Goal: Task Accomplishment & Management: Manage account settings

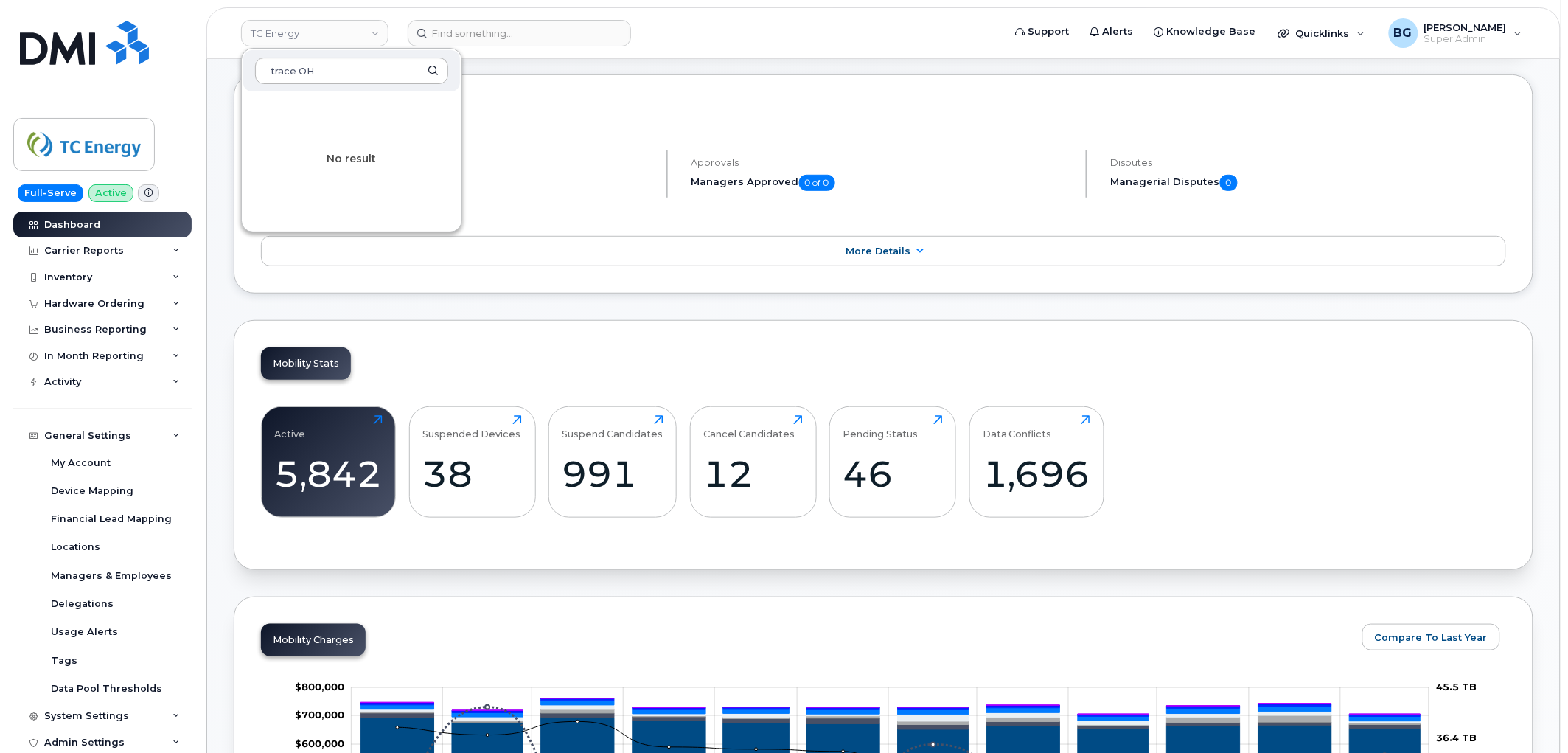
scroll to position [555, 0]
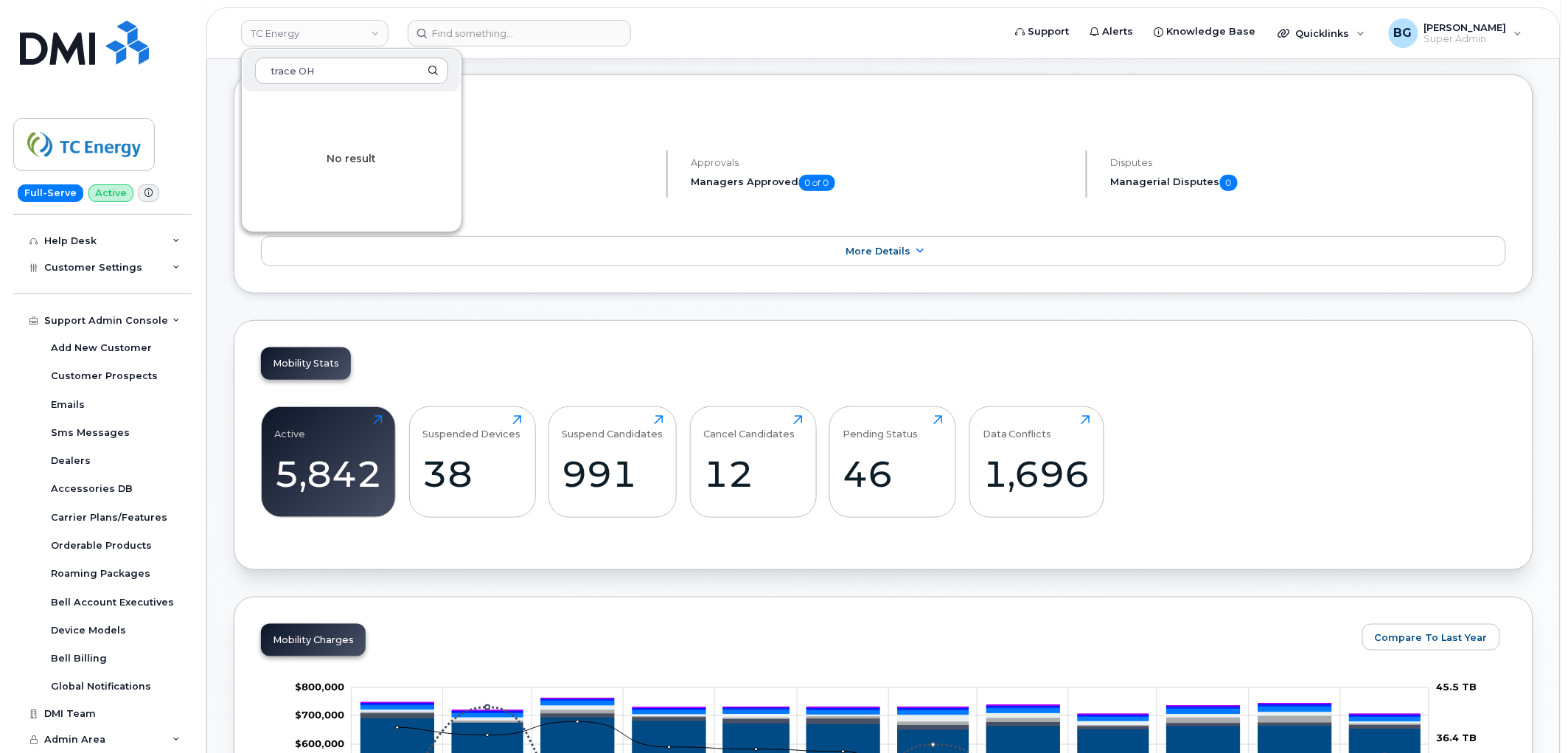
drag, startPoint x: 347, startPoint y: 64, endPoint x: 232, endPoint y: 158, distance: 148.5
click at [206, 59] on div "TC Energy trace OH No result Support Alerts Knowledge Base Quicklinks Suspend /…" at bounding box center [884, 33] width 1355 height 51
click at [300, 50] on header "TC Energy Support Alerts Knowledge Base Quicklinks Suspend / Cancel Device Chan…" at bounding box center [884, 33] width 1355 height 51
click at [303, 40] on link "TC Energy" at bounding box center [314, 33] width 147 height 27
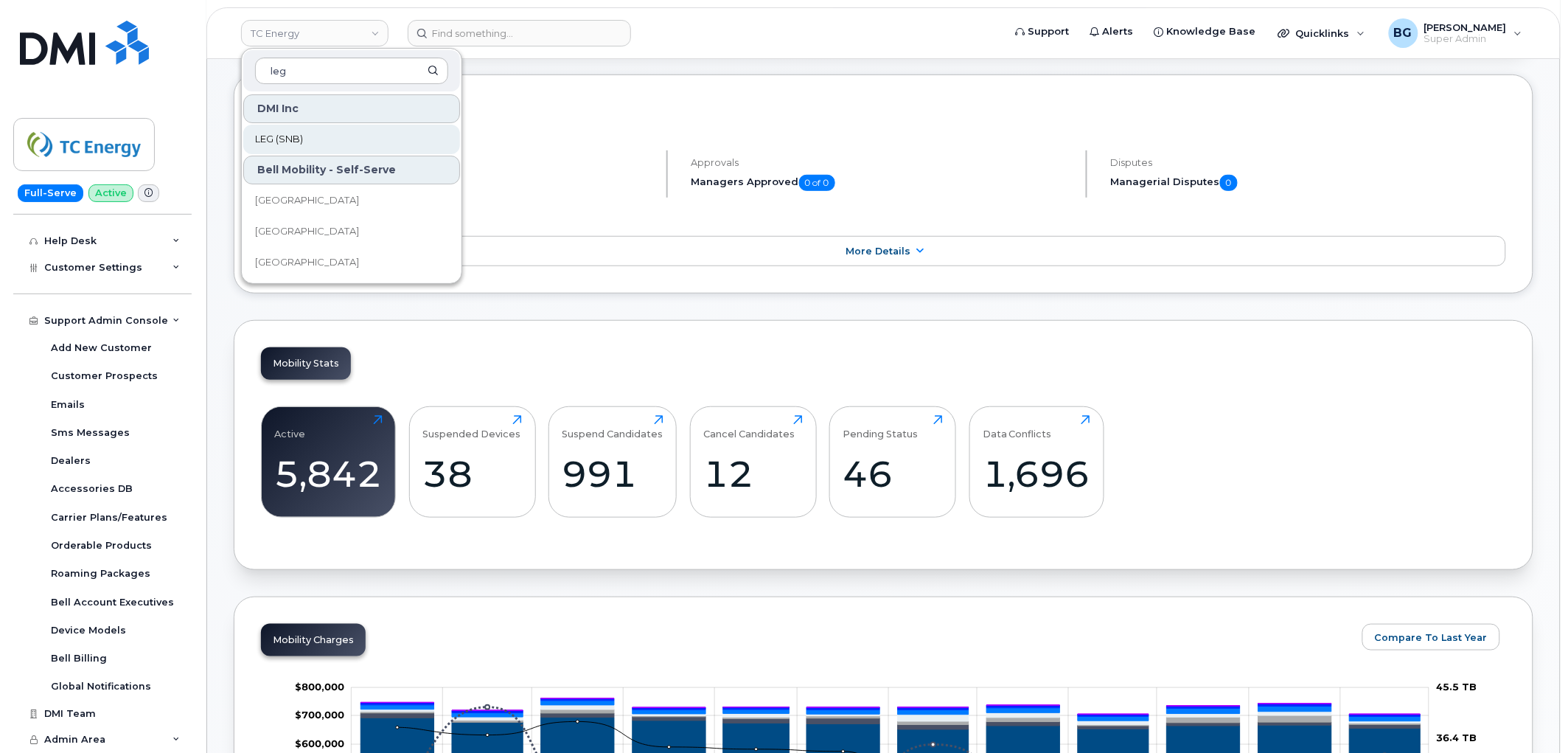
type input "leg"
click at [280, 140] on span "LEG (SNB)" at bounding box center [279, 139] width 48 height 14
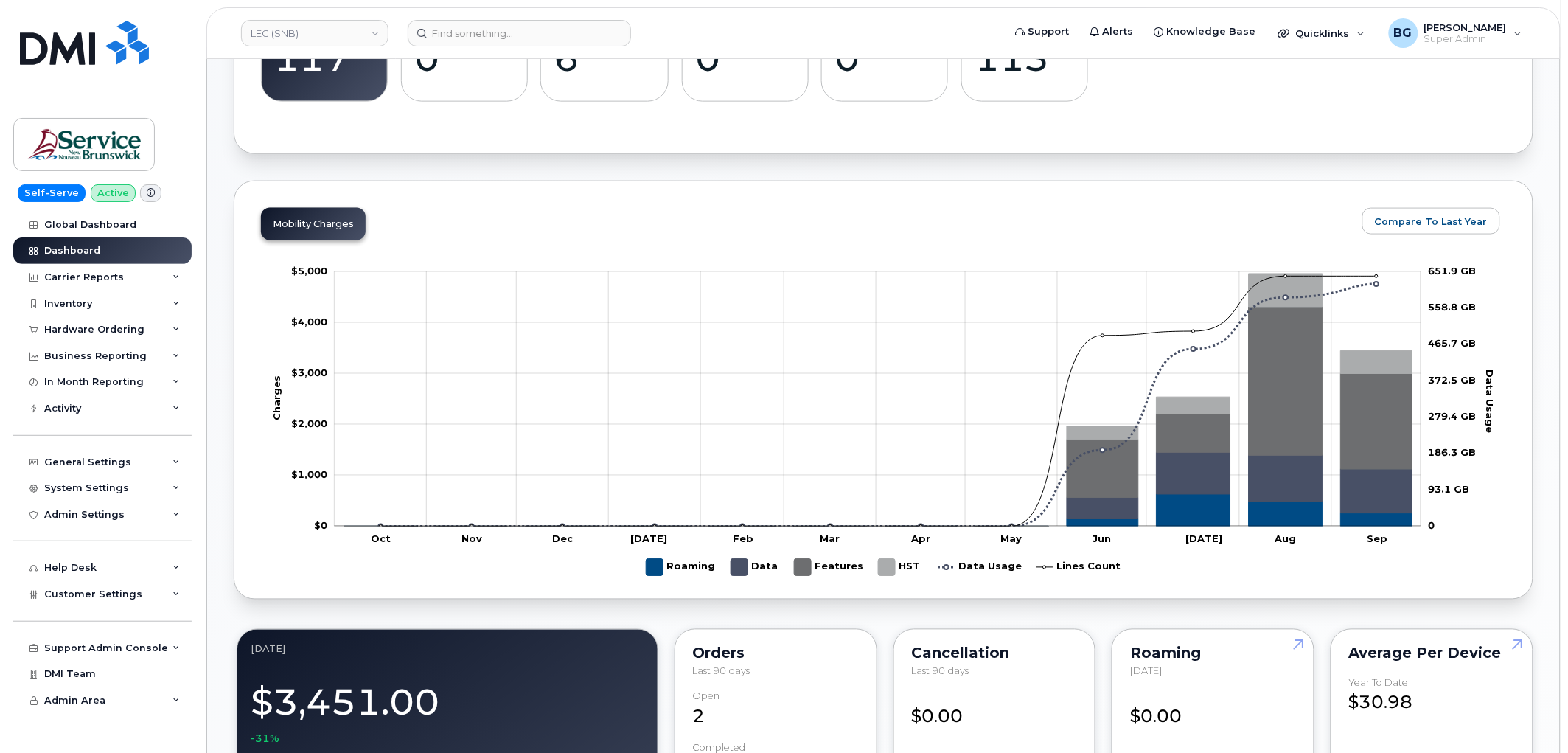
scroll to position [601, 0]
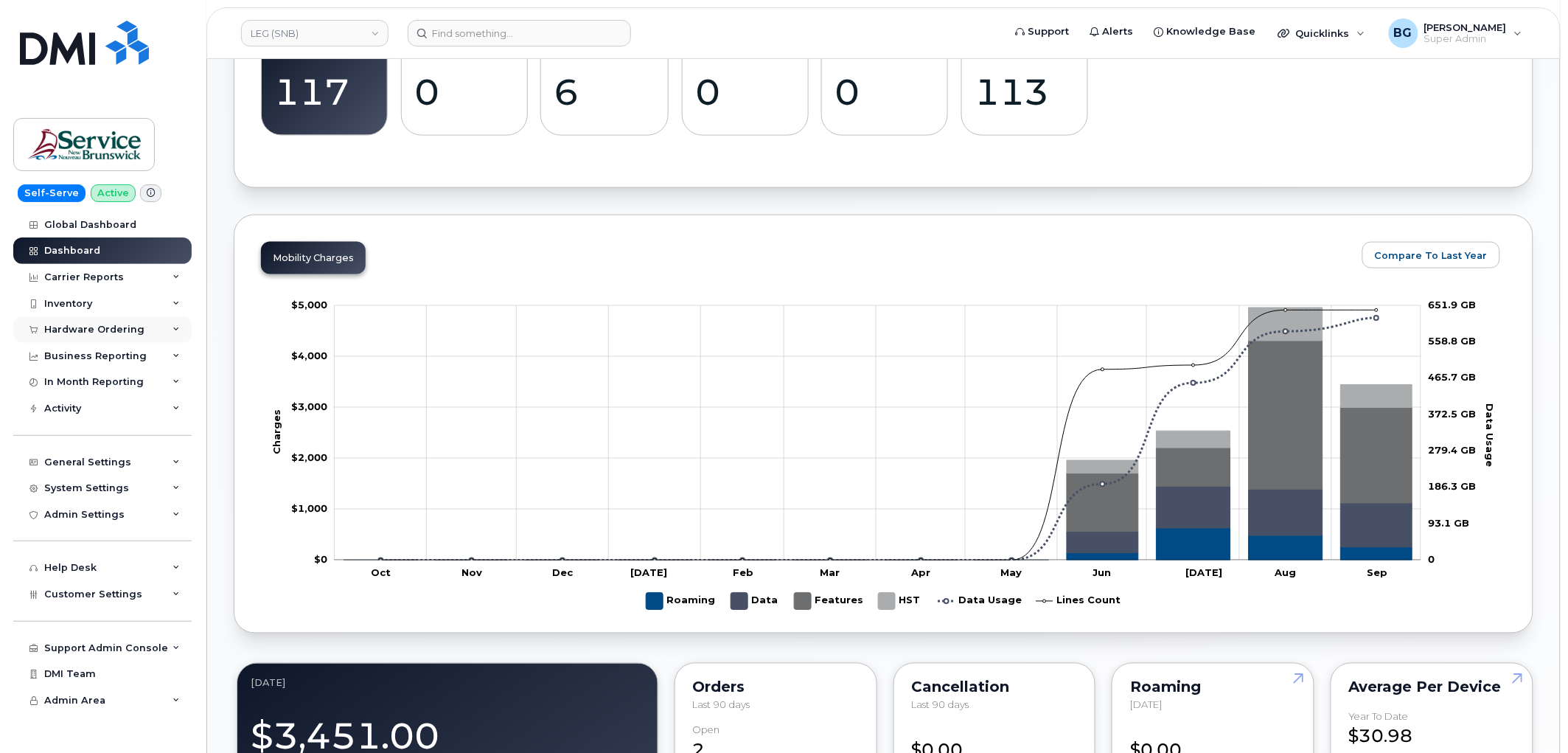
click at [70, 328] on div "Hardware Ordering" at bounding box center [93, 329] width 100 height 11
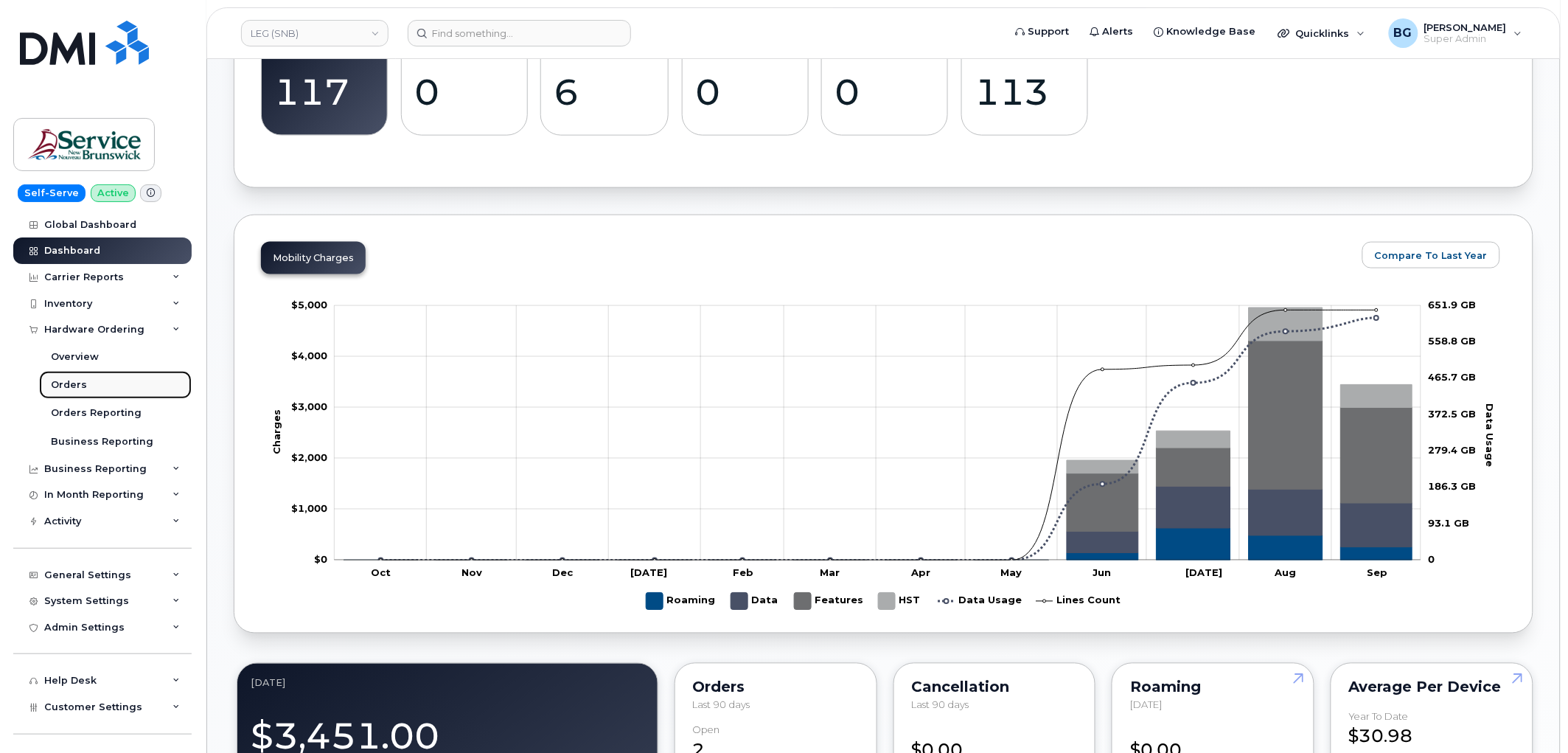
click at [57, 386] on div "Orders" at bounding box center [69, 386] width 36 height 13
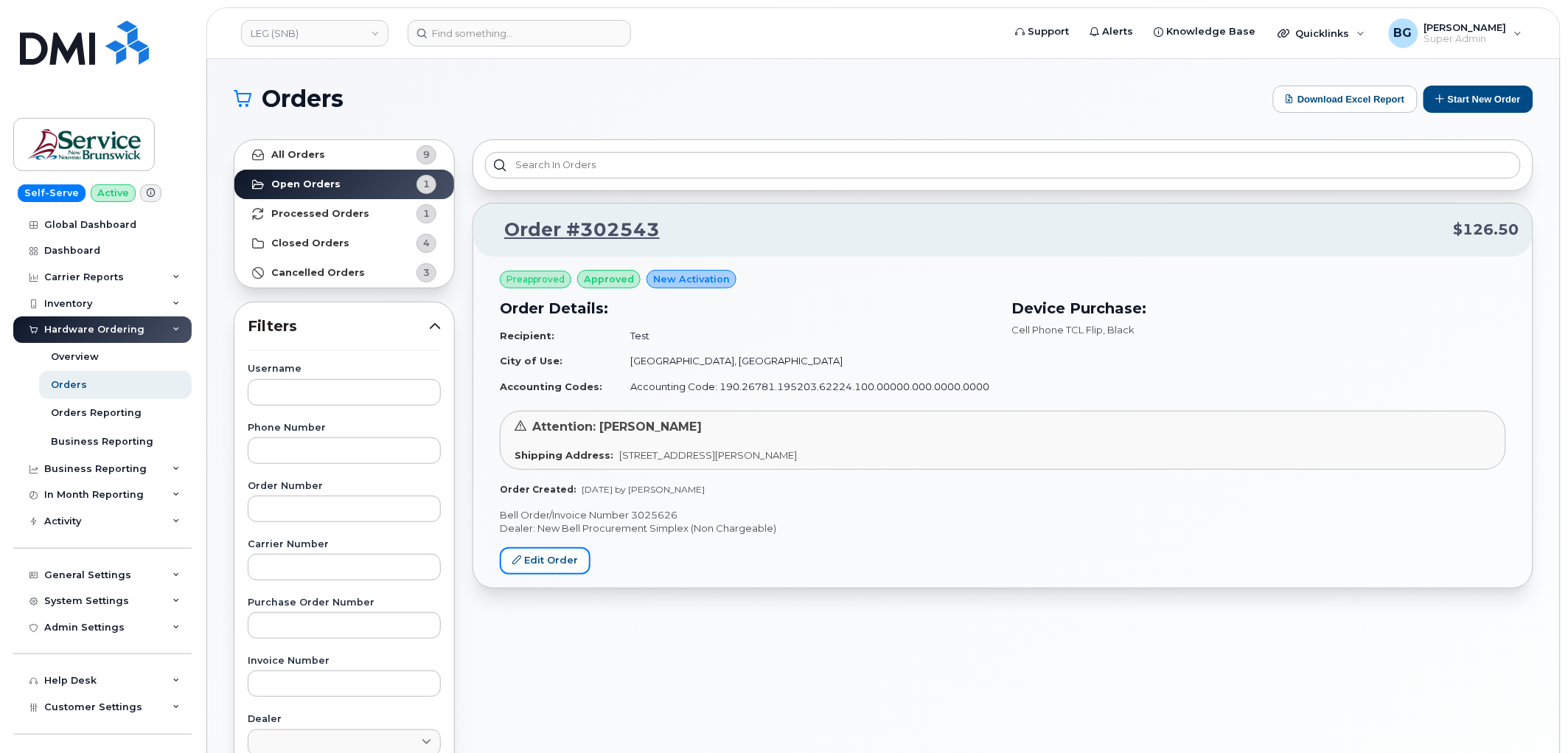
drag, startPoint x: 547, startPoint y: 571, endPoint x: 696, endPoint y: 566, distance: 149.1
click at [547, 570] on link "Edit Order" at bounding box center [544, 561] width 90 height 28
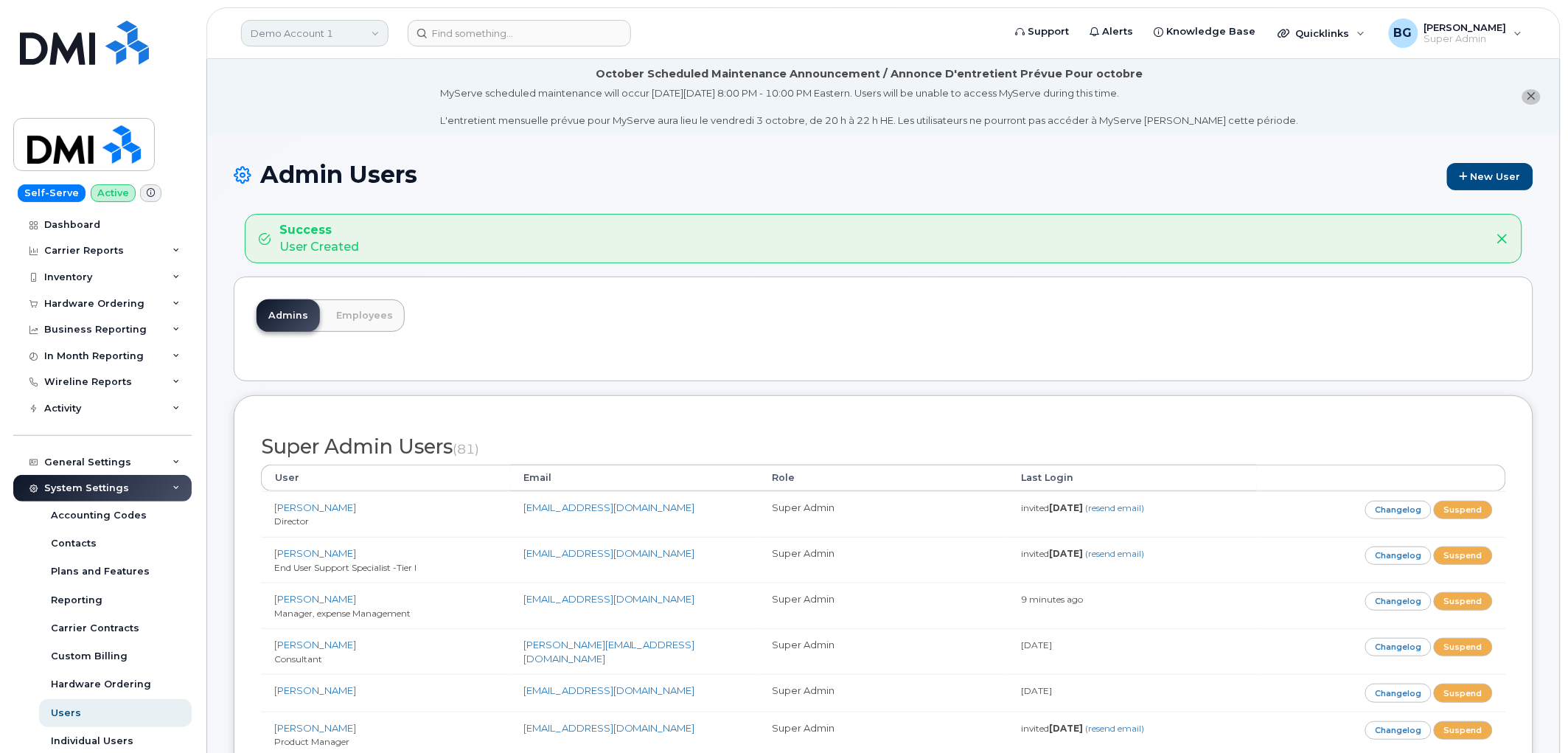
click at [310, 33] on link "Demo Account 1" at bounding box center [314, 33] width 147 height 27
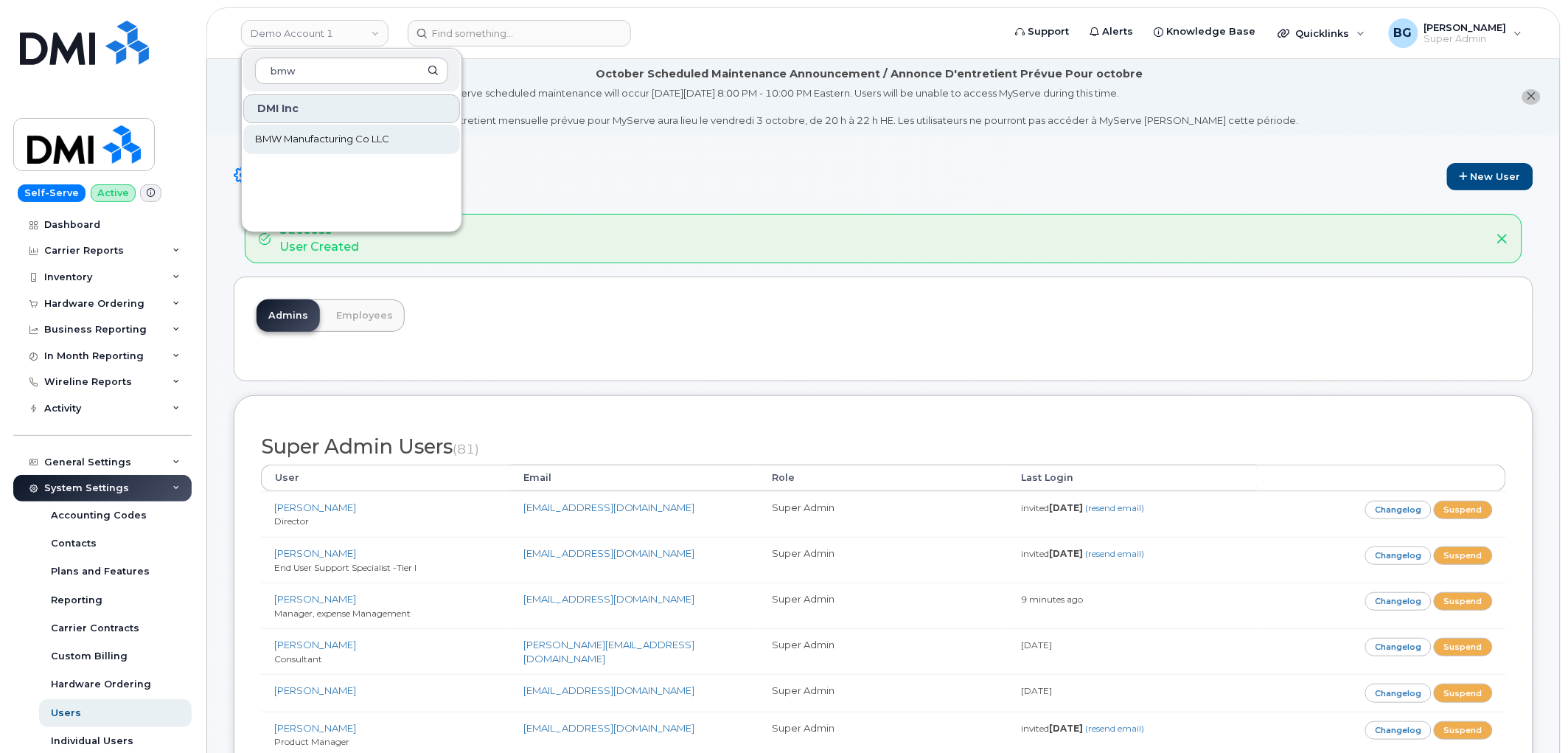
type input "bmw"
click at [282, 138] on span "BMW Manufacturing Co LLC" at bounding box center [322, 139] width 134 height 14
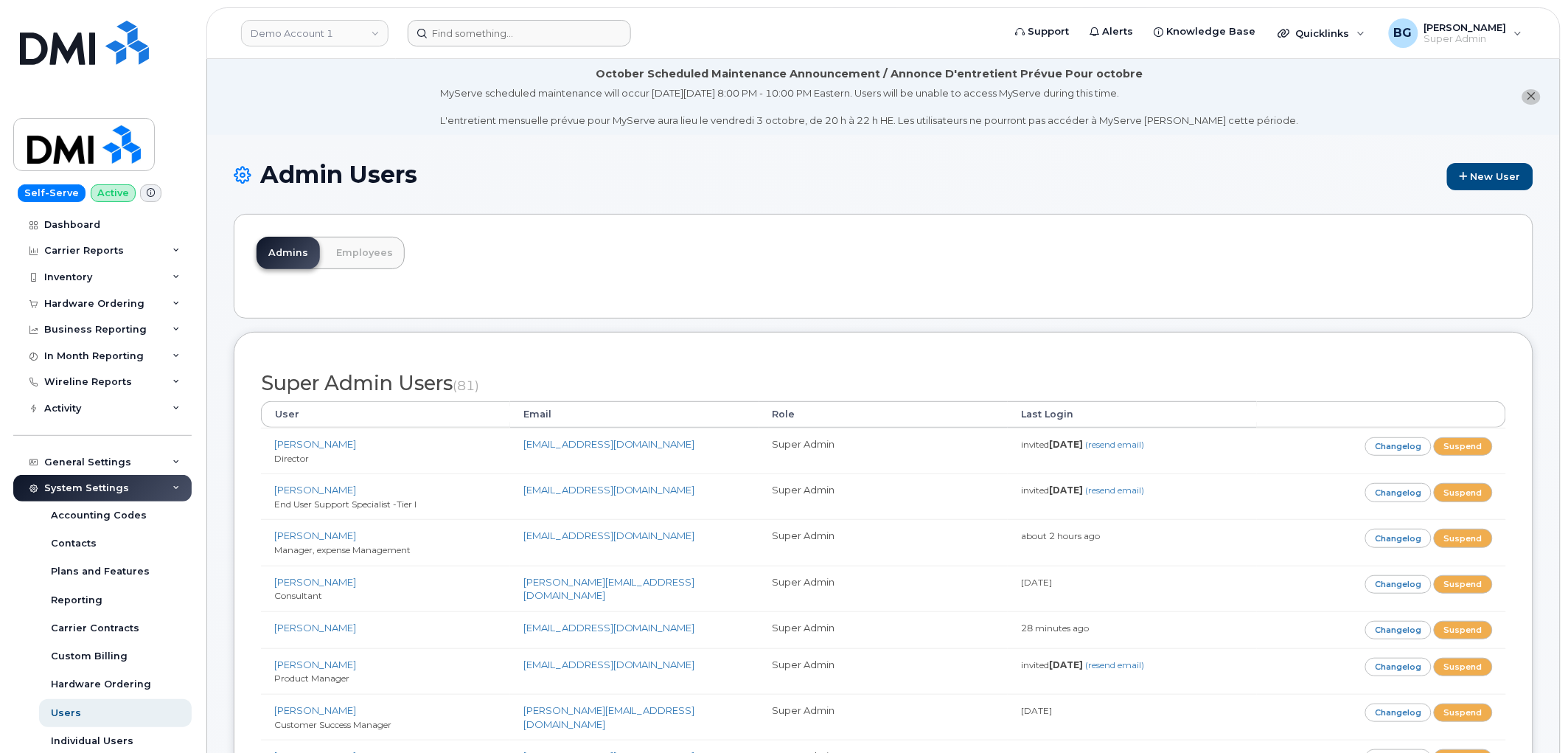
click at [751, 32] on form at bounding box center [701, 33] width 586 height 27
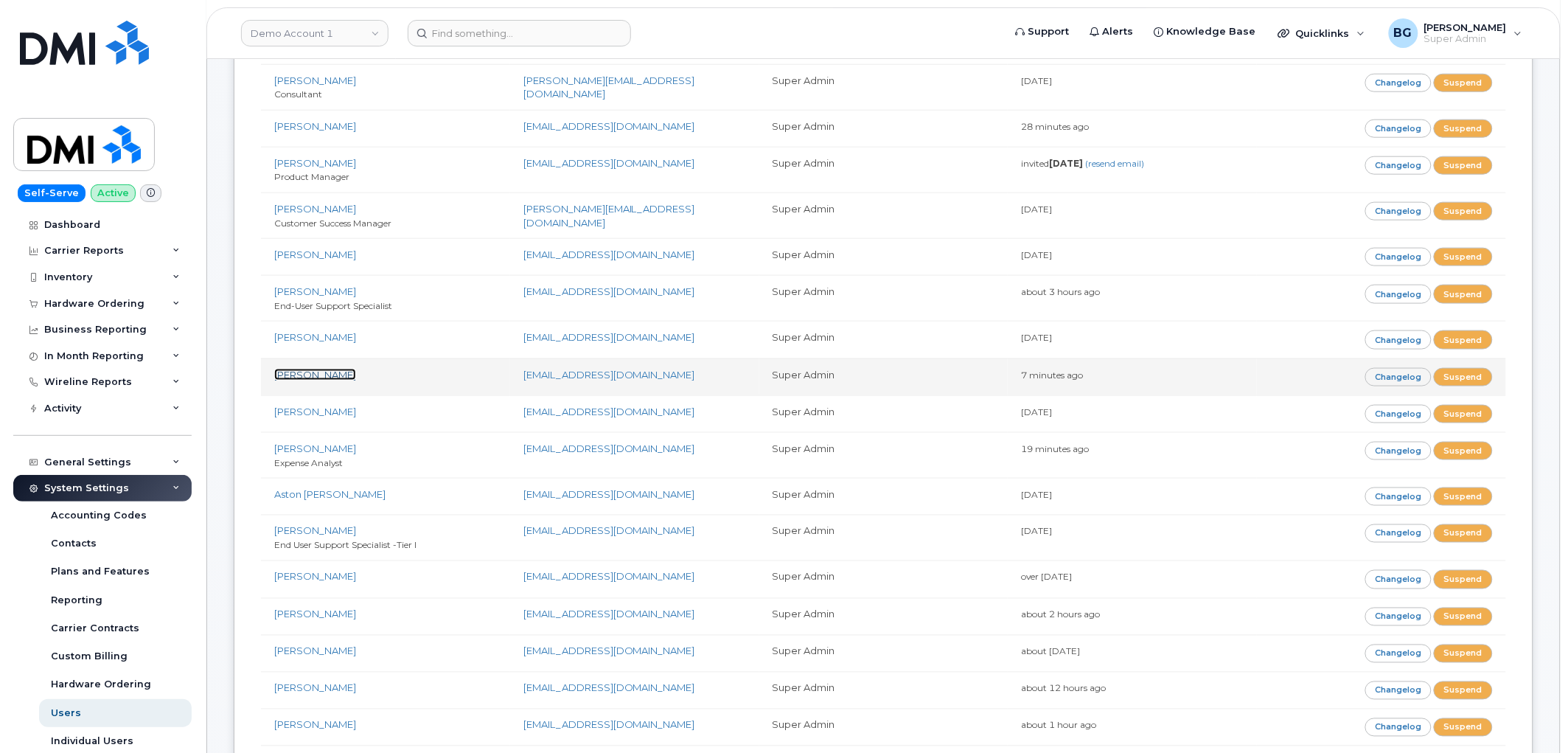
click at [298, 378] on link "[PERSON_NAME]" at bounding box center [315, 374] width 82 height 11
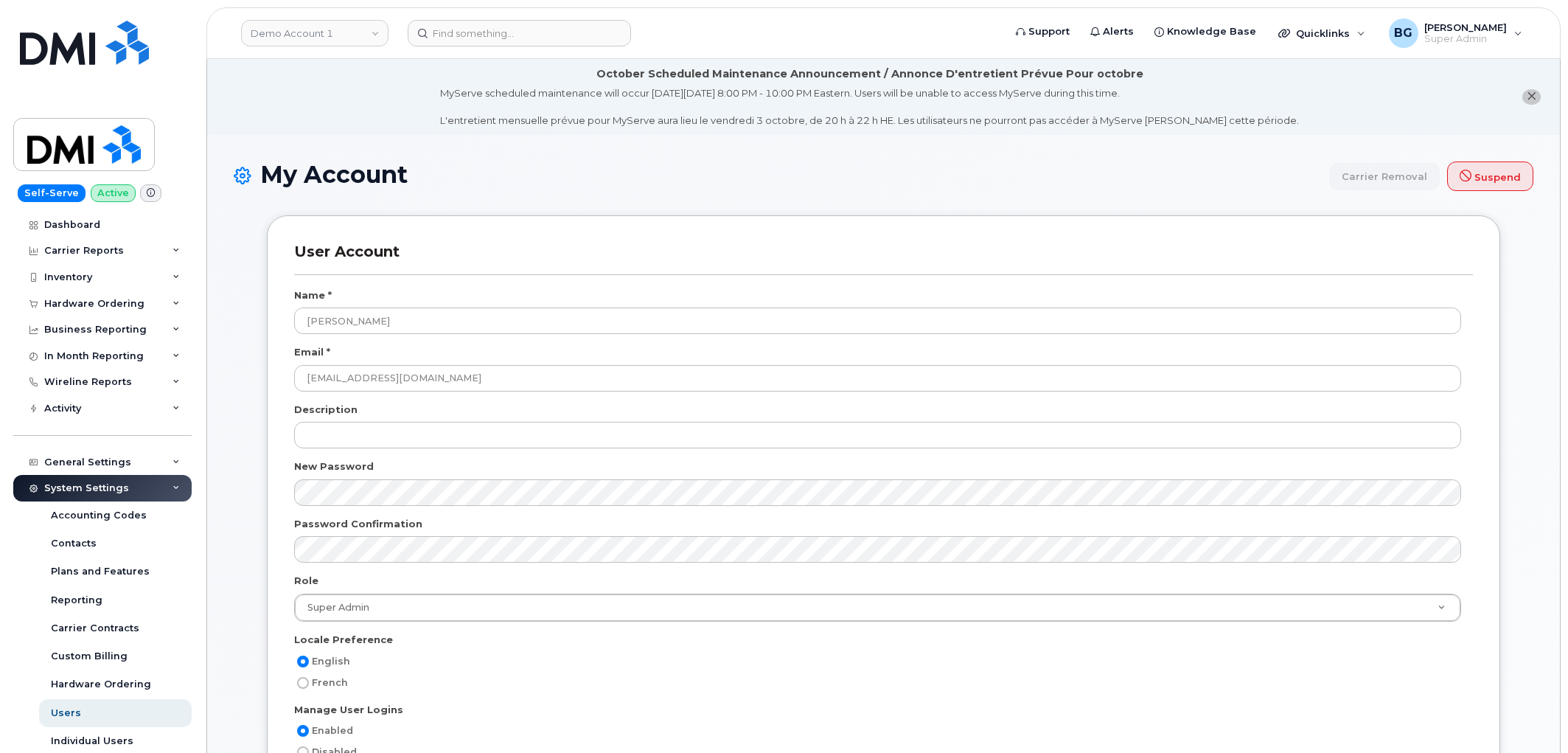
select select
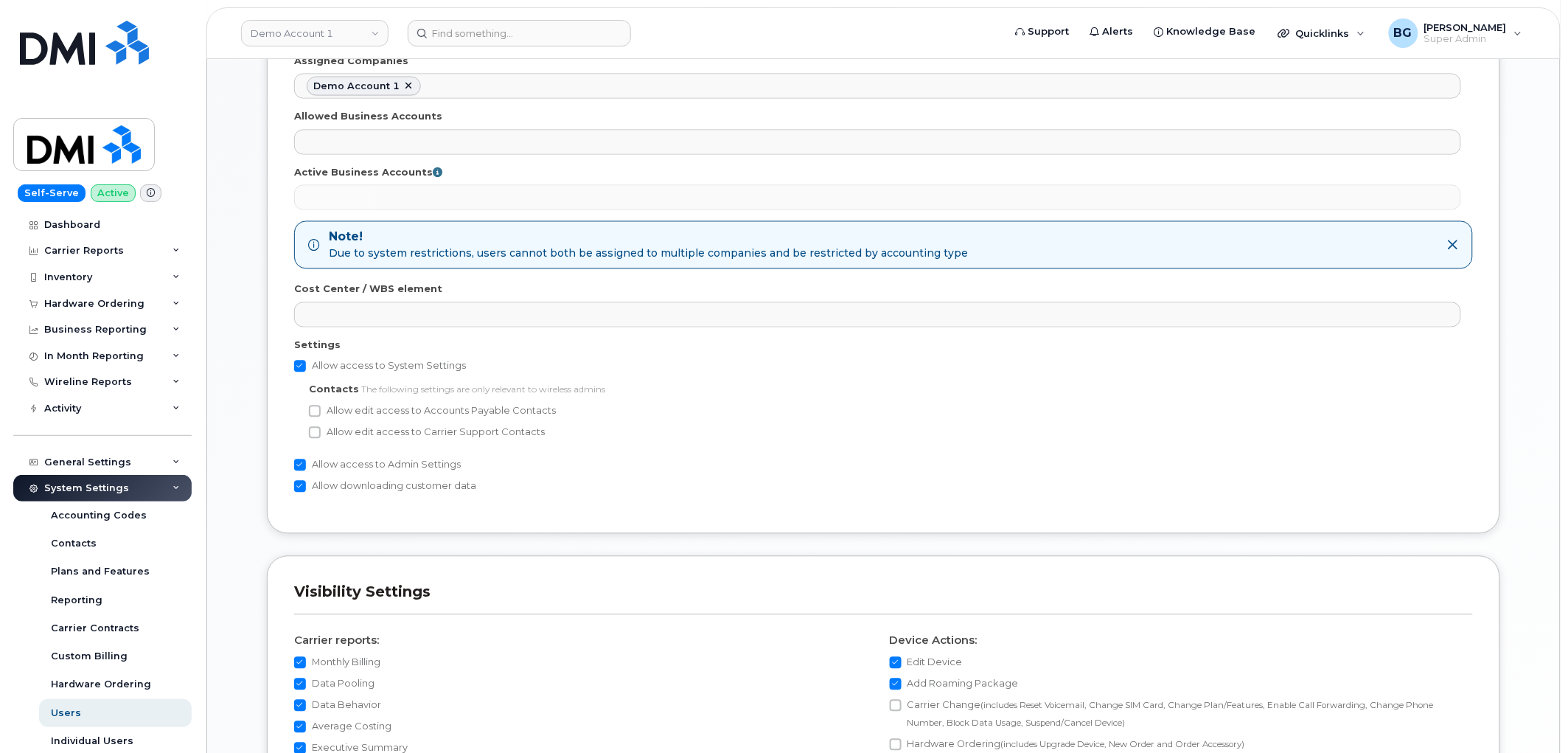
scroll to position [928, 0]
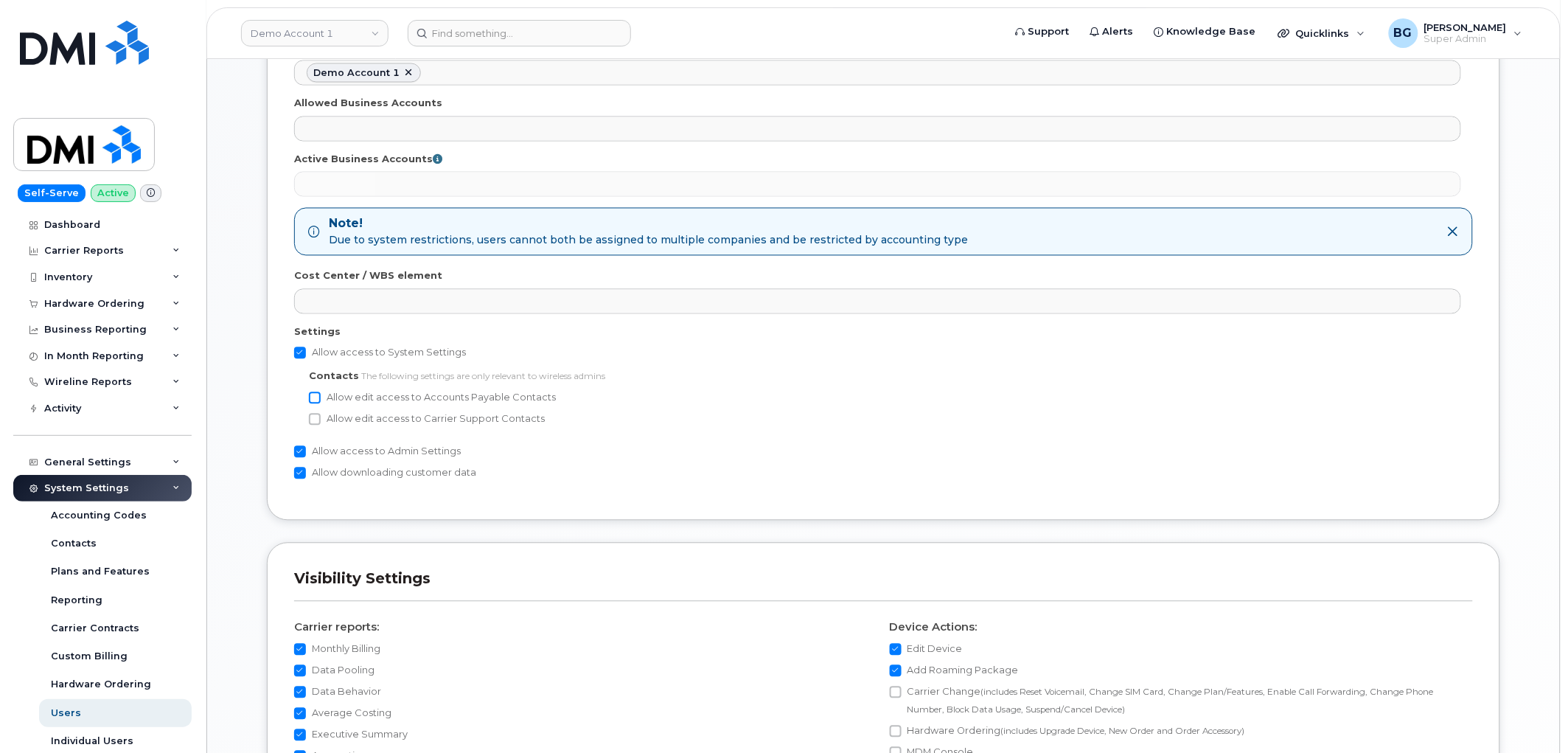
click at [315, 401] on input "Allow edit access to Accounts Payable Contacts" at bounding box center [315, 398] width 11 height 11
checkbox input "true"
click at [320, 422] on input "Allow edit access to Carrier Support Contacts" at bounding box center [315, 420] width 11 height 11
checkbox input "true"
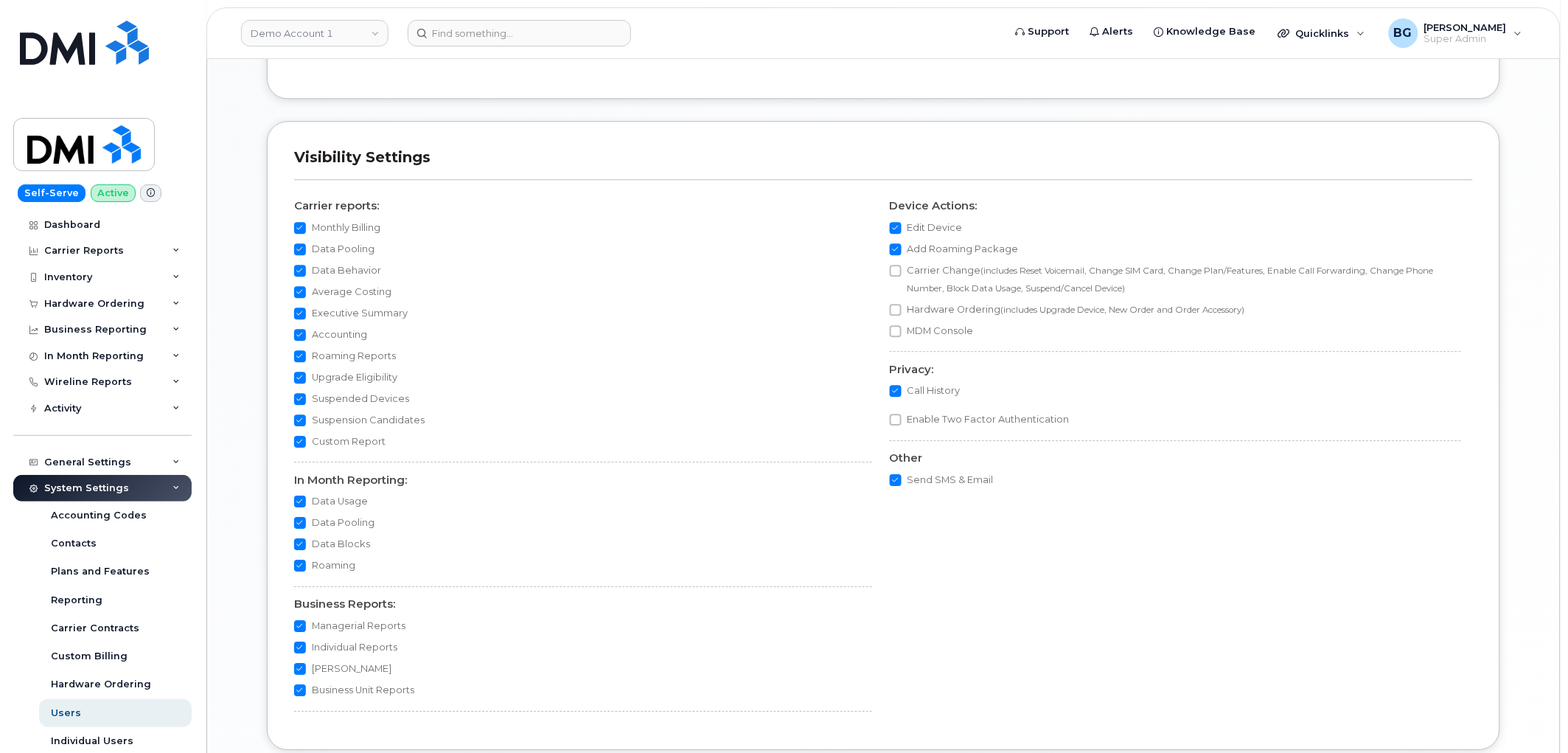
scroll to position [1471, 0]
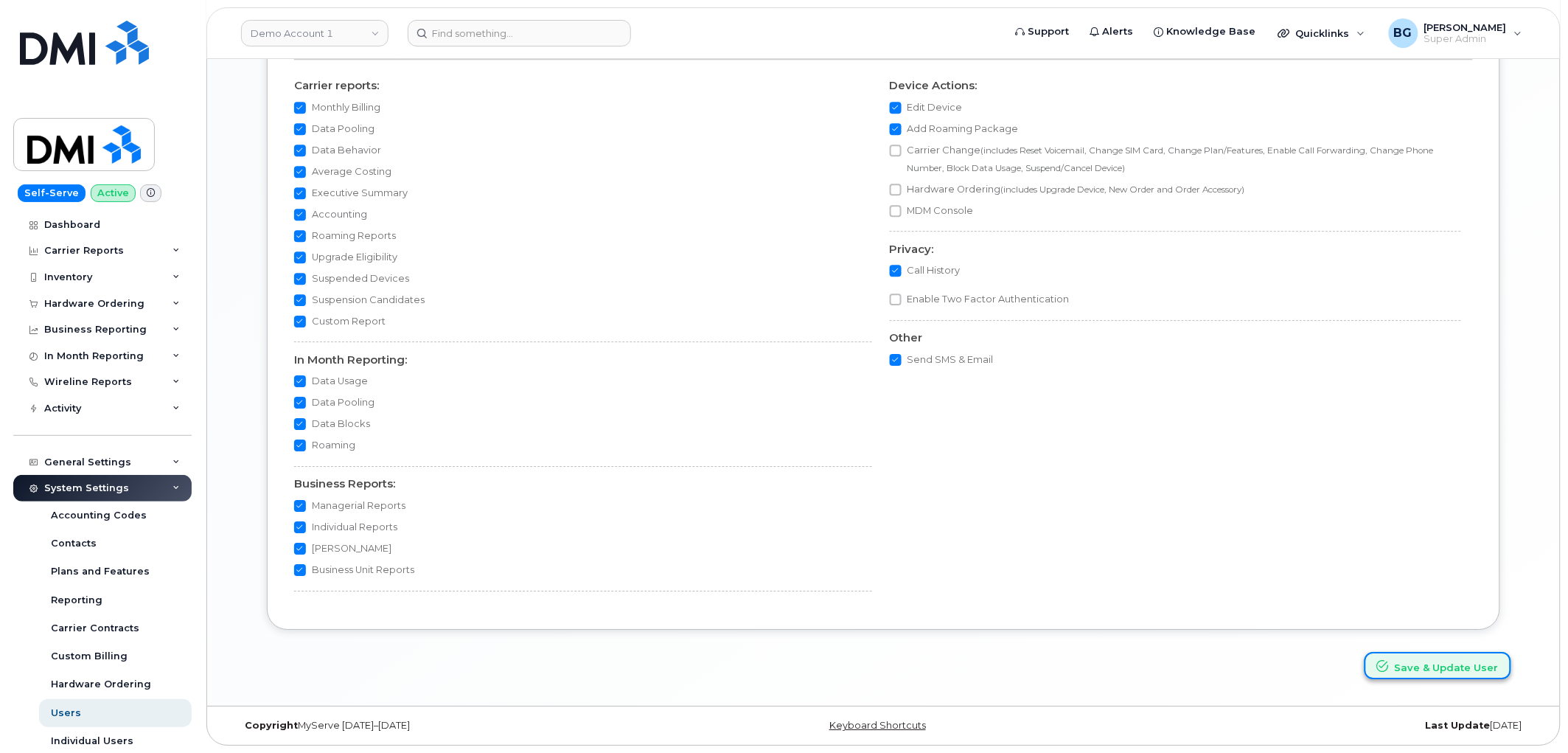
click at [1421, 664] on button "Save & Update User" at bounding box center [1438, 665] width 147 height 28
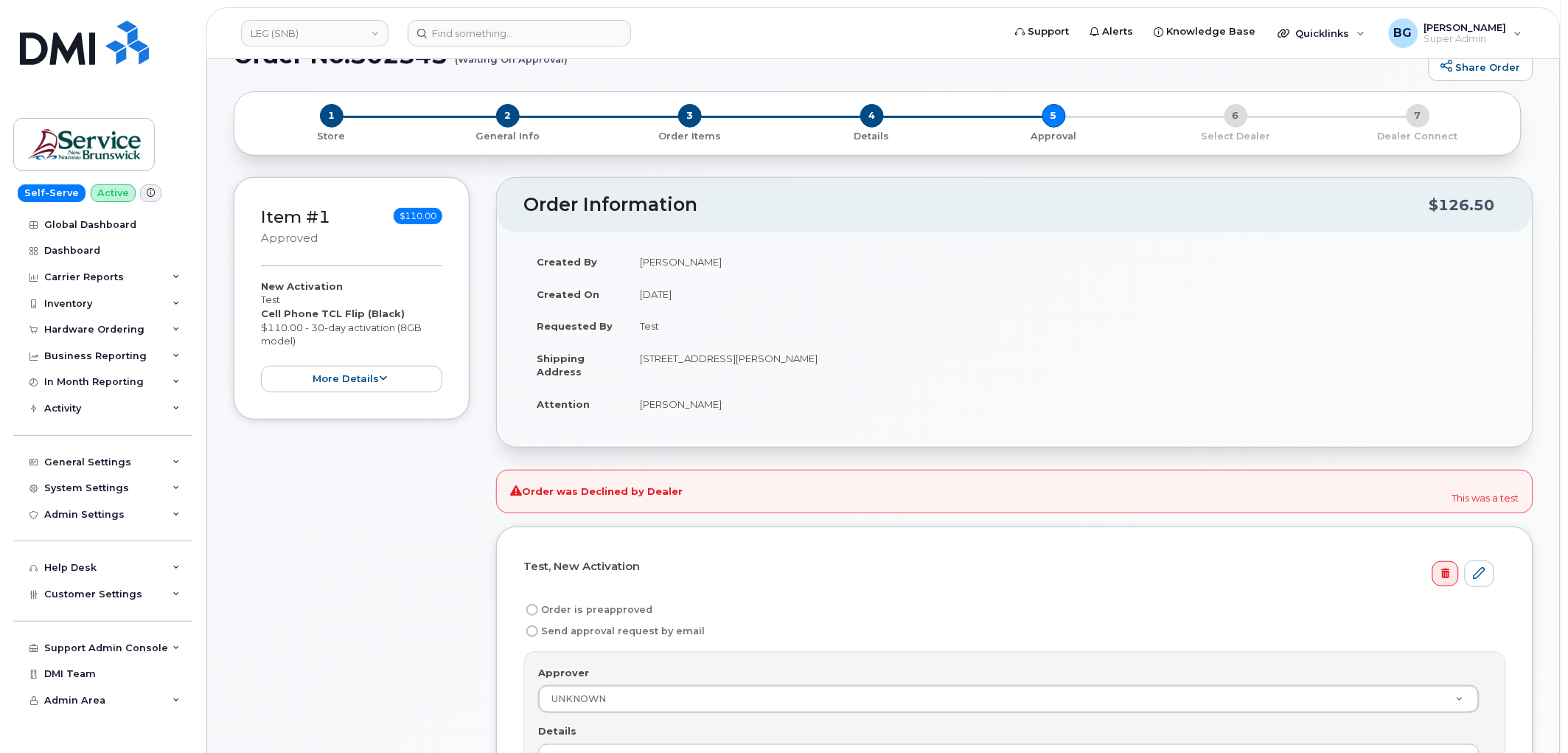
scroll to position [164, 0]
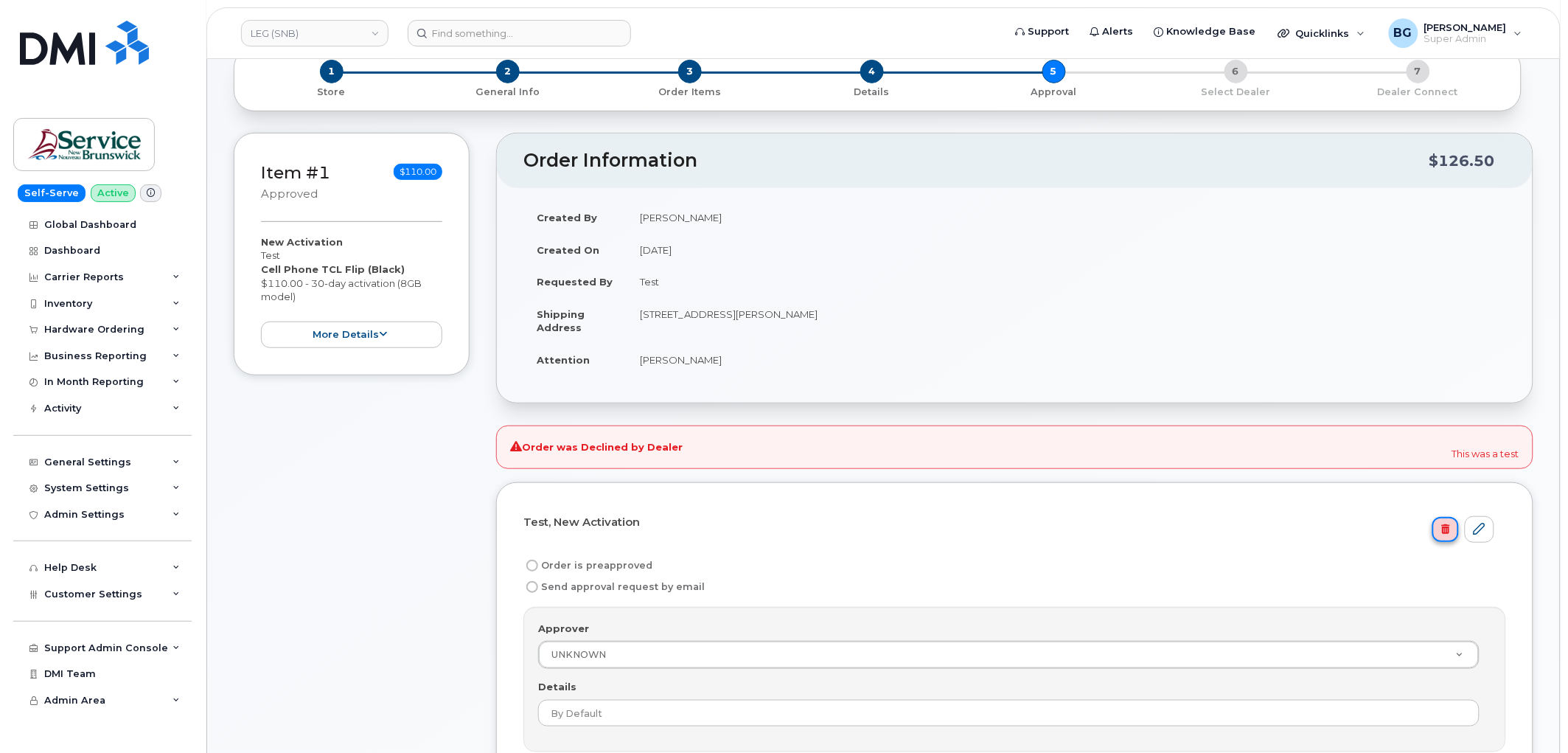
click at [1447, 533] on icon at bounding box center [1445, 529] width 9 height 10
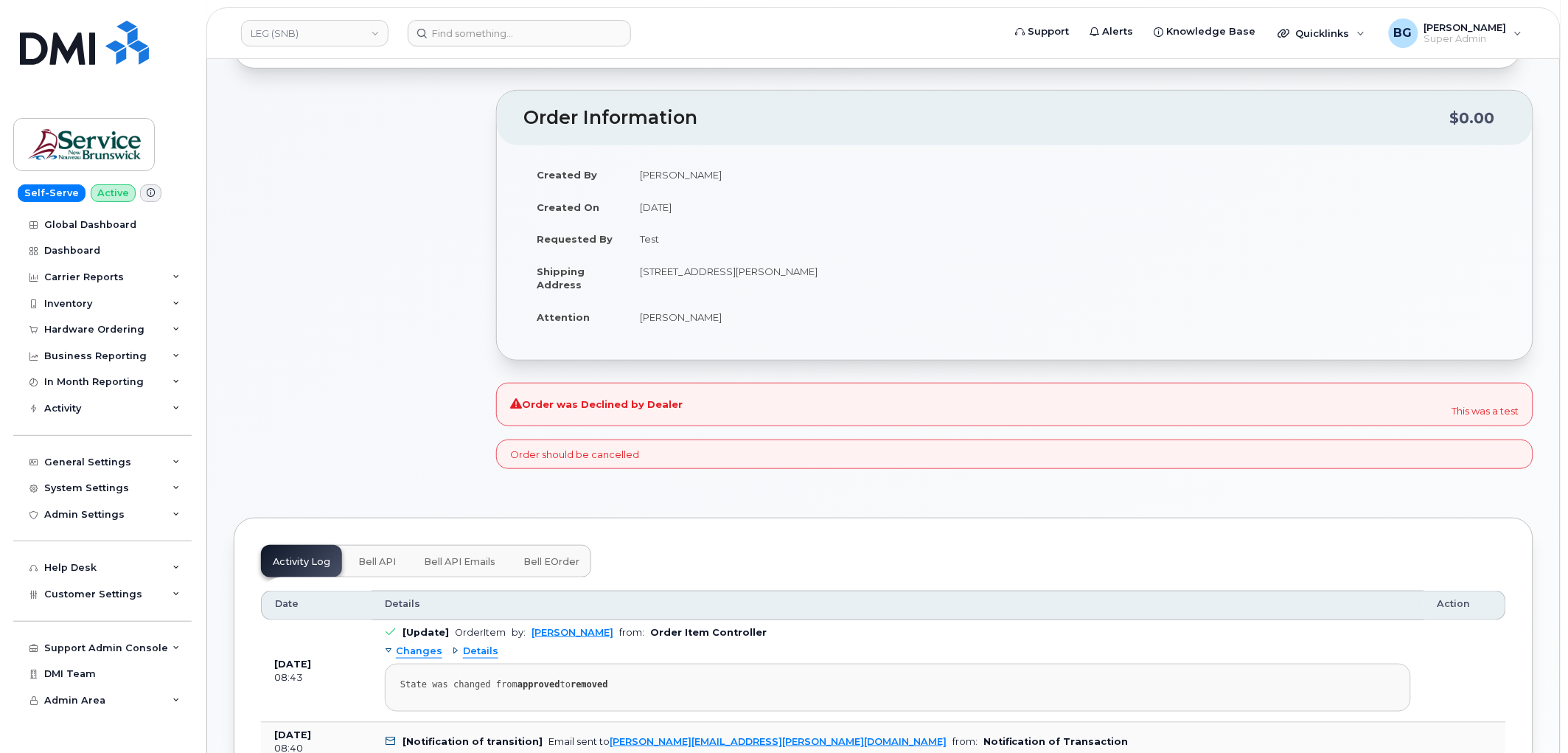
scroll to position [218, 0]
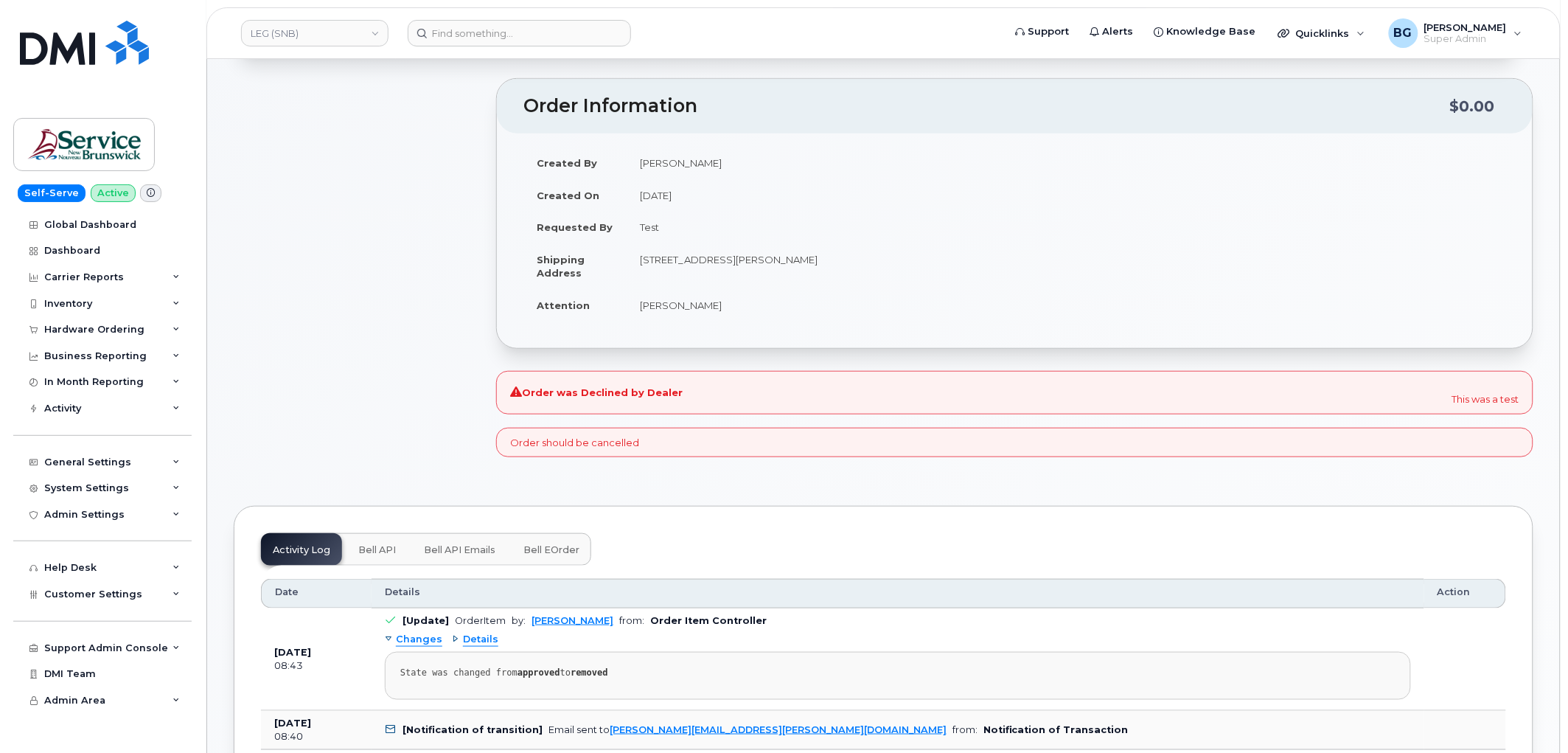
click at [570, 444] on div "Order should be cancelled" at bounding box center [1015, 443] width 1037 height 30
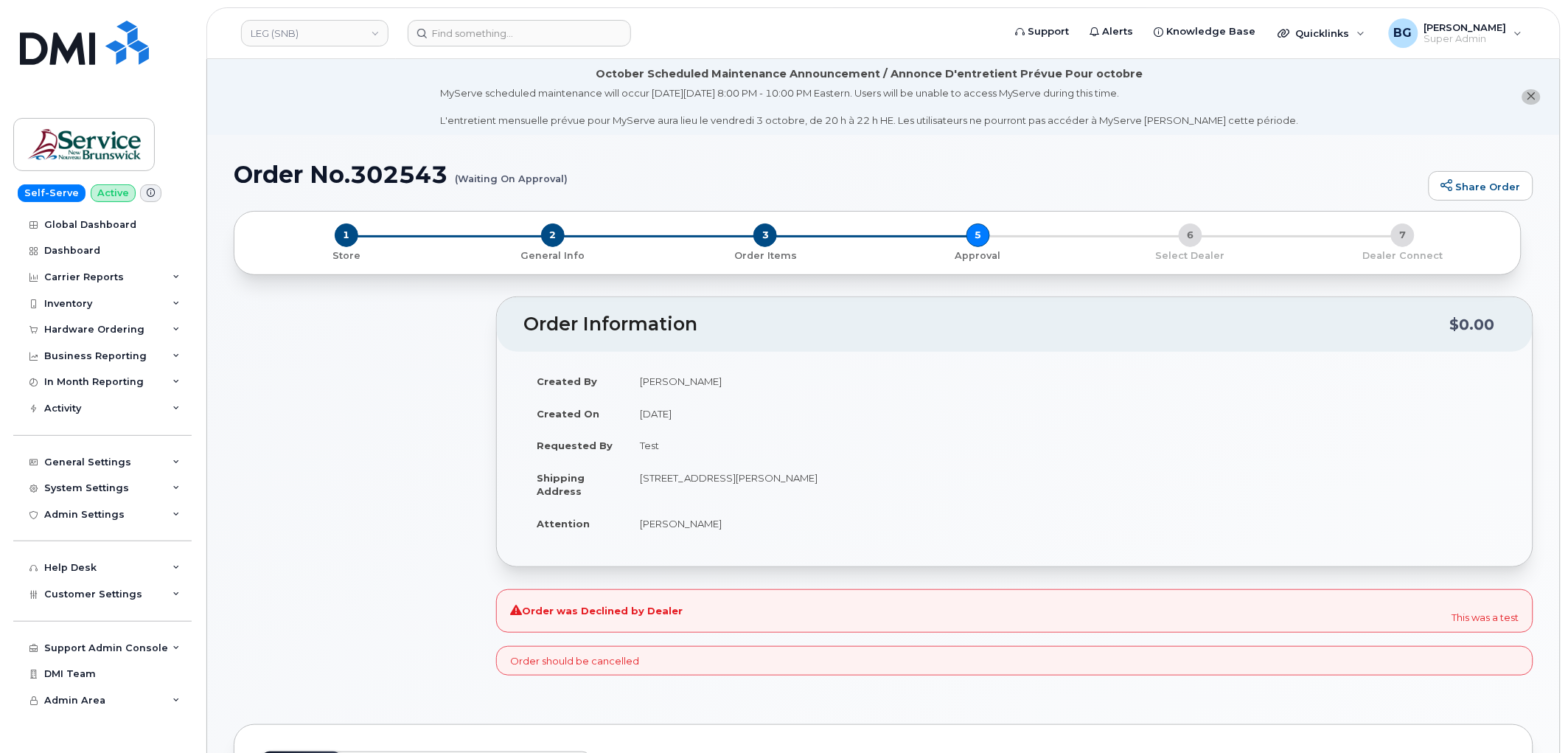
click at [411, 506] on div at bounding box center [352, 493] width 236 height 392
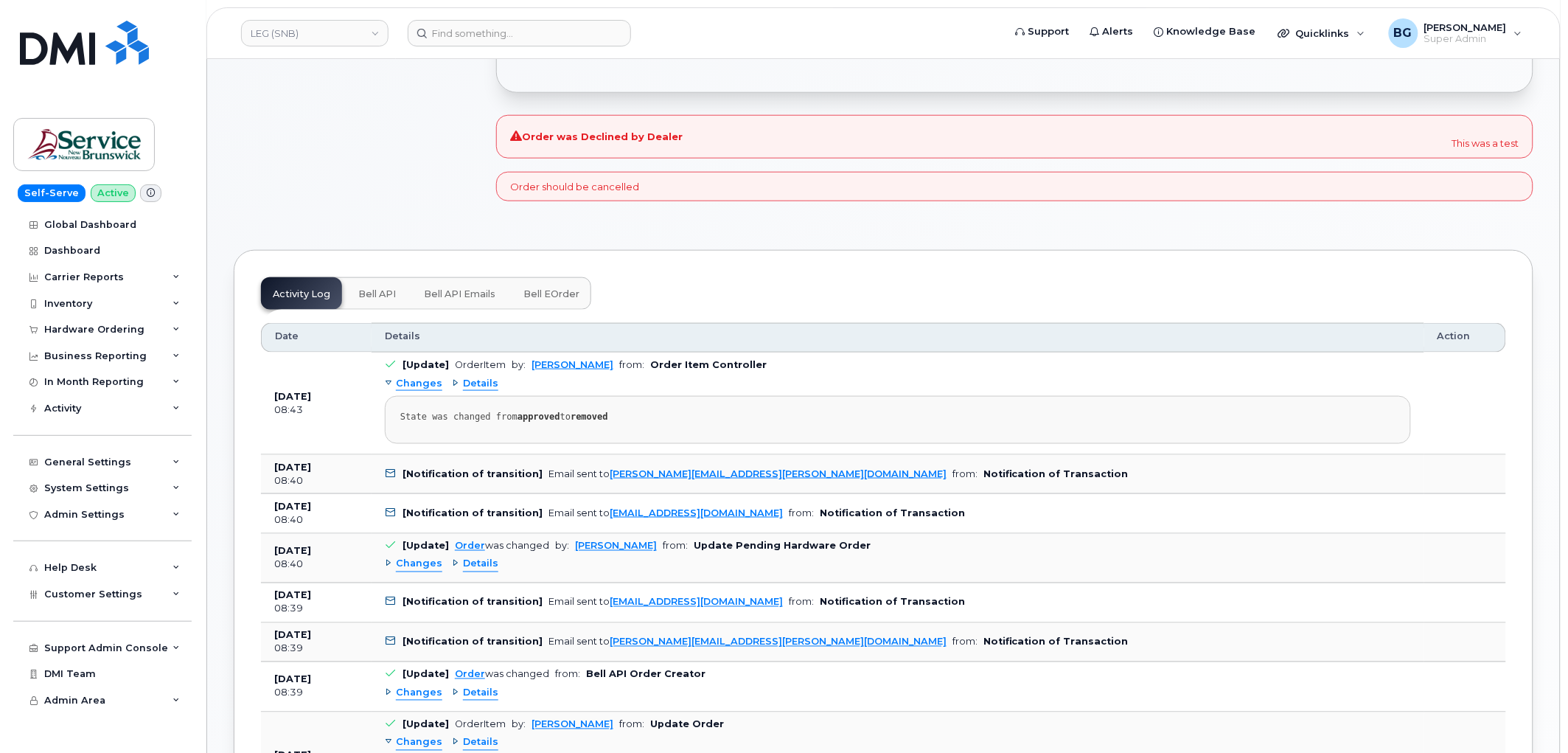
scroll to position [601, 0]
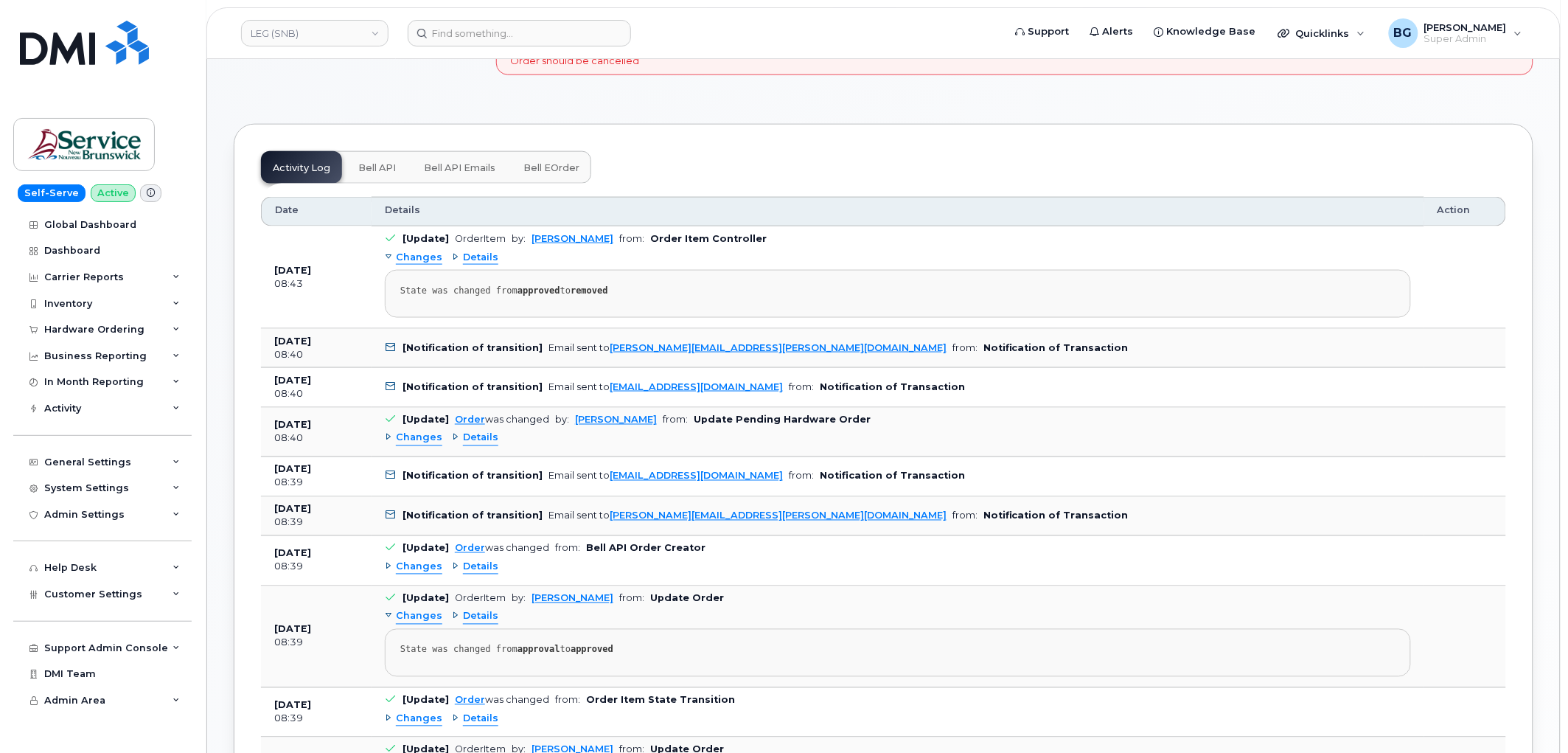
click at [458, 168] on span "Bell API Emails" at bounding box center [460, 168] width 71 height 11
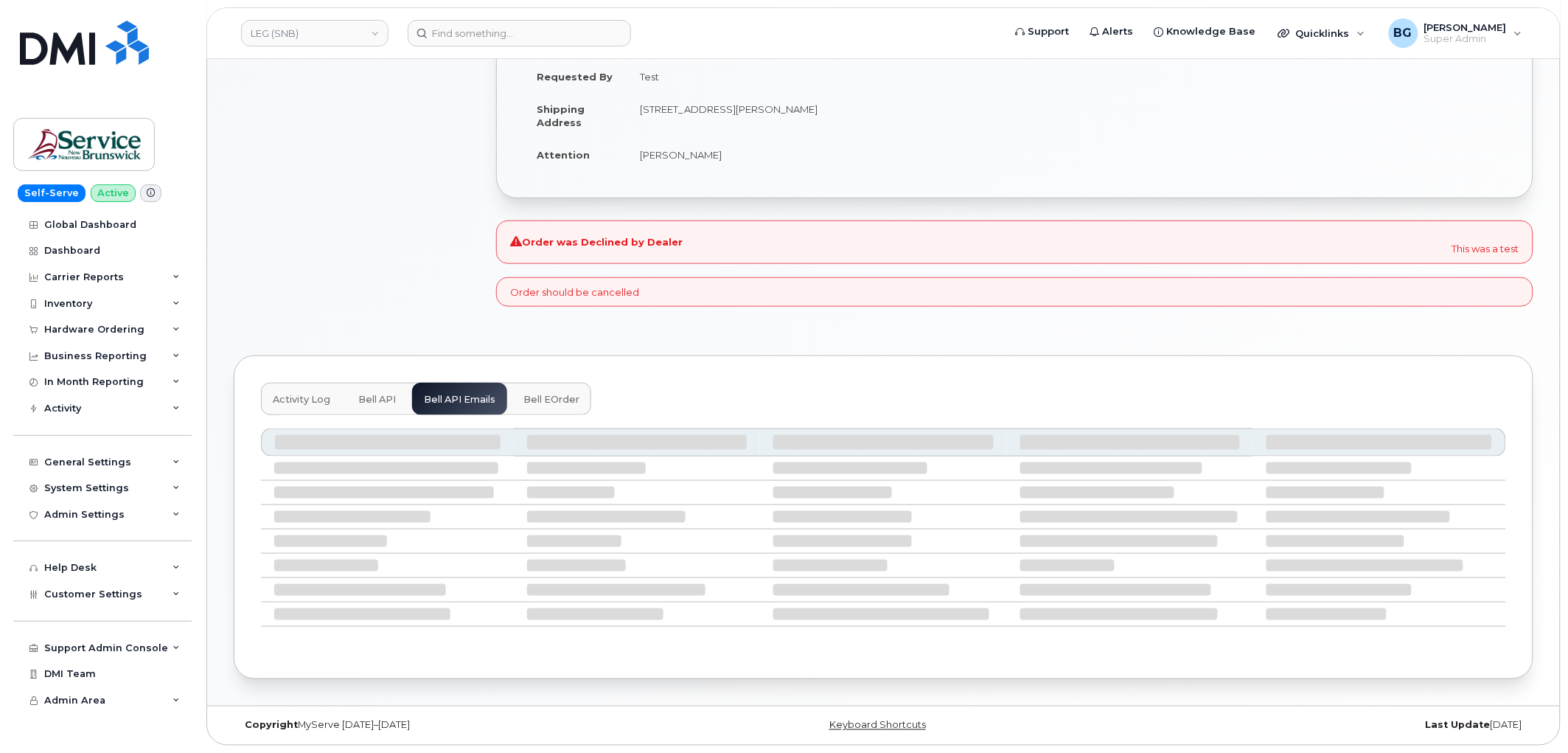
scroll to position [371, 0]
click at [371, 402] on span "Bell API" at bounding box center [378, 400] width 38 height 11
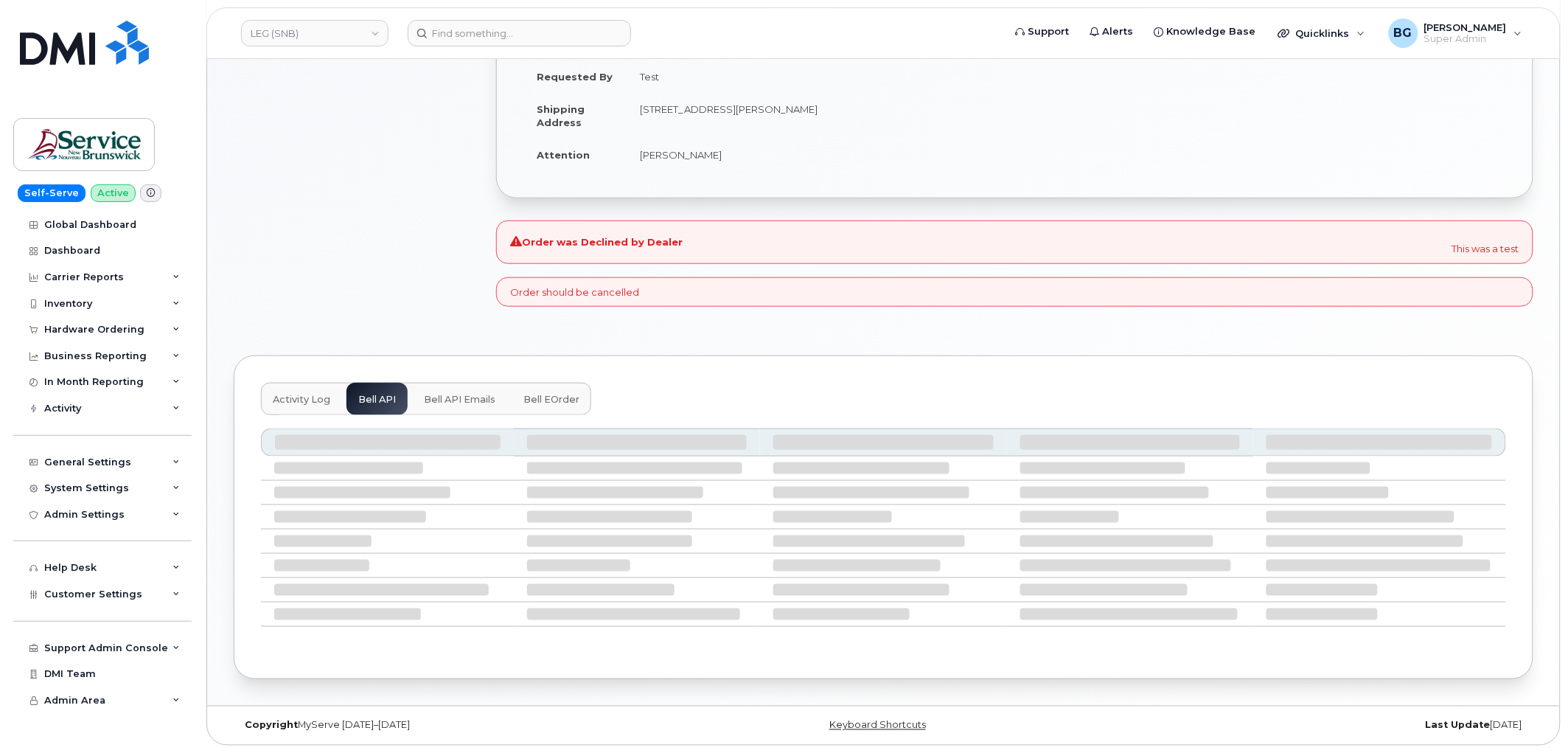
scroll to position [240, 0]
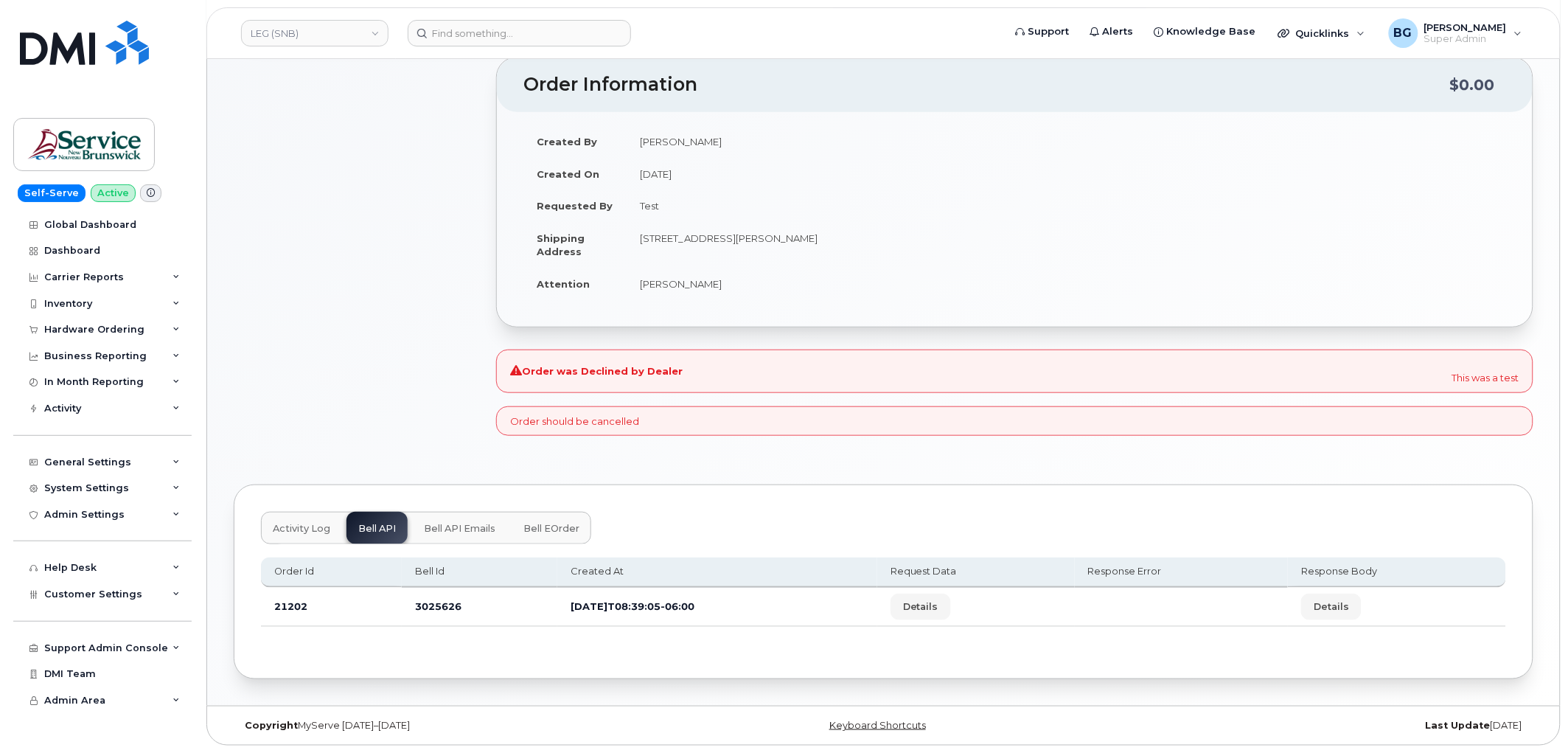
click at [431, 604] on td "3025626" at bounding box center [480, 607] width 156 height 39
drag, startPoint x: 87, startPoint y: 592, endPoint x: 97, endPoint y: 590, distance: 10.2
click at [87, 592] on span "Customer Settings" at bounding box center [92, 594] width 98 height 11
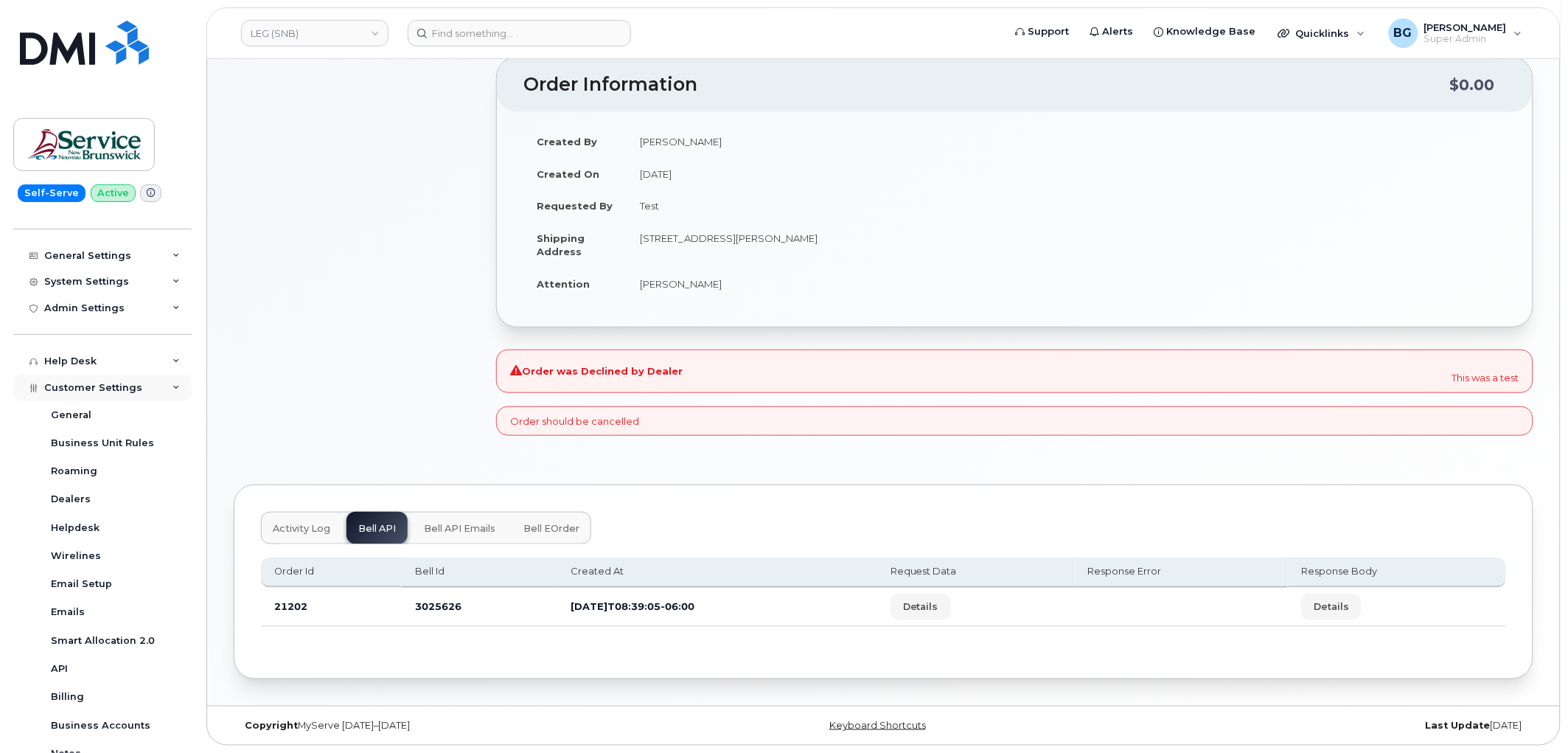
scroll to position [273, 0]
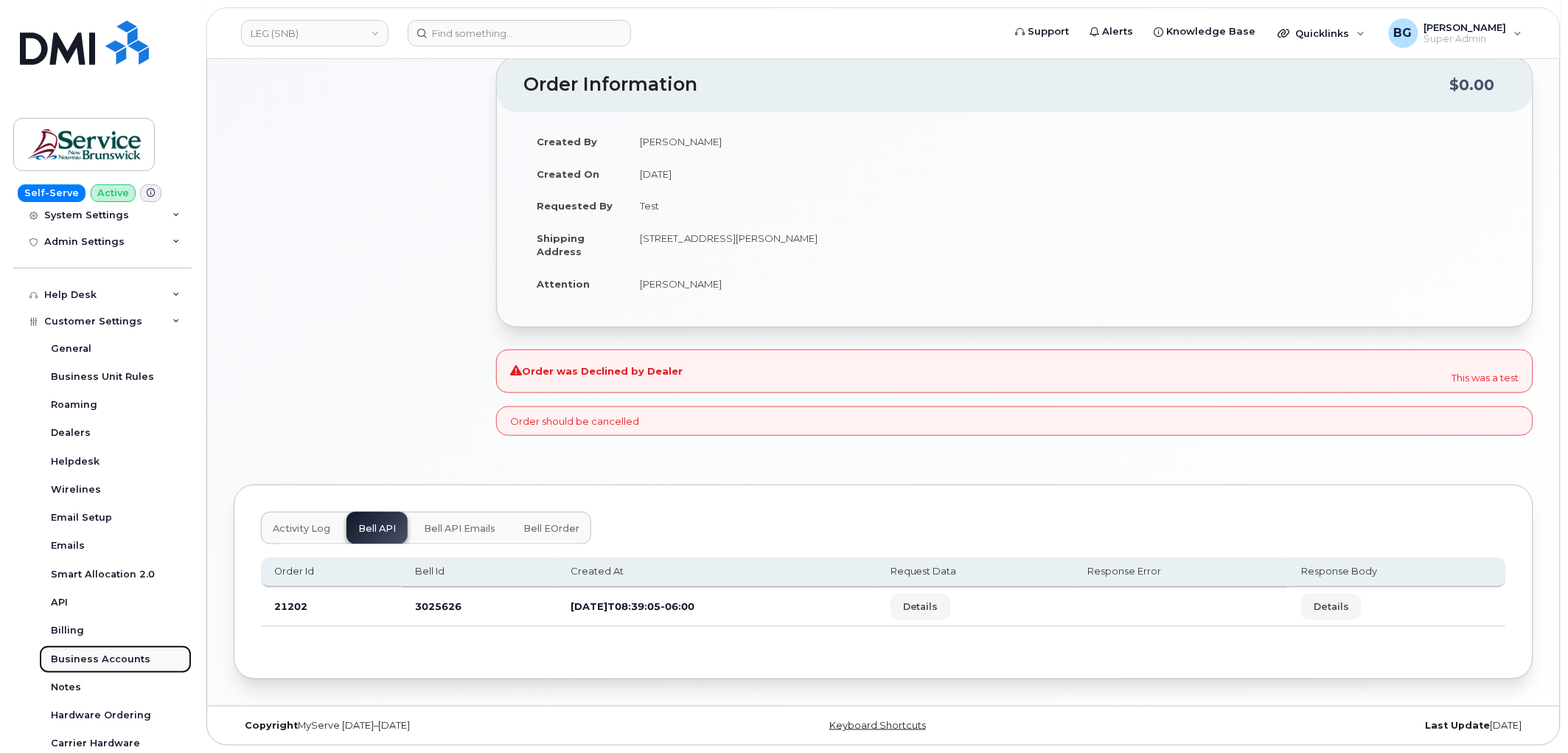
click at [85, 662] on div "Business Accounts" at bounding box center [100, 660] width 100 height 13
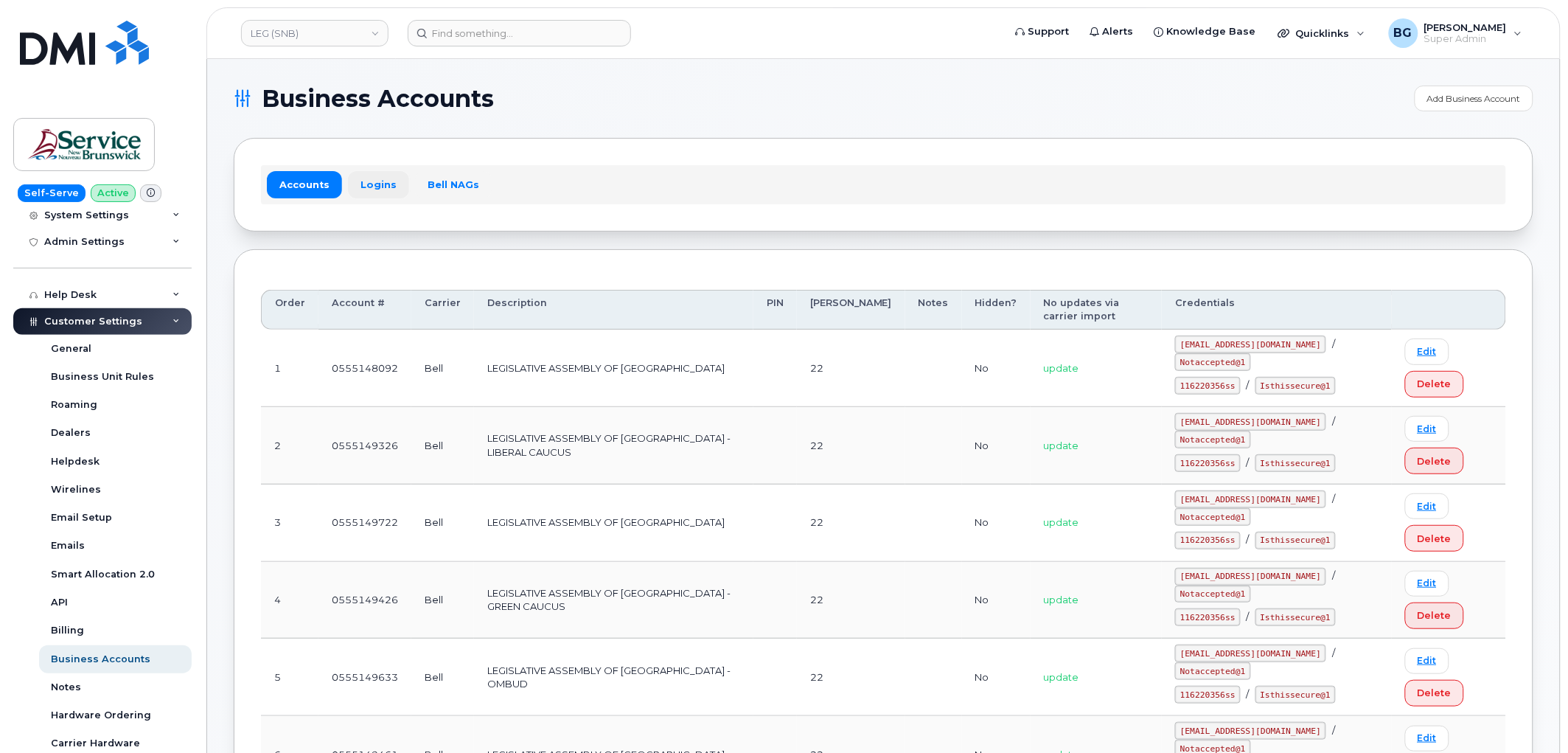
click at [374, 181] on link "Logins" at bounding box center [379, 185] width 61 height 27
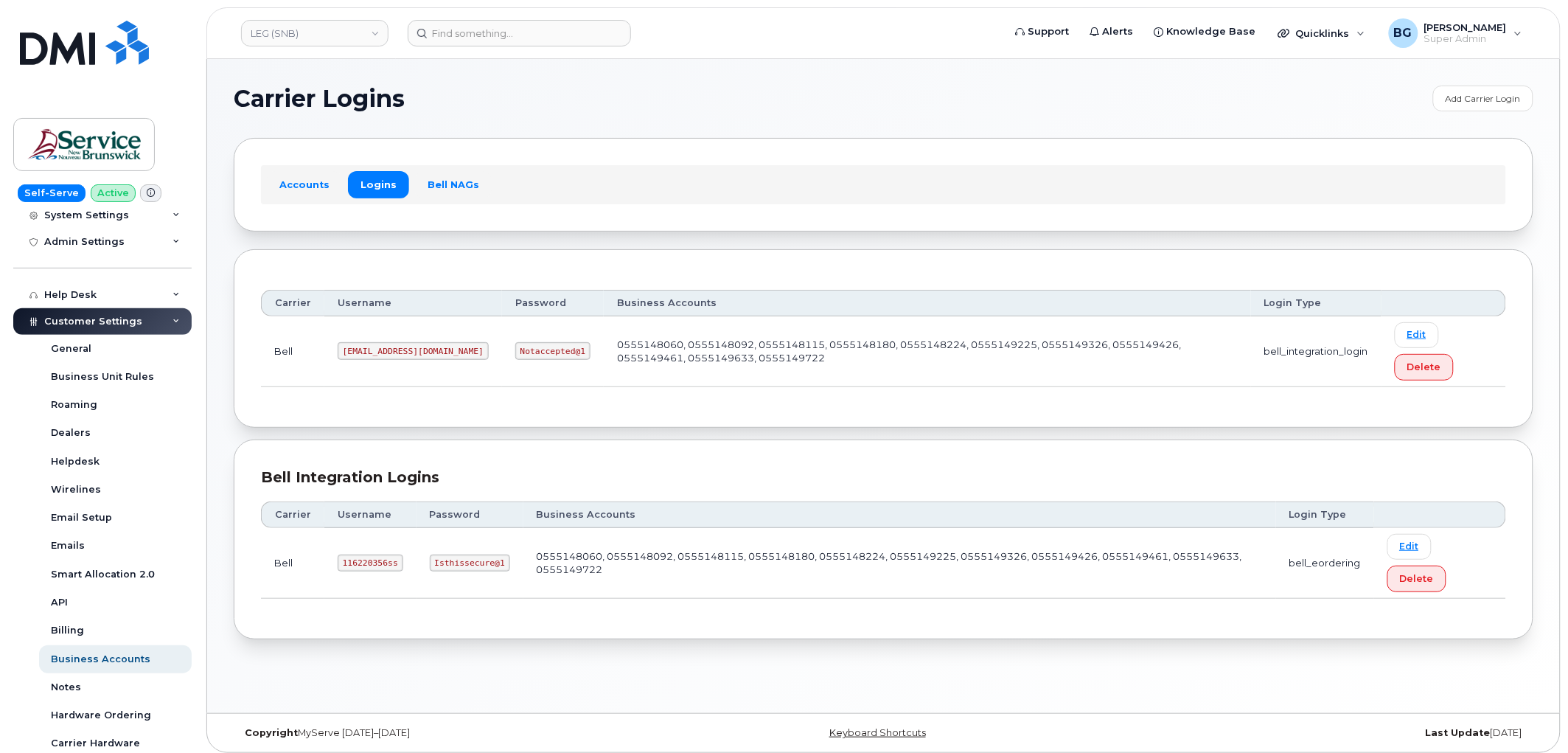
click at [356, 561] on code "116220356ss" at bounding box center [370, 564] width 66 height 18
copy code "116220356ss"
click at [443, 564] on code "Isthissecure@1" at bounding box center [470, 564] width 80 height 18
drag, startPoint x: 443, startPoint y: 564, endPoint x: 488, endPoint y: 564, distance: 45.0
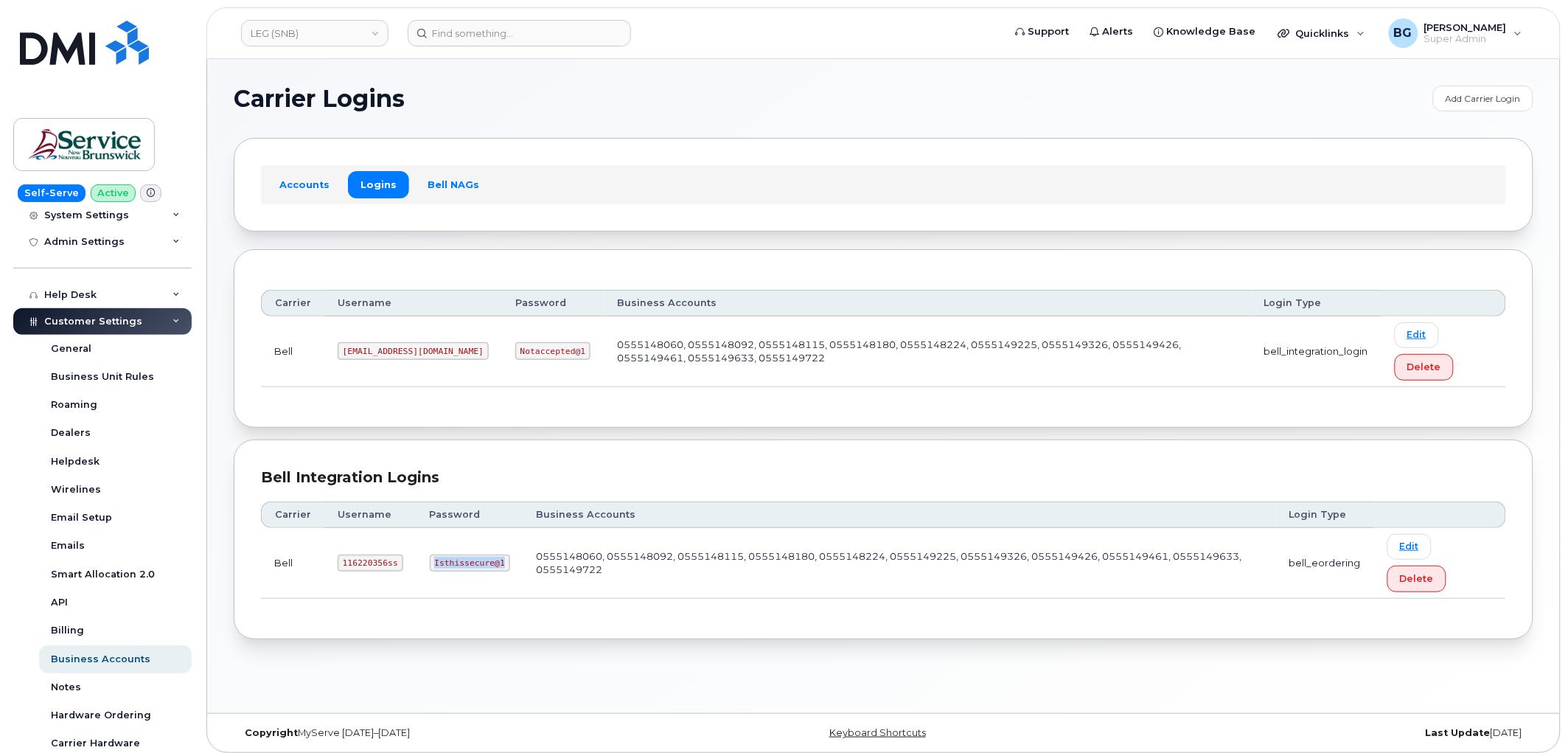
click at [488, 564] on code "Isthissecure@1" at bounding box center [470, 564] width 80 height 18
copy code "Isthissecure@1"
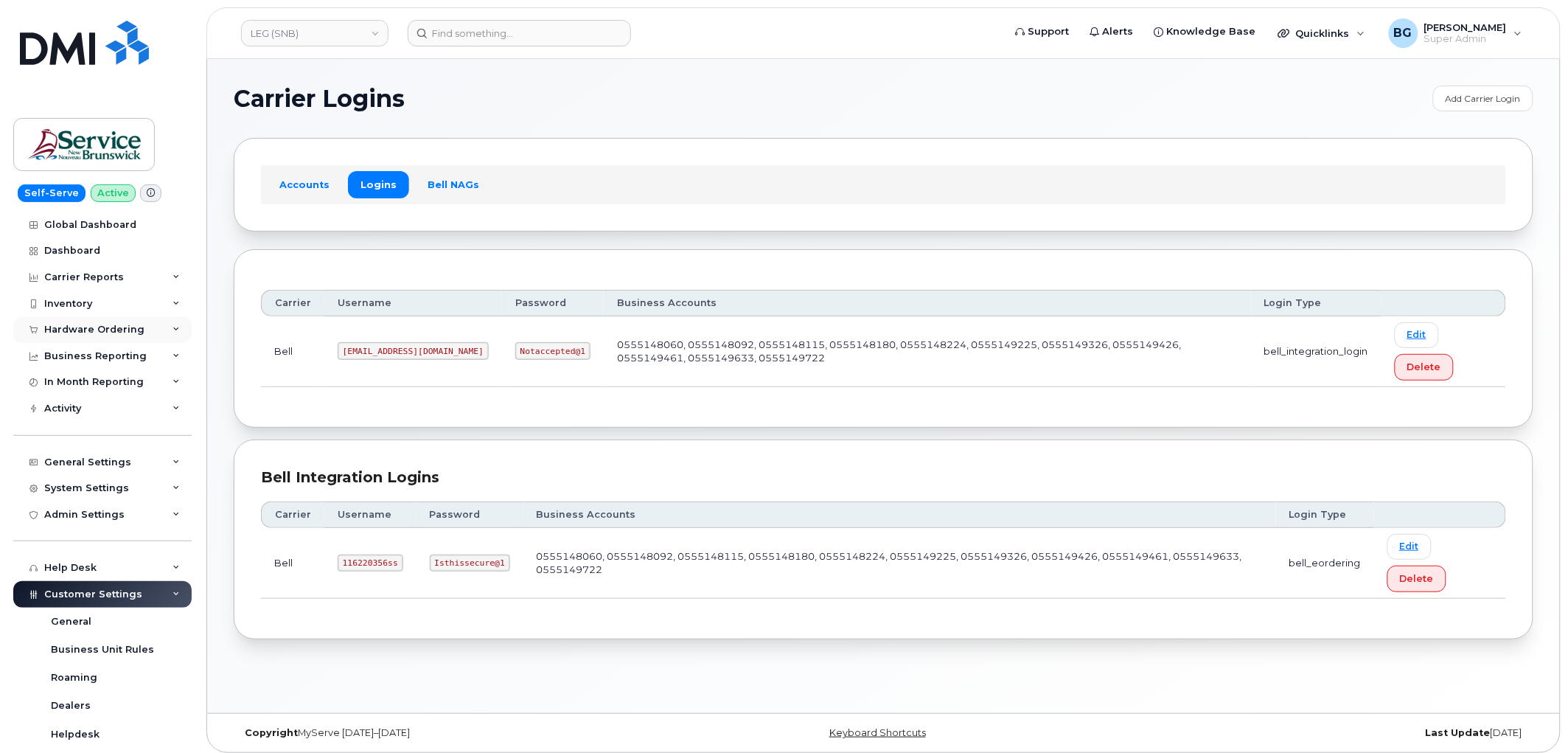
click at [93, 329] on div "Hardware Ordering" at bounding box center [93, 329] width 100 height 11
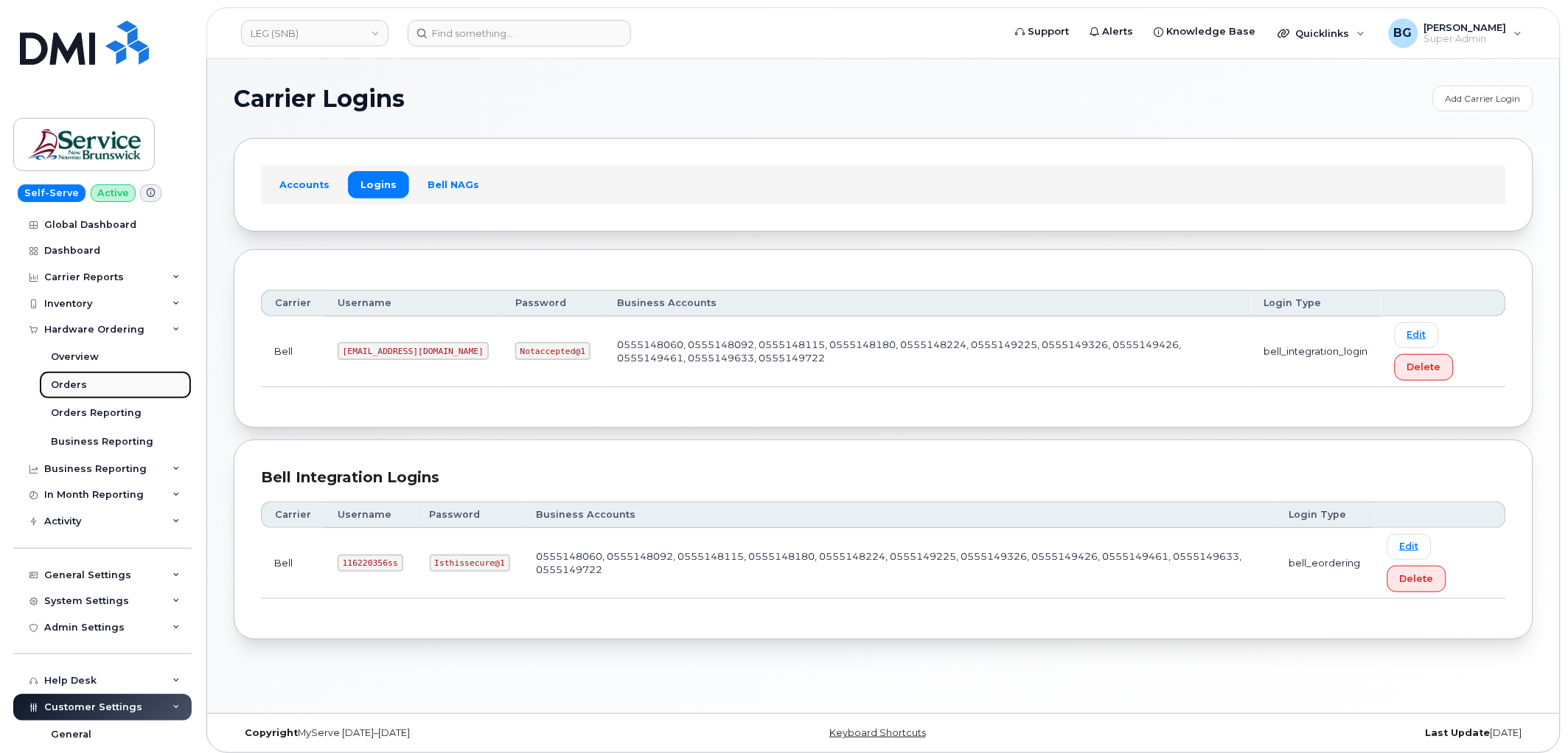
click at [61, 379] on div "Orders" at bounding box center [69, 386] width 36 height 13
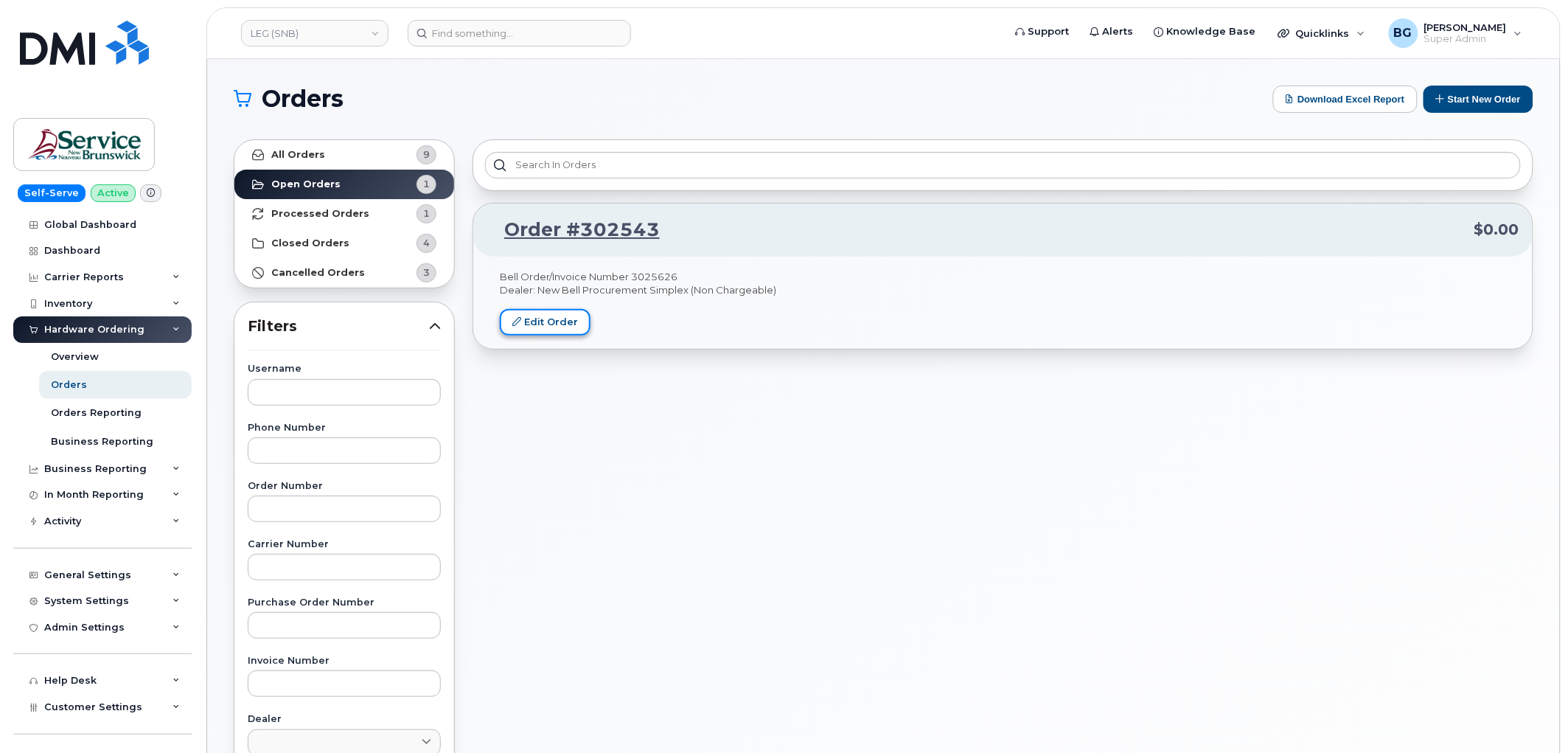
click at [548, 325] on link "Edit Order" at bounding box center [544, 323] width 90 height 28
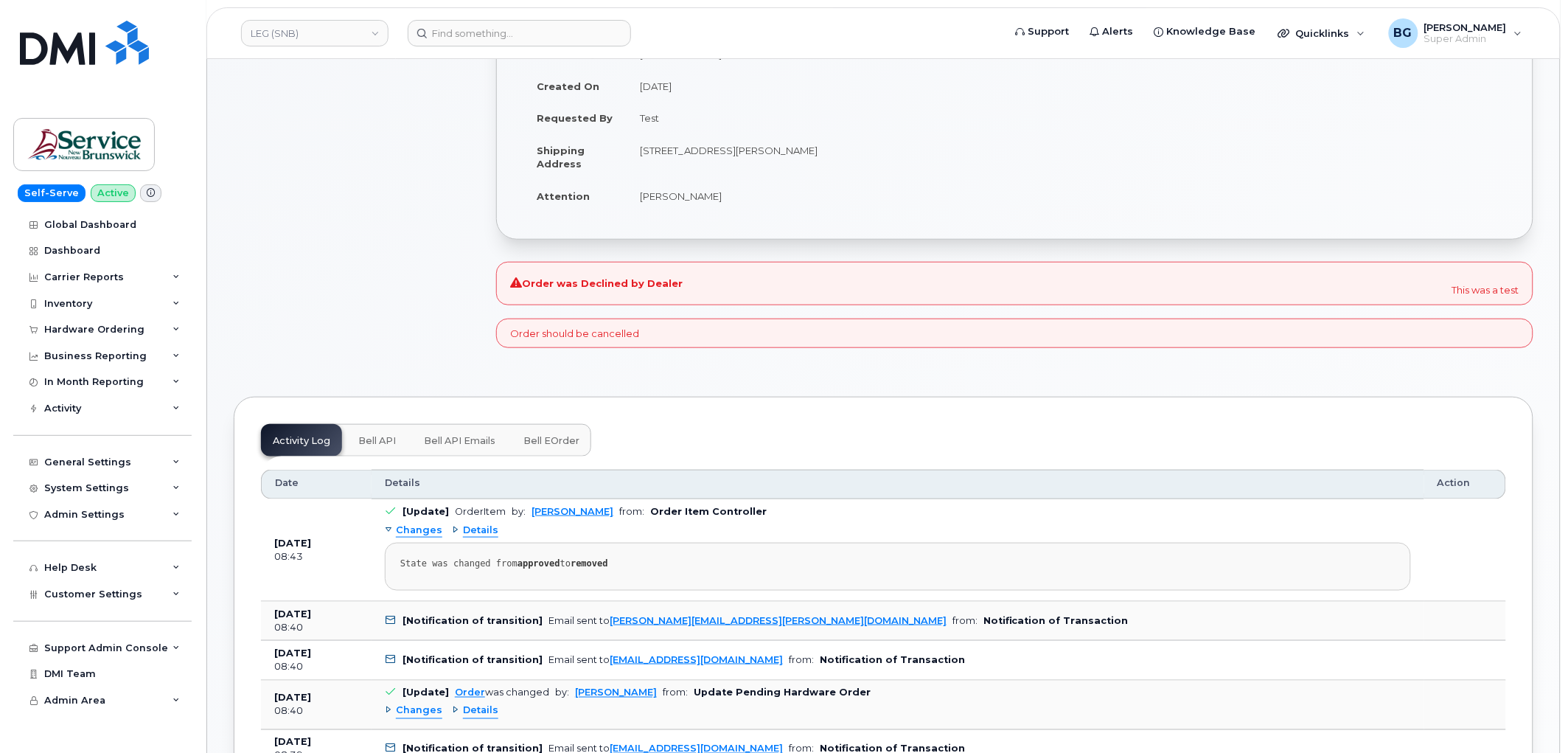
scroll to position [655, 0]
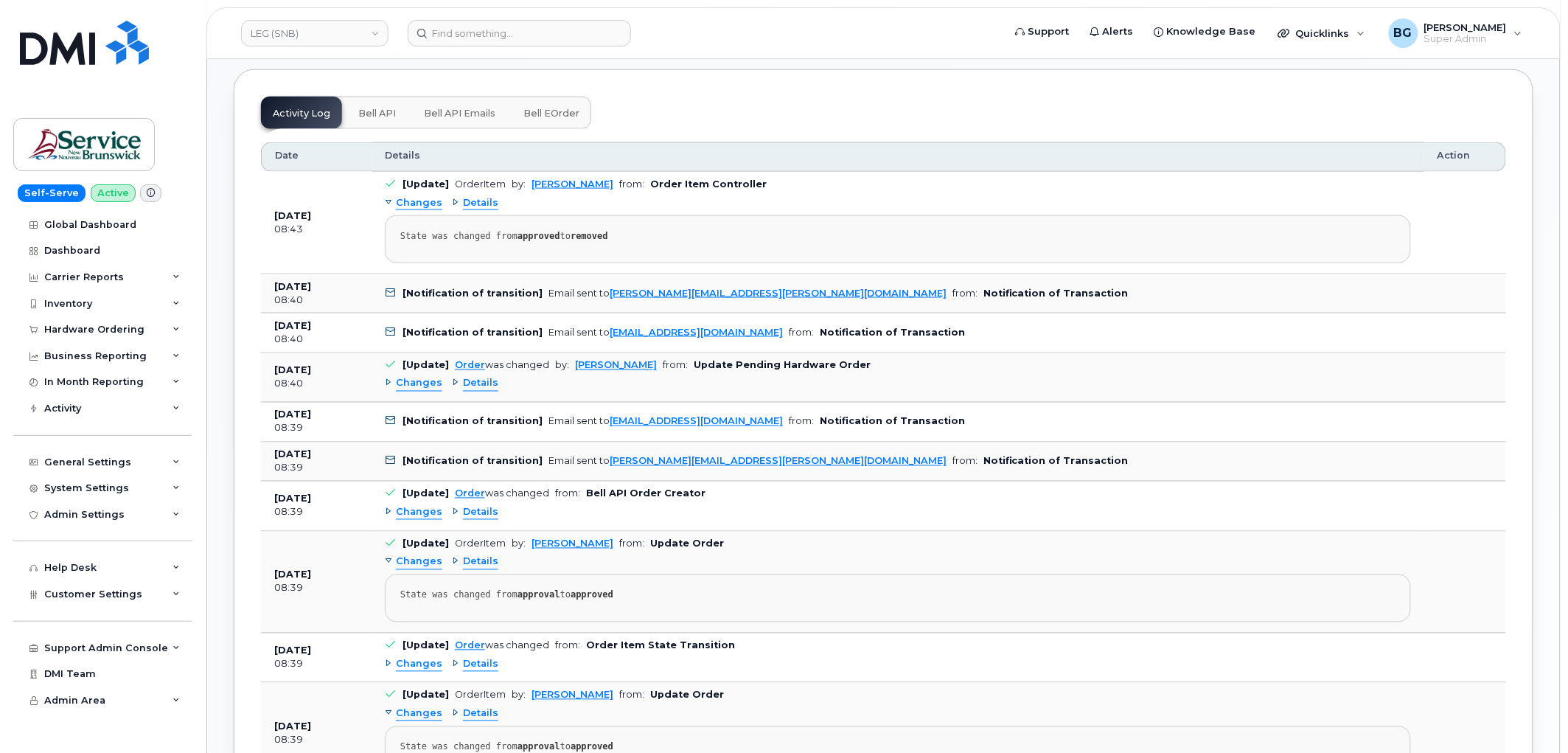
click at [463, 112] on span "Bell API Emails" at bounding box center [460, 113] width 71 height 11
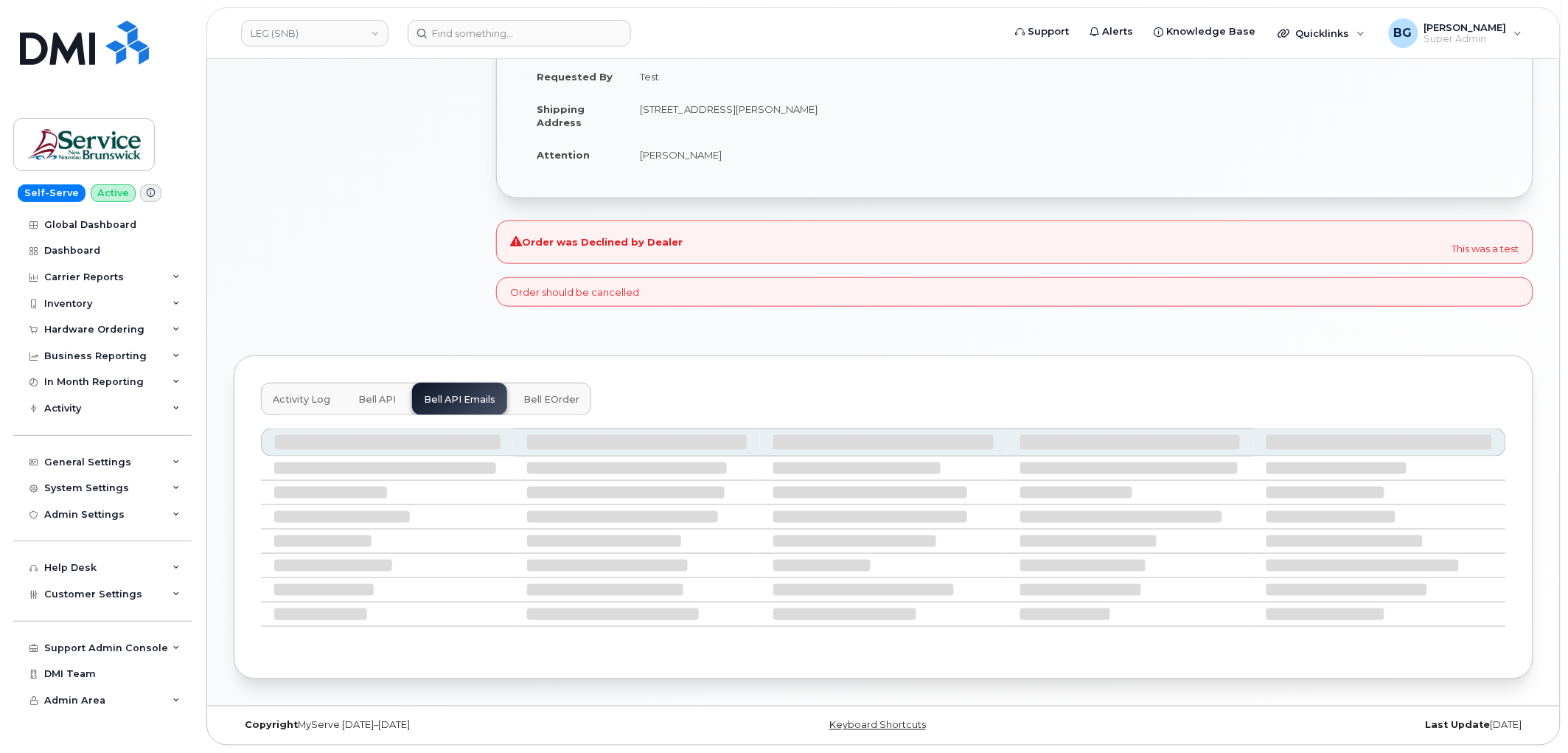
click at [365, 399] on span "Bell API" at bounding box center [378, 400] width 38 height 11
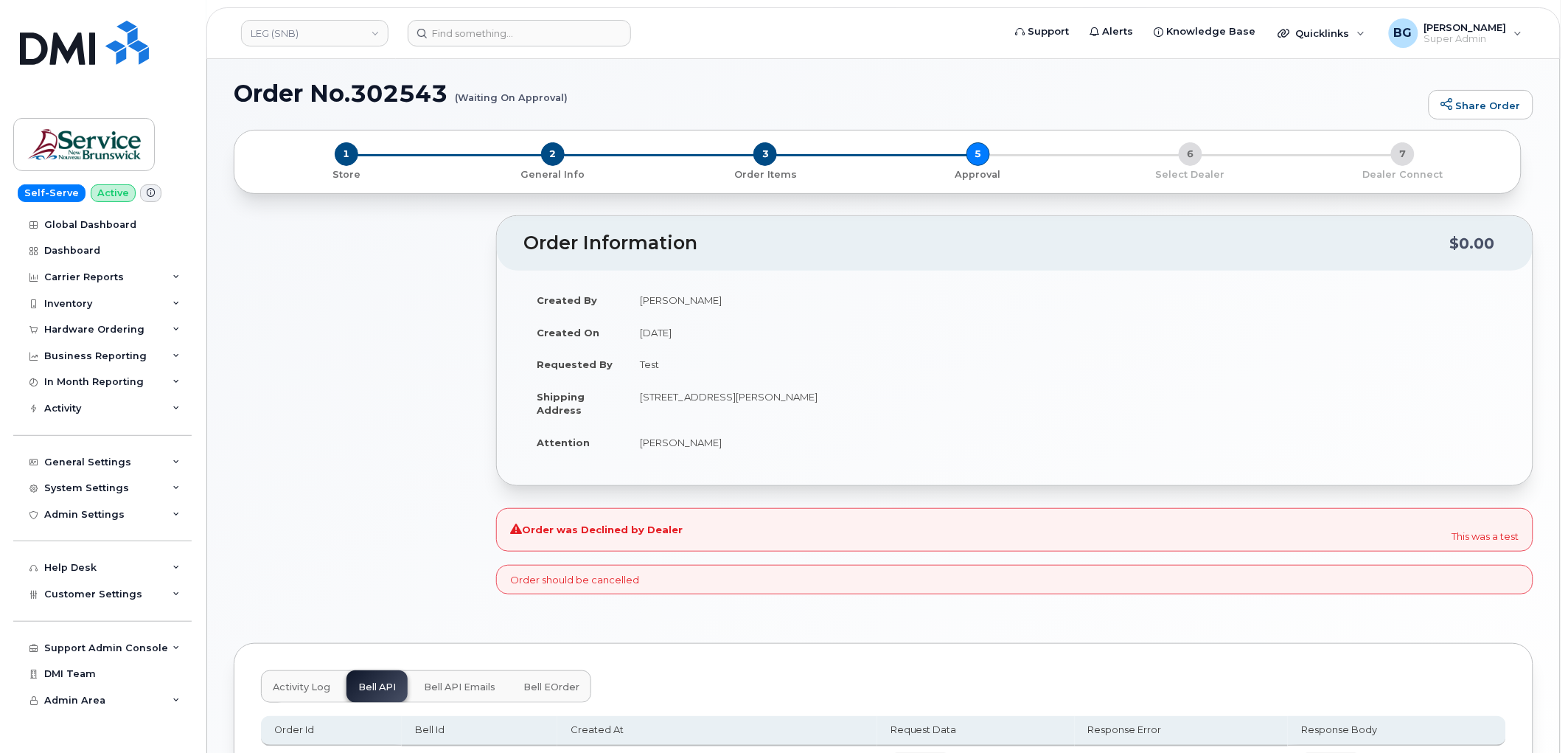
scroll to position [240, 0]
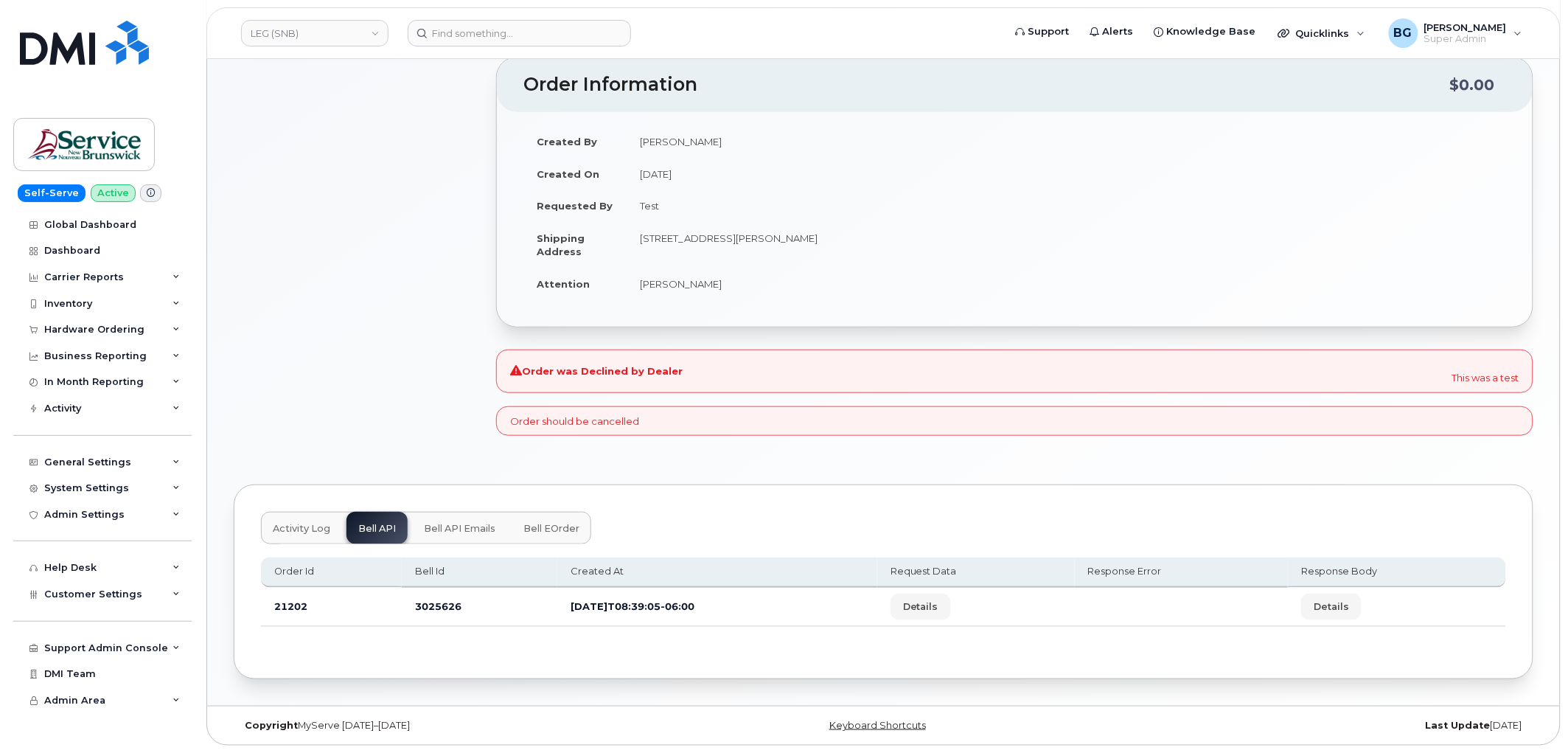
click at [295, 524] on span "Activity Log" at bounding box center [302, 528] width 57 height 11
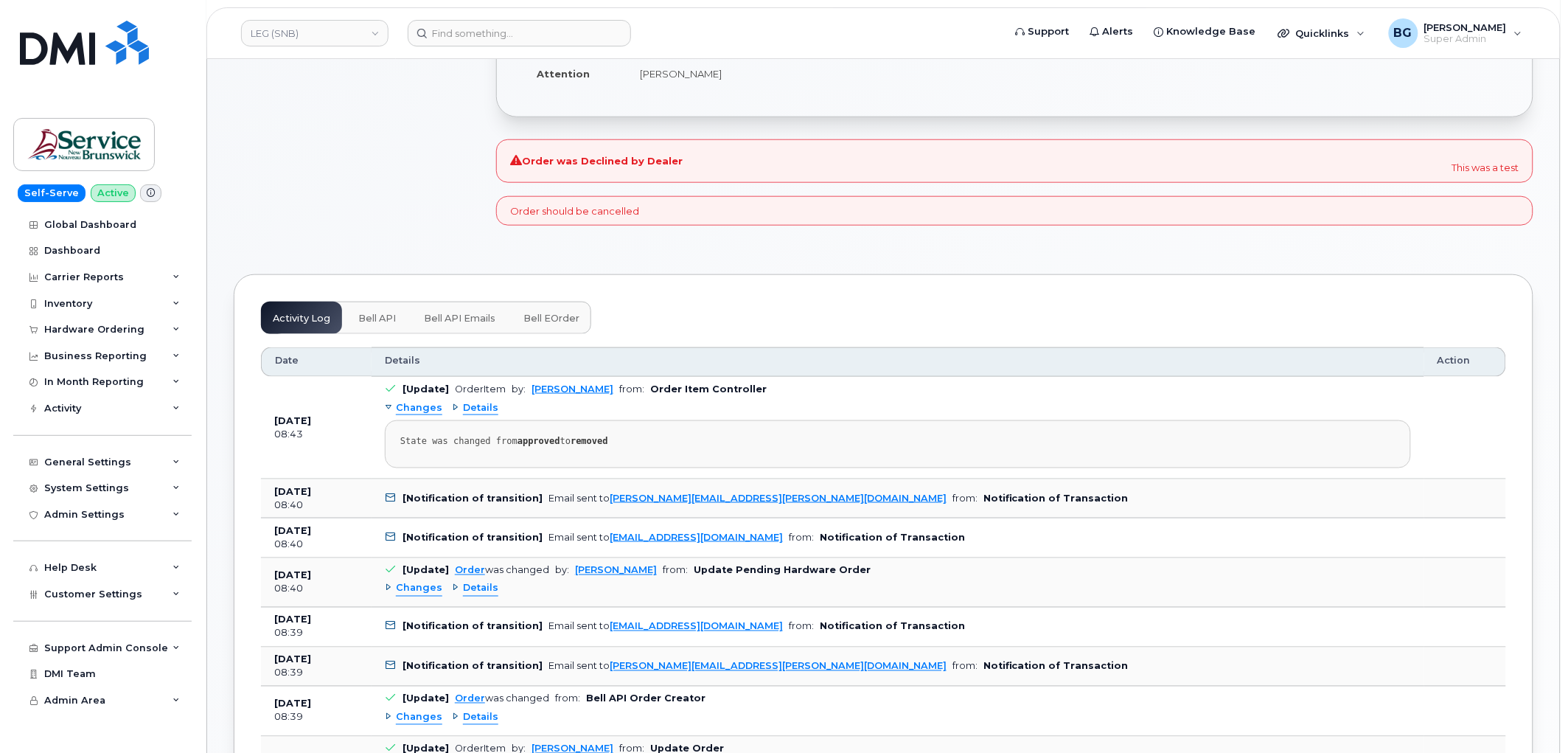
scroll to position [459, 0]
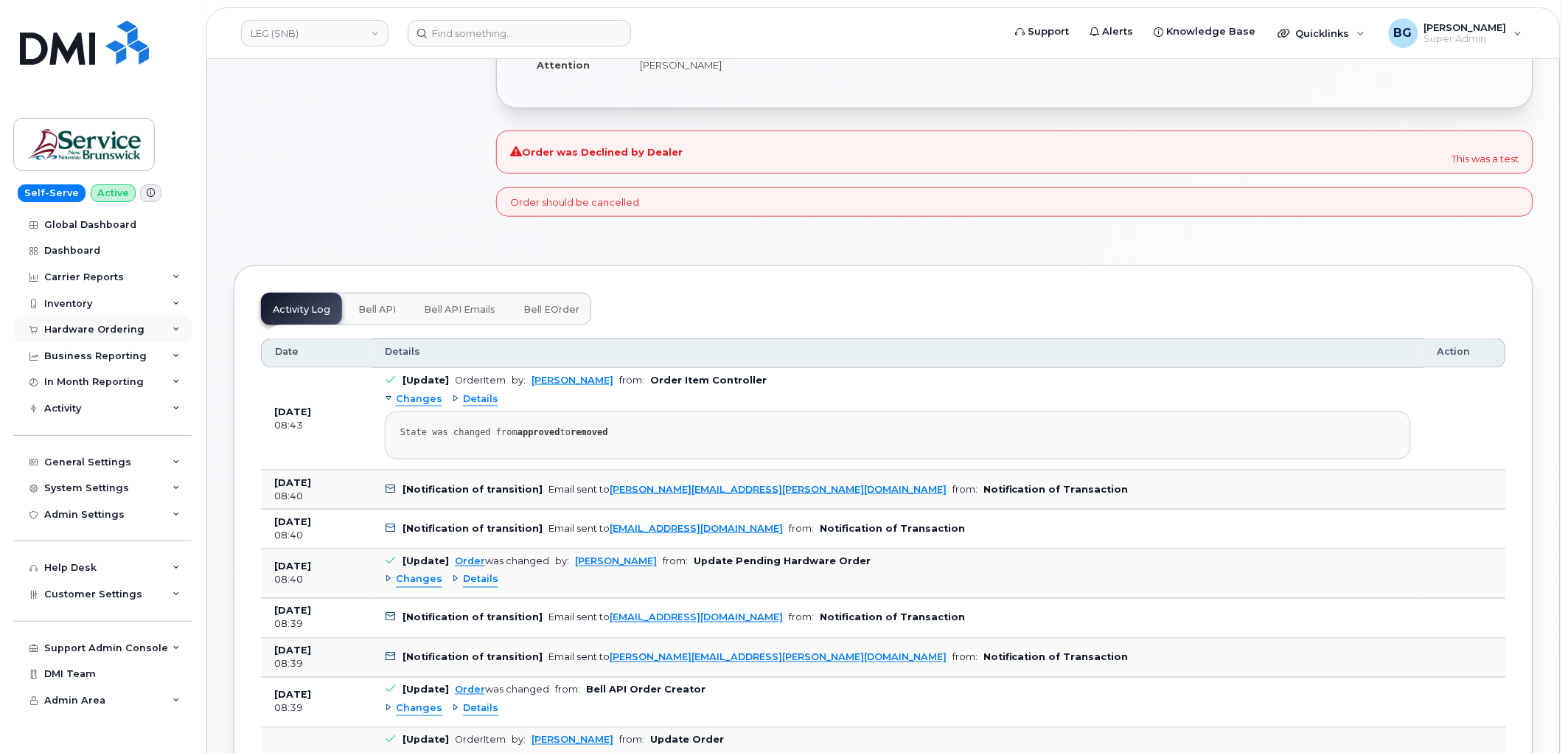
click at [71, 327] on div "Hardware Ordering" at bounding box center [93, 329] width 100 height 11
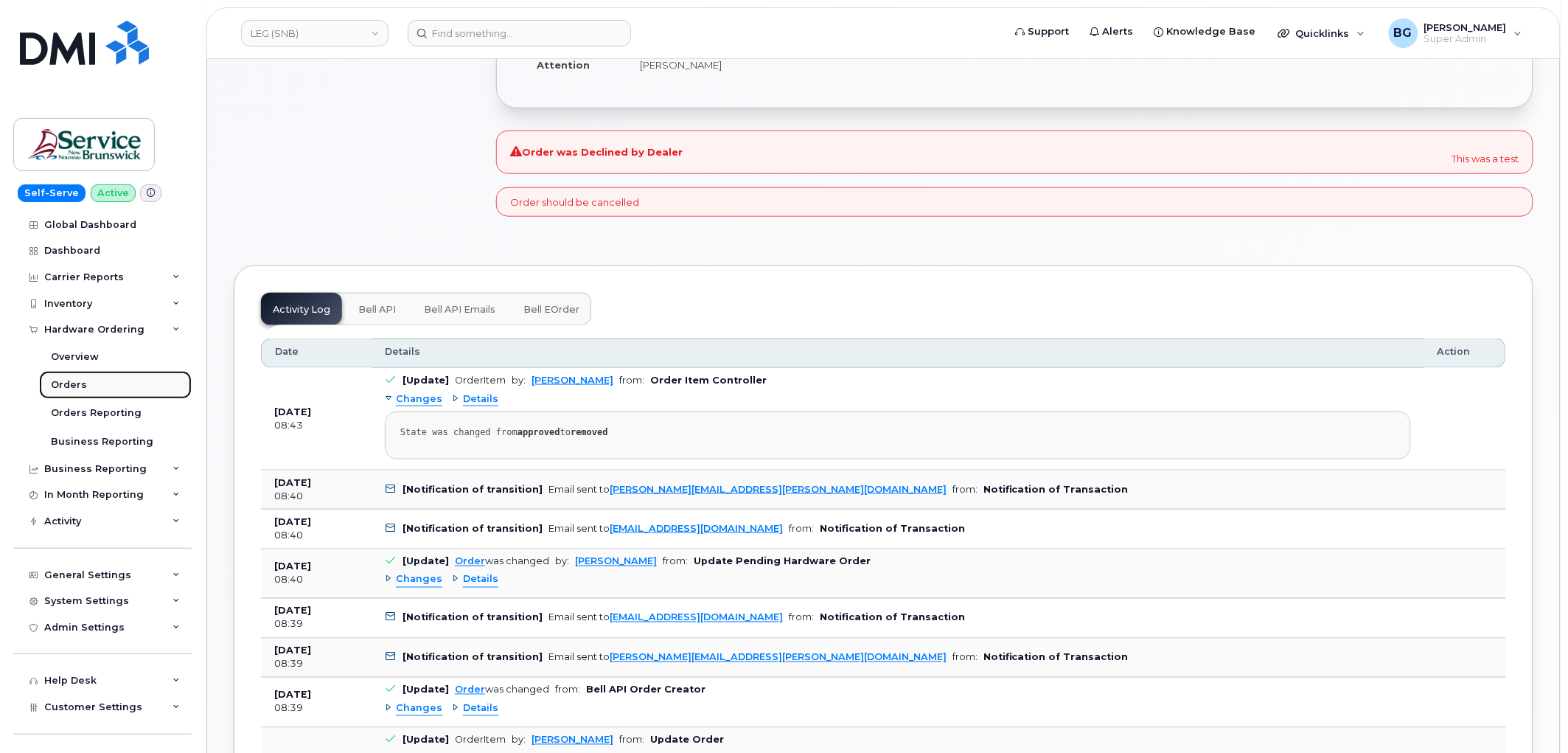
click at [68, 385] on div "Orders" at bounding box center [69, 386] width 36 height 13
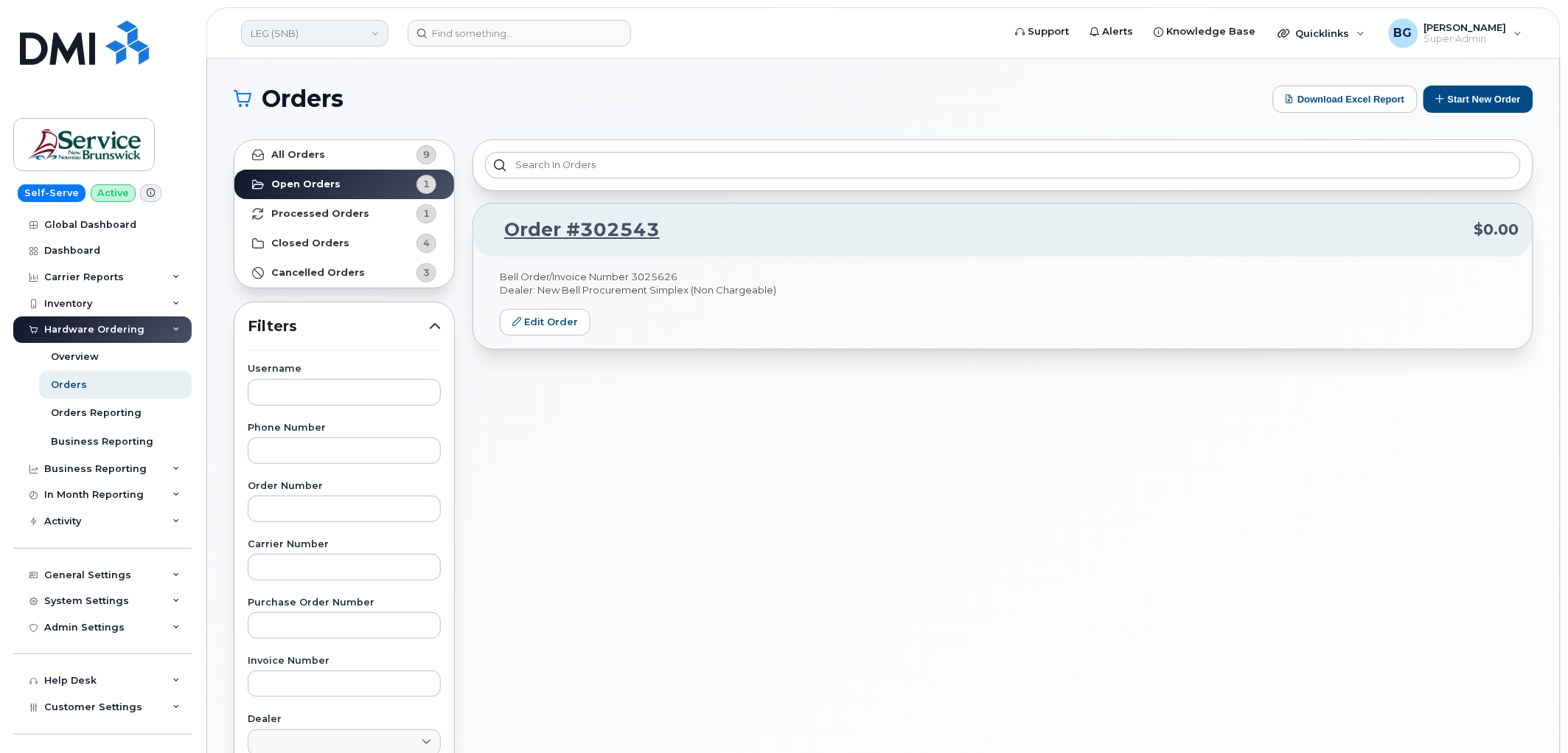
click at [283, 41] on link "LEG (SNB)" at bounding box center [314, 33] width 147 height 27
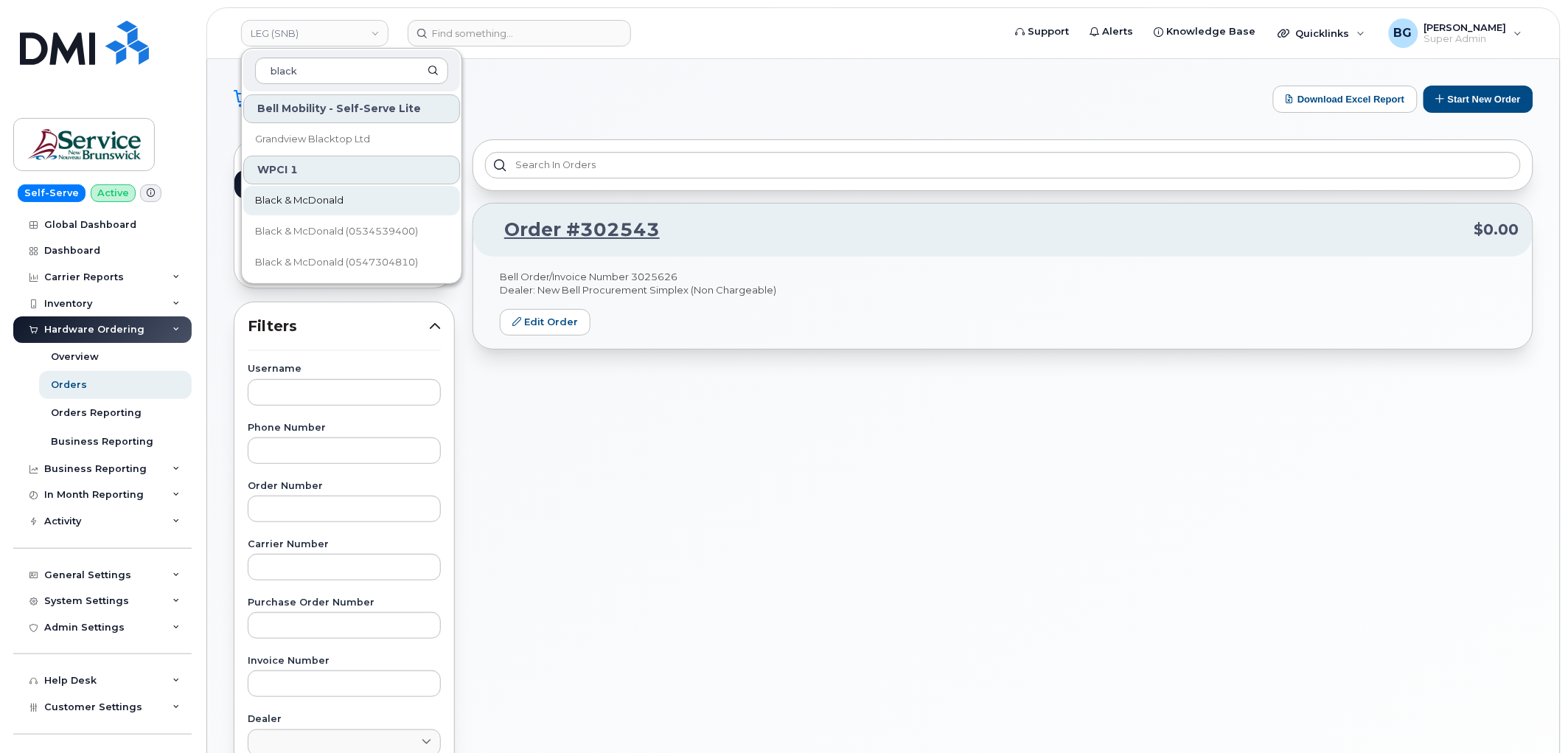
type input "black"
click at [267, 196] on span "Black & McDonald" at bounding box center [299, 200] width 88 height 14
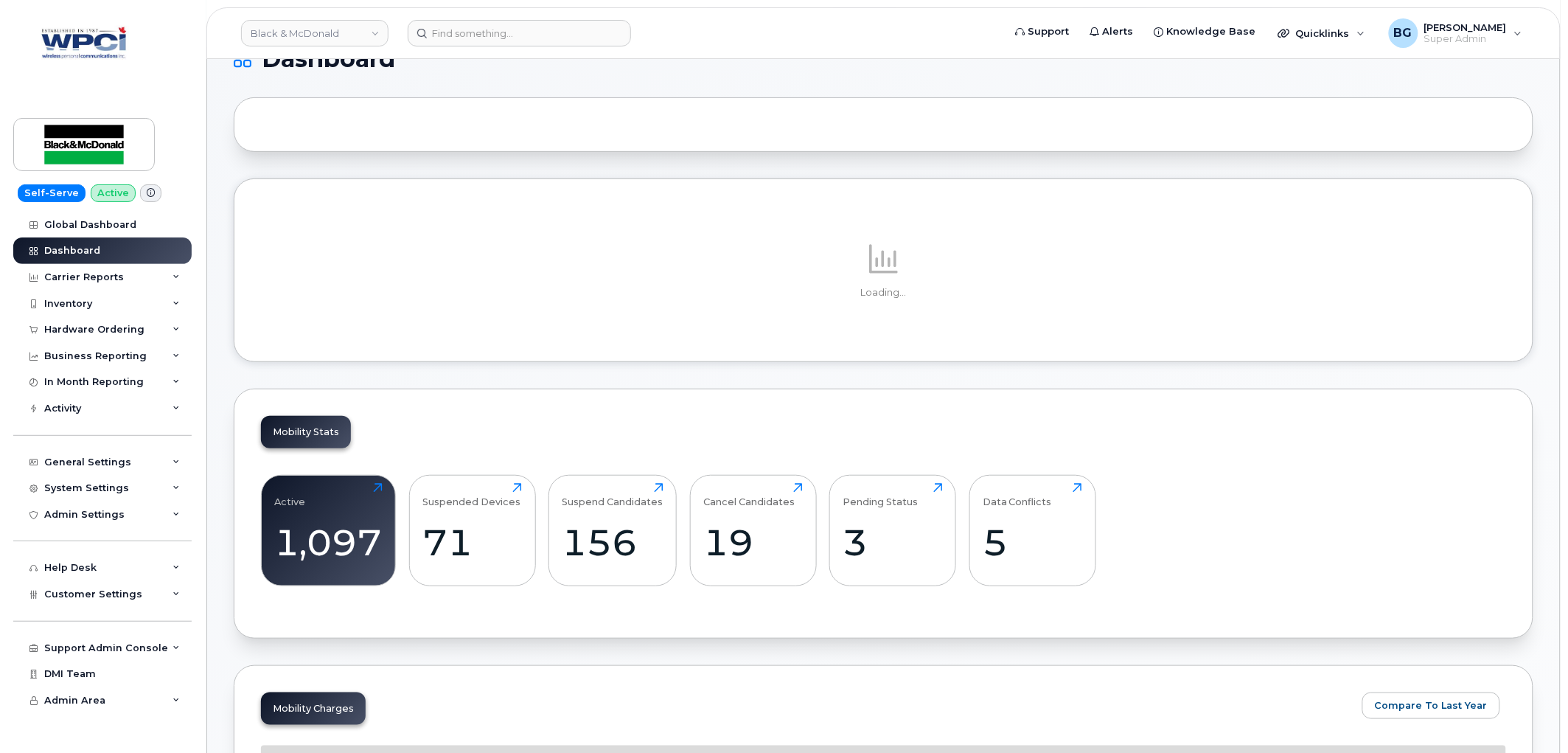
scroll to position [273, 0]
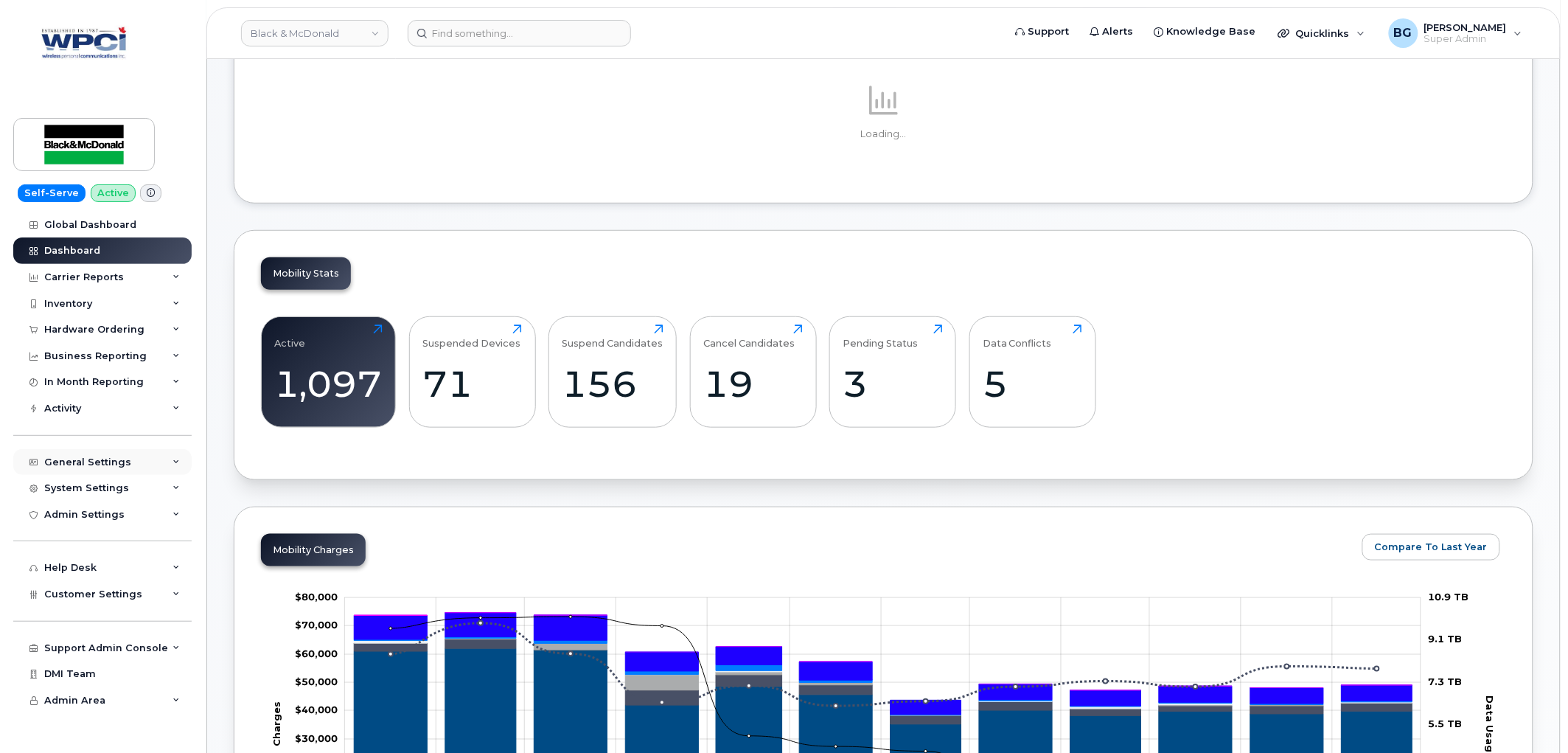
click at [82, 454] on div "General Settings" at bounding box center [103, 463] width 179 height 27
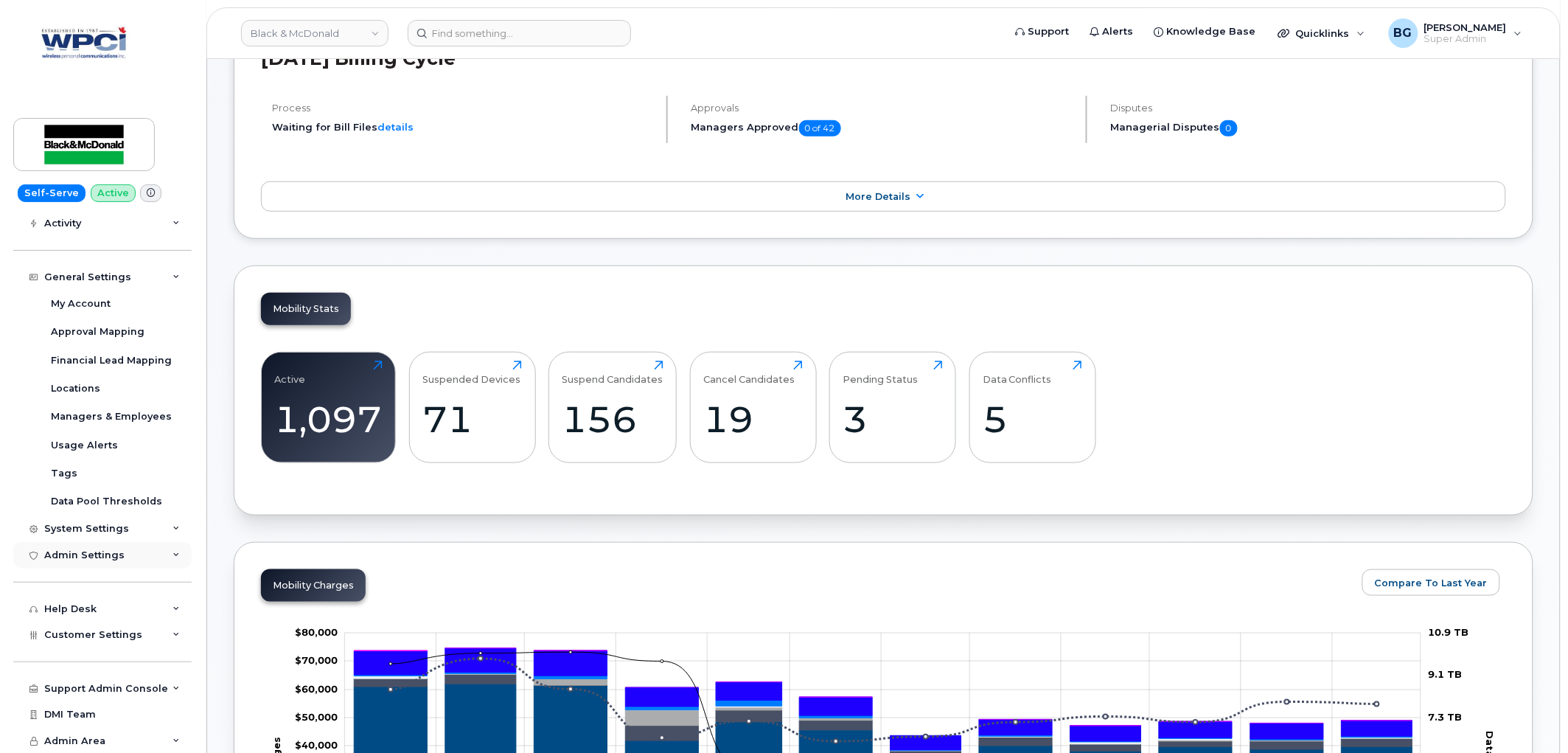
scroll to position [186, 0]
click at [87, 635] on span "Customer Settings" at bounding box center [92, 634] width 98 height 11
click at [79, 658] on div "General" at bounding box center [70, 662] width 41 height 13
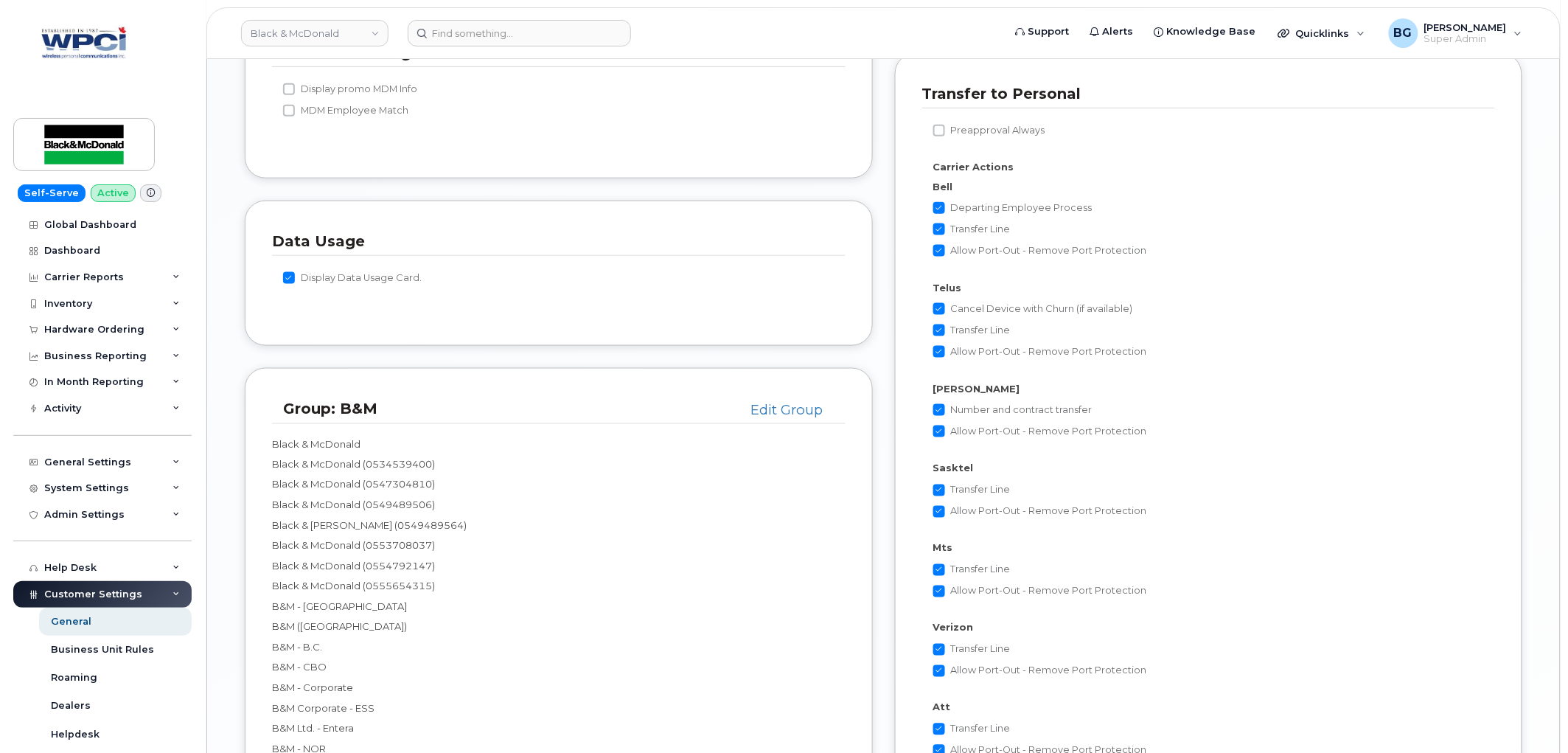
scroll to position [2786, 0]
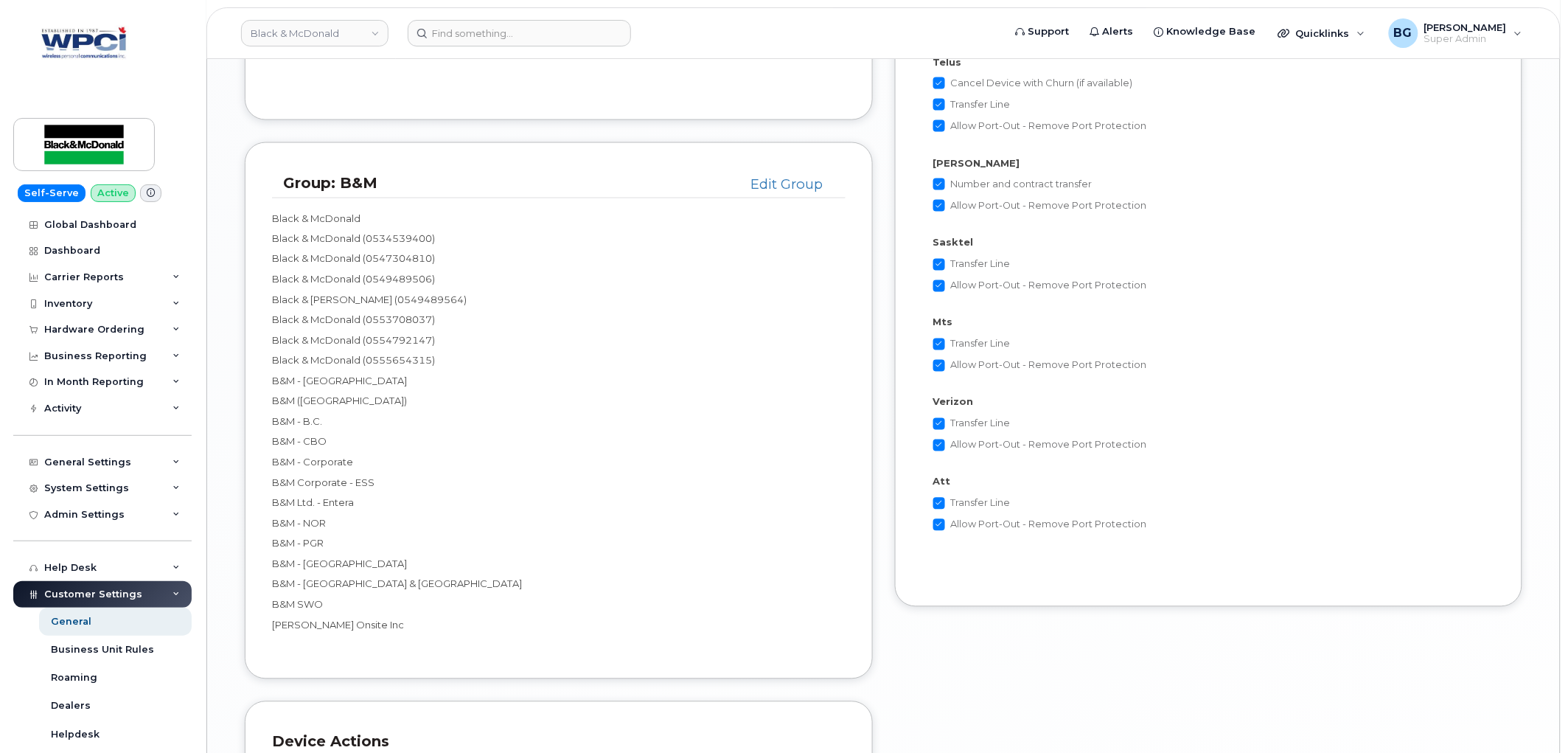
click at [274, 381] on p "B&M - [GEOGRAPHIC_DATA]" at bounding box center [559, 382] width 574 height 14
drag, startPoint x: 274, startPoint y: 381, endPoint x: 292, endPoint y: 384, distance: 18.2
click at [292, 384] on p "B&M - [GEOGRAPHIC_DATA]" at bounding box center [559, 382] width 574 height 14
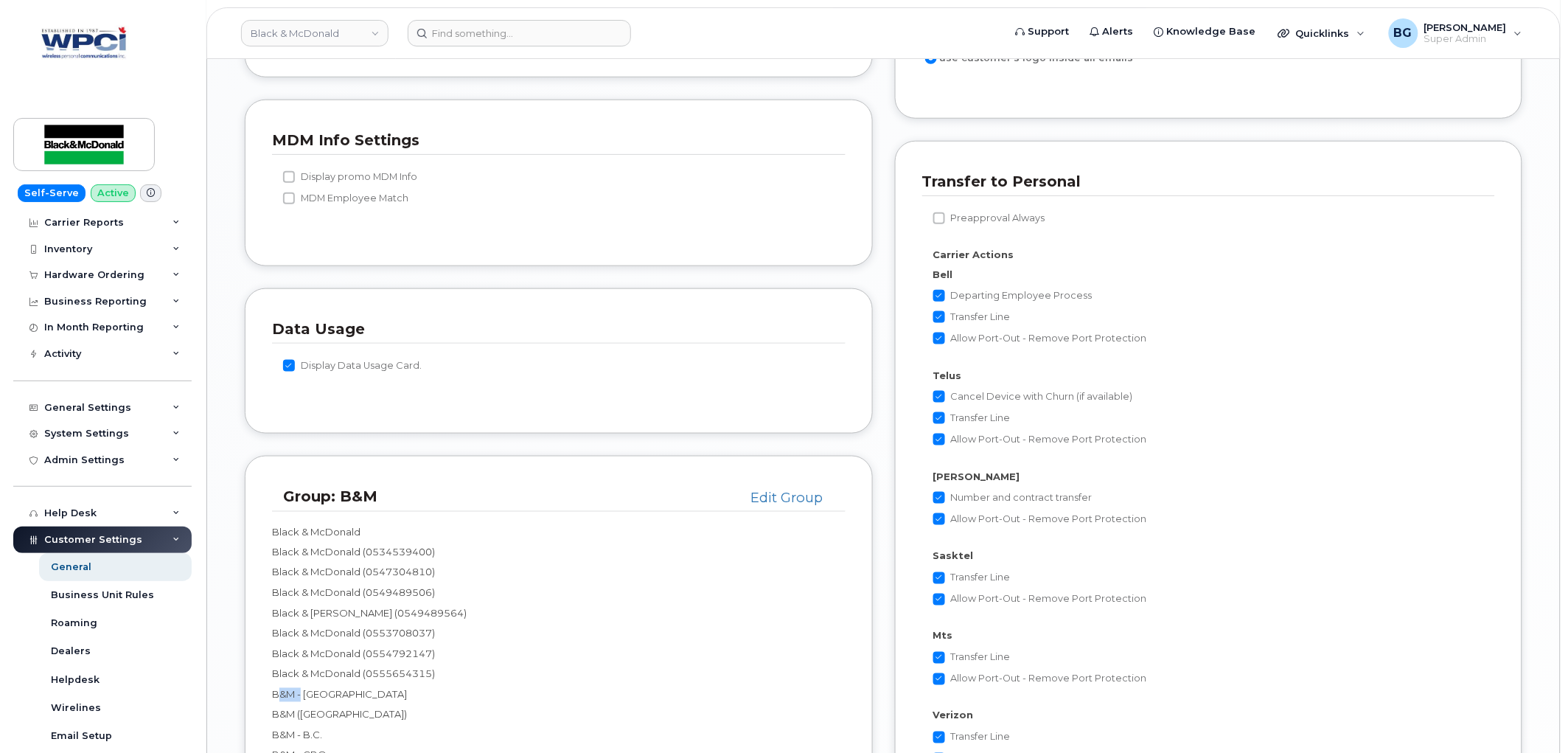
scroll to position [2459, 0]
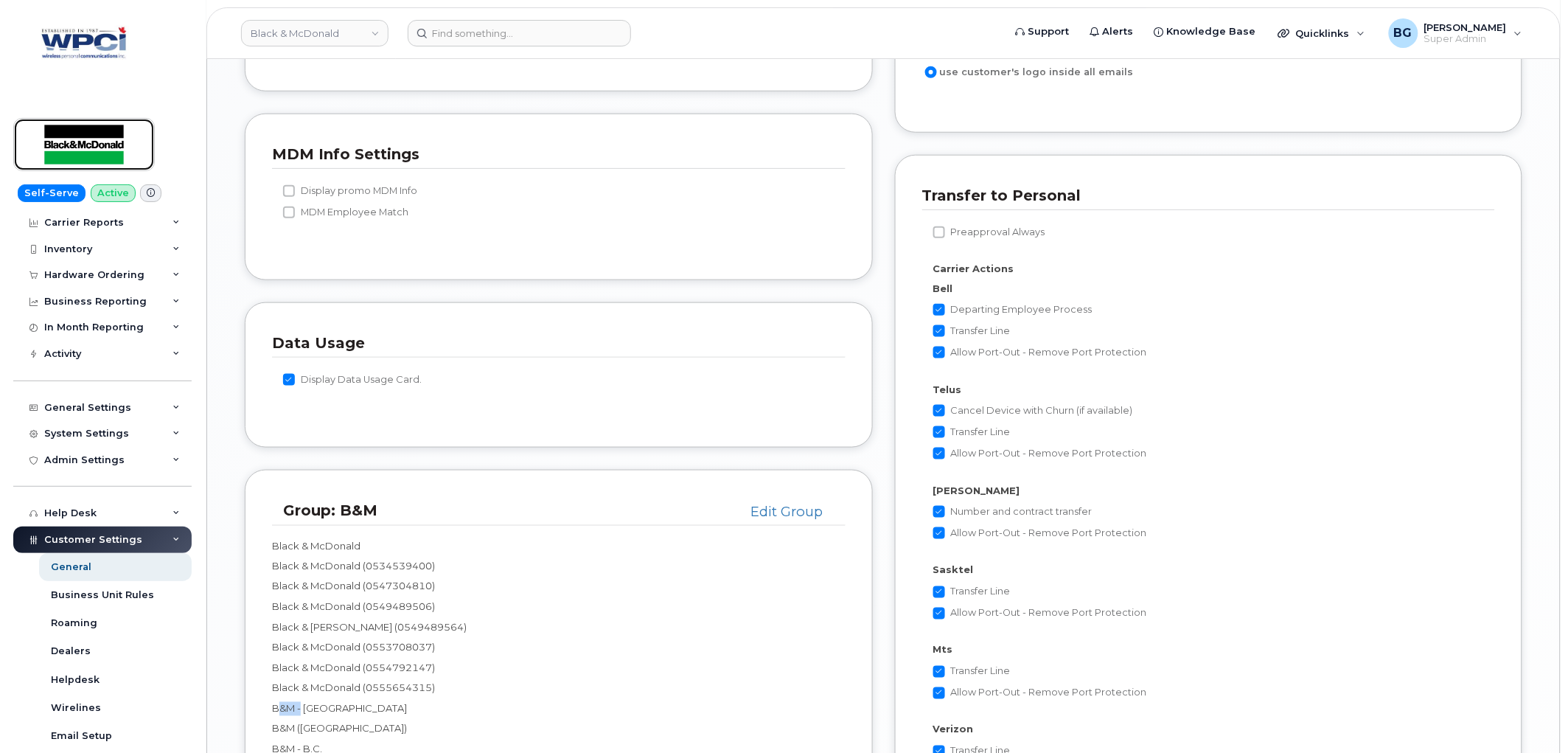
click at [84, 150] on img at bounding box center [84, 144] width 113 height 43
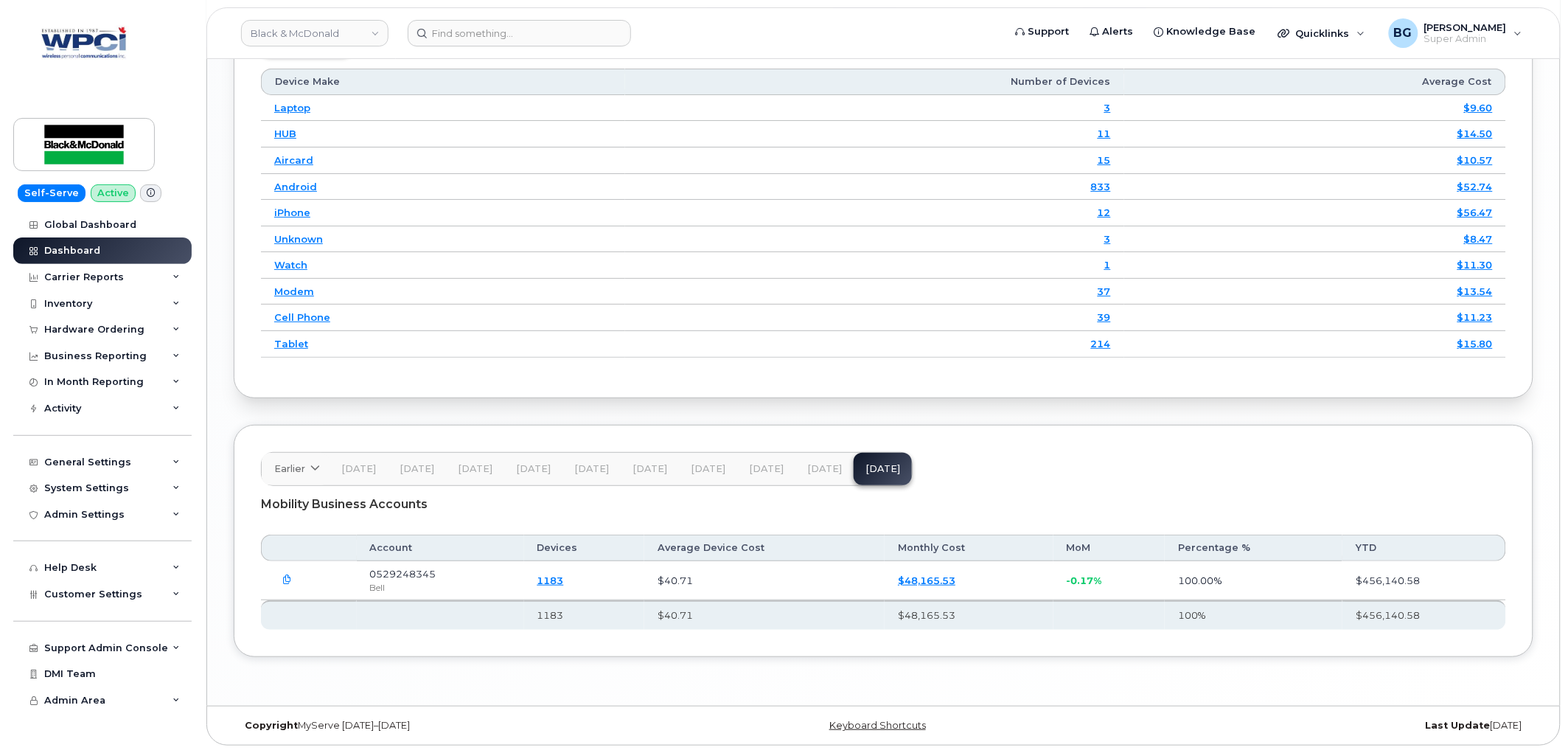
scroll to position [2002, 0]
click at [823, 470] on span "[DATE]" at bounding box center [825, 469] width 34 height 11
click at [323, 25] on link "Black & McDonald" at bounding box center [314, 33] width 147 height 27
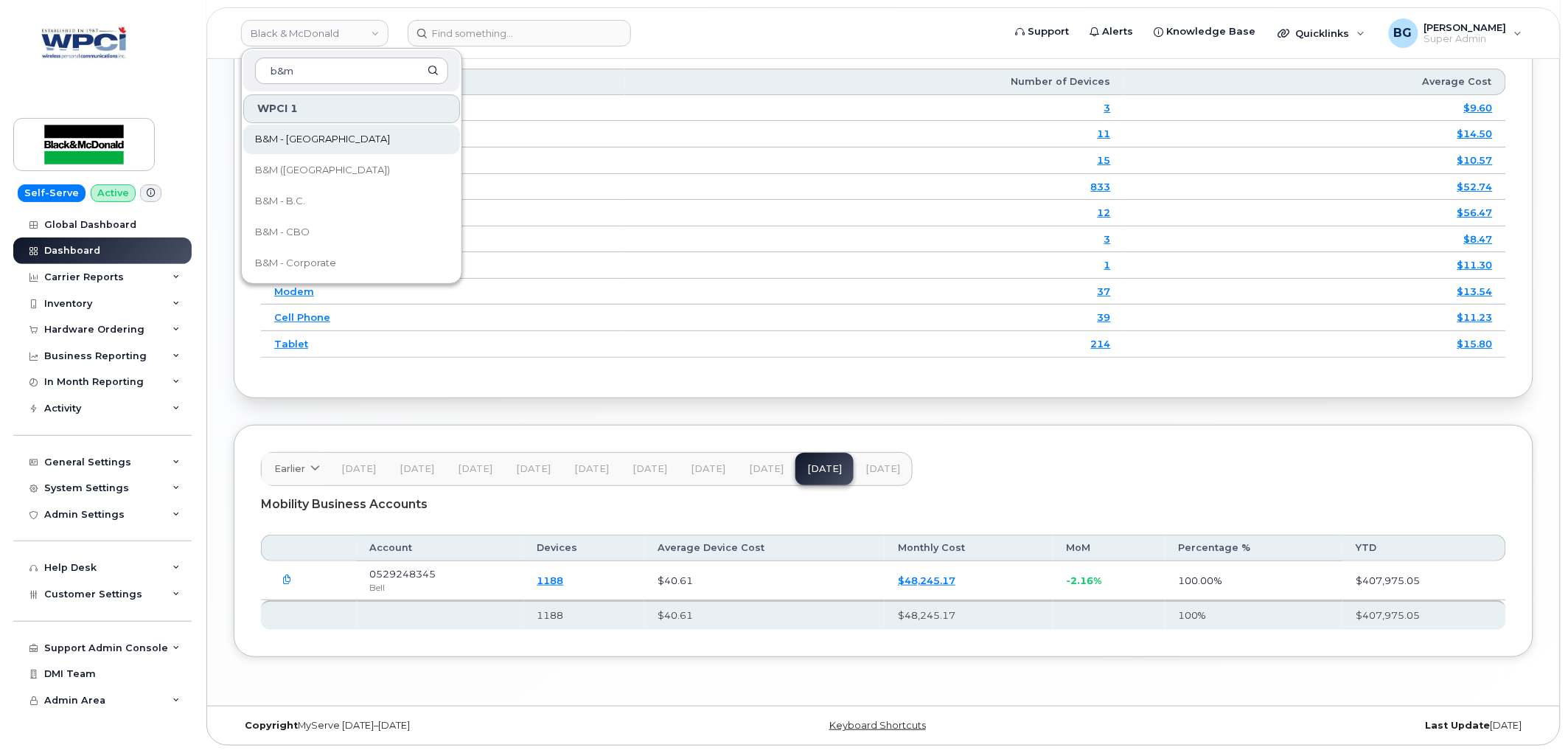
type input "b&m"
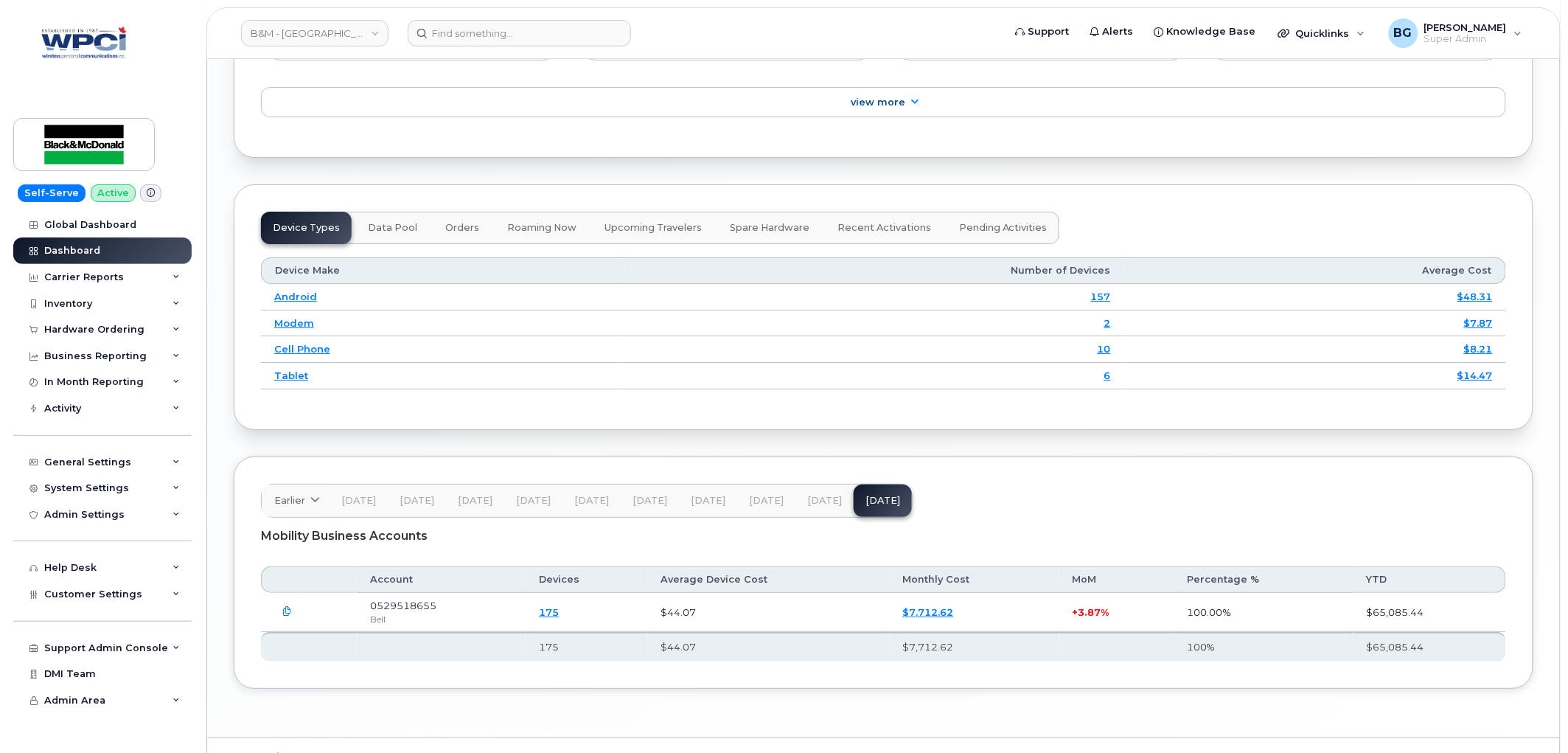
scroll to position [1823, 0]
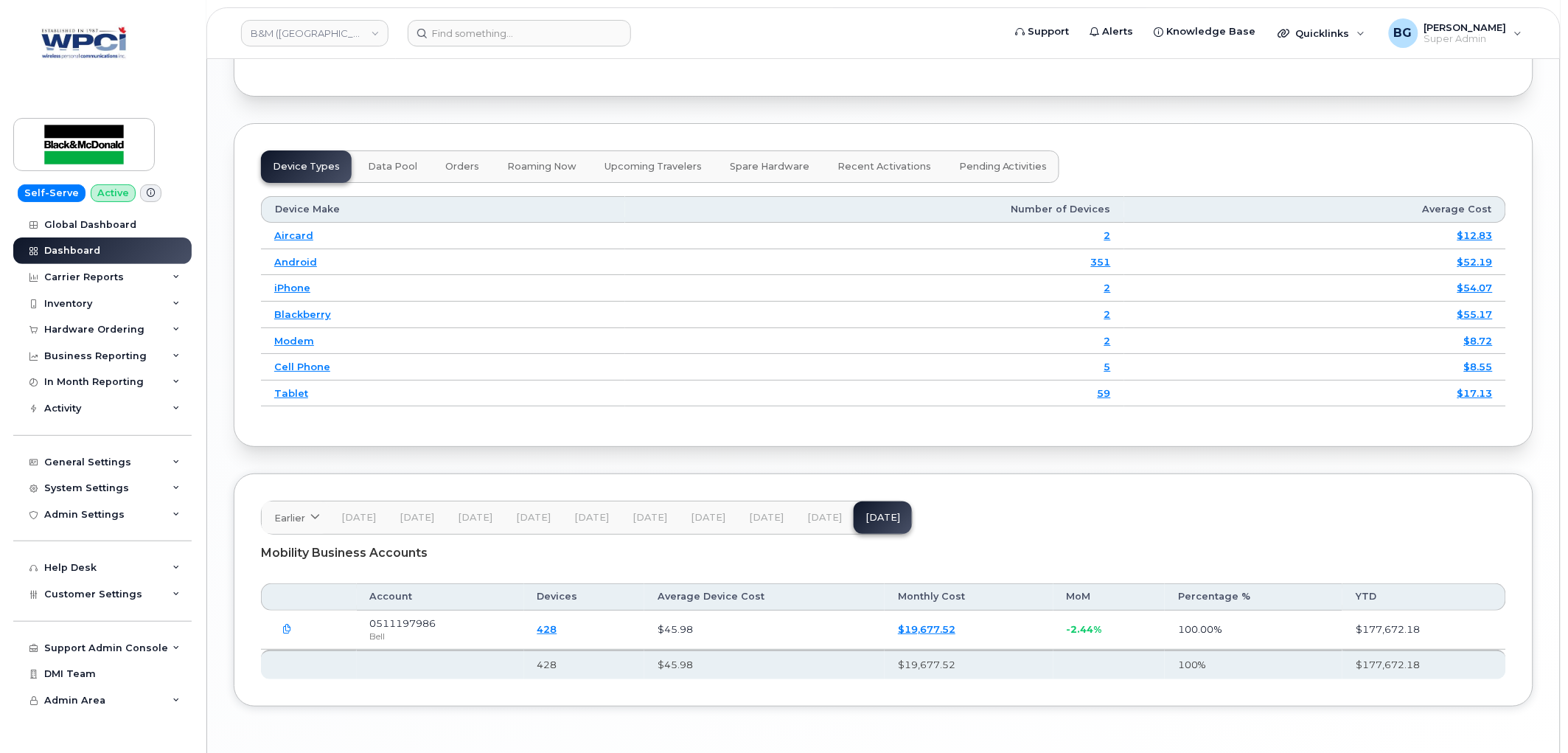
scroll to position [1901, 0]
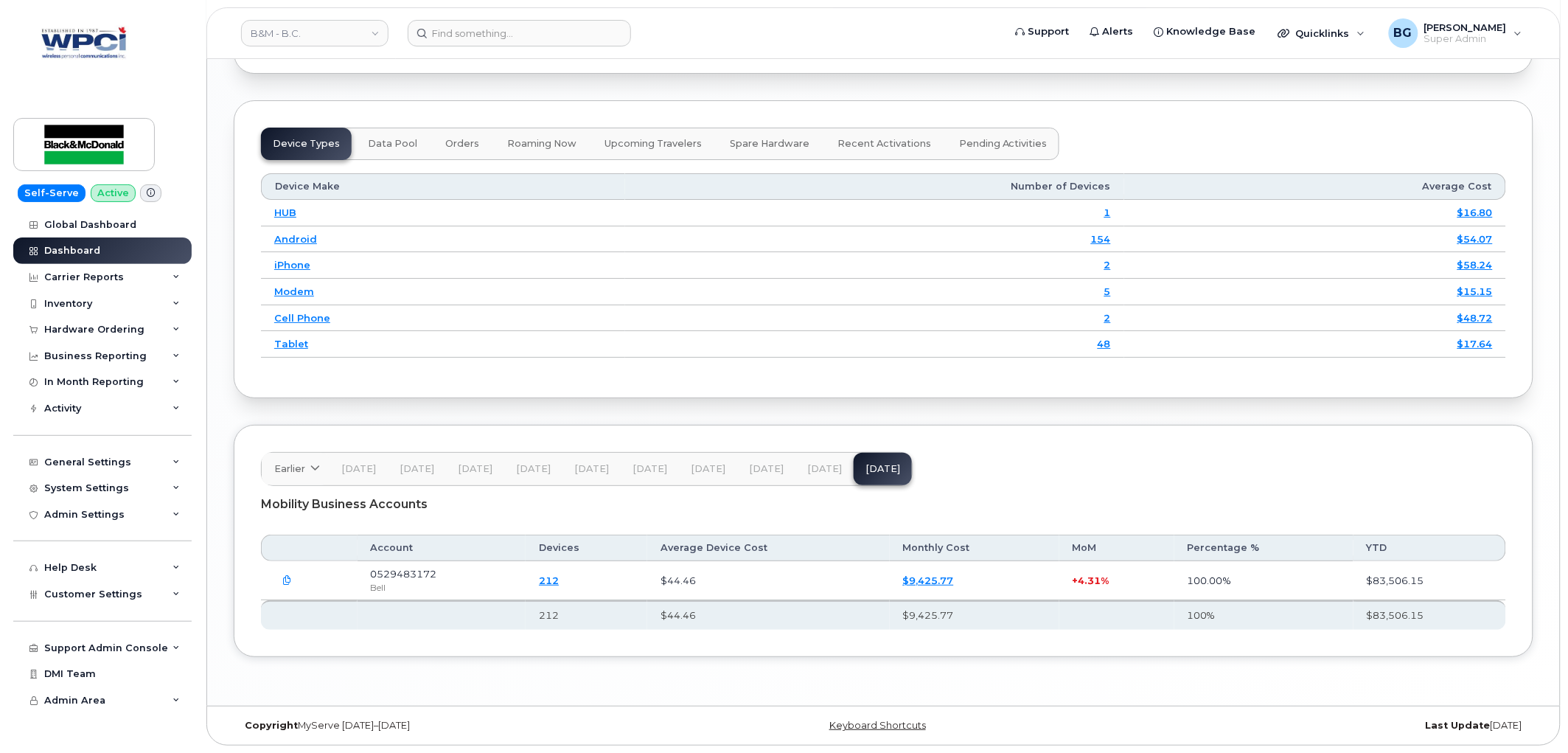
scroll to position [1875, 0]
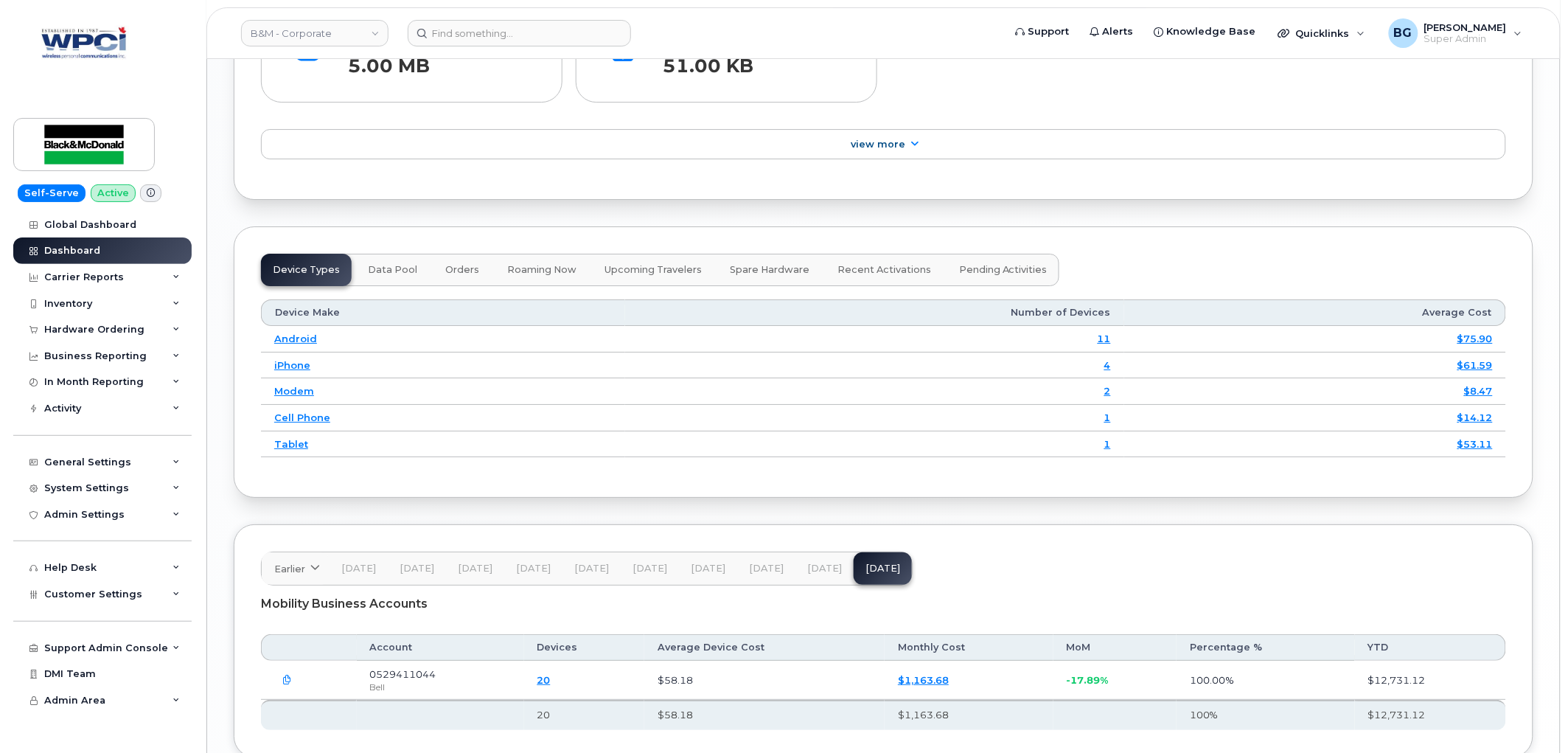
scroll to position [1849, 0]
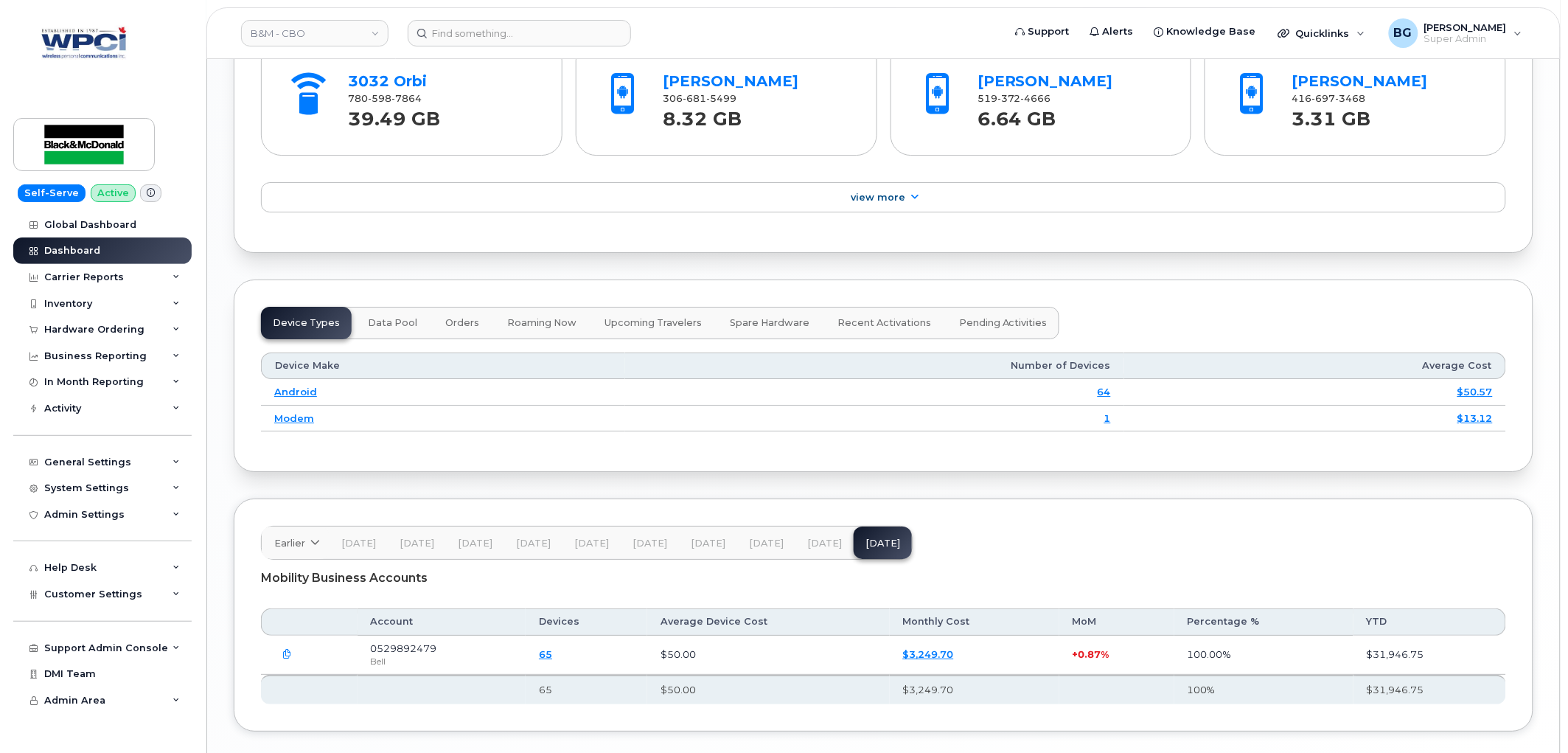
scroll to position [1771, 0]
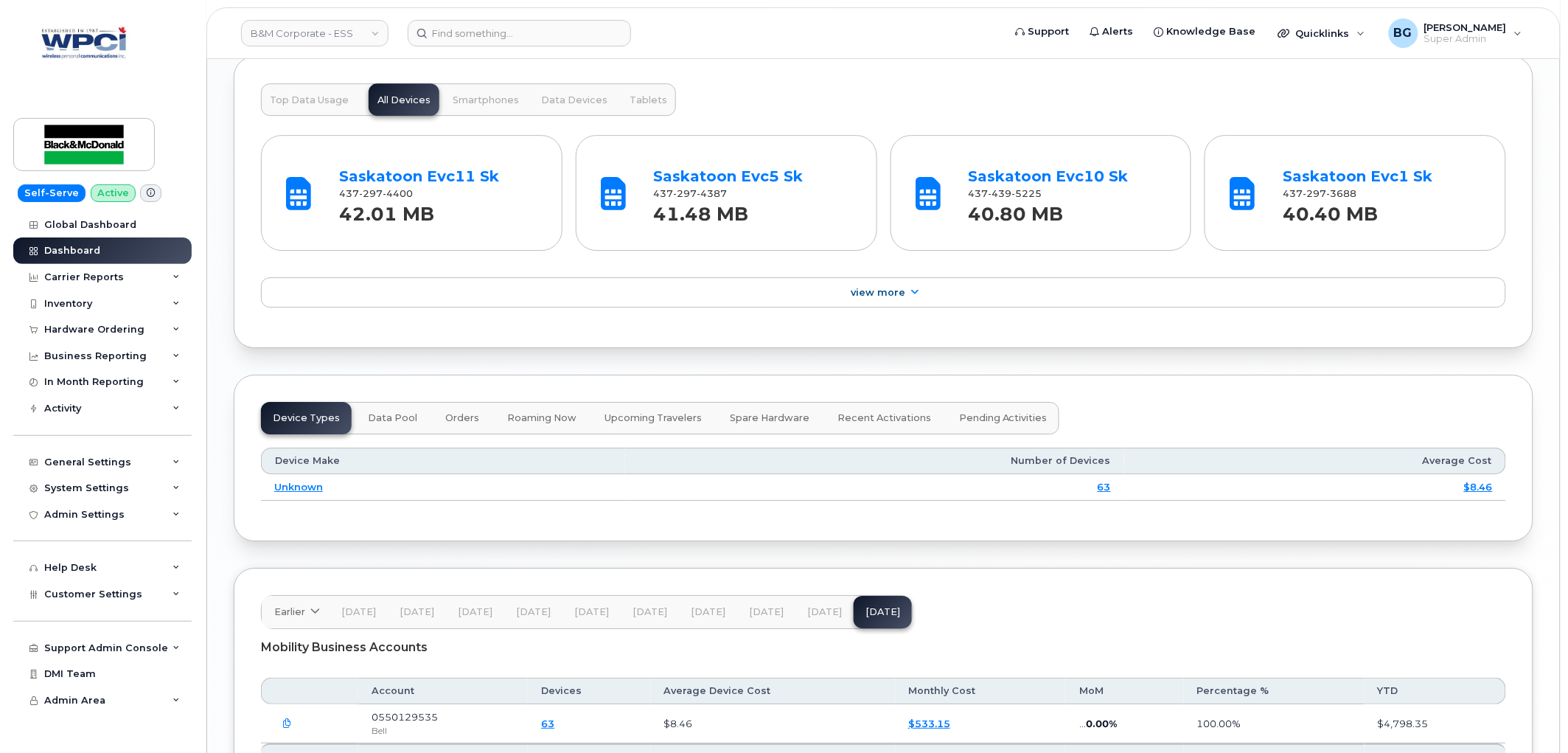
scroll to position [1744, 0]
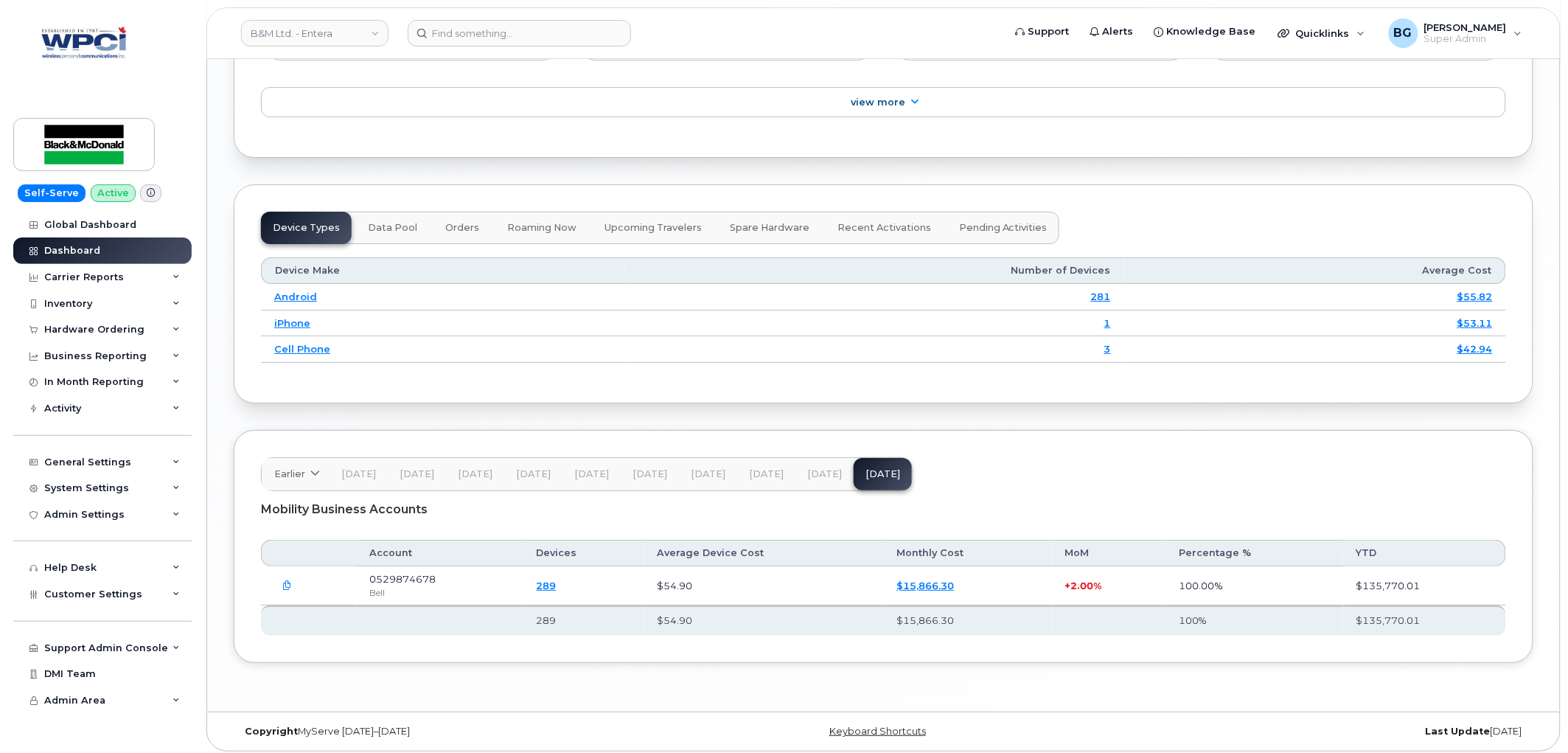
scroll to position [1796, 0]
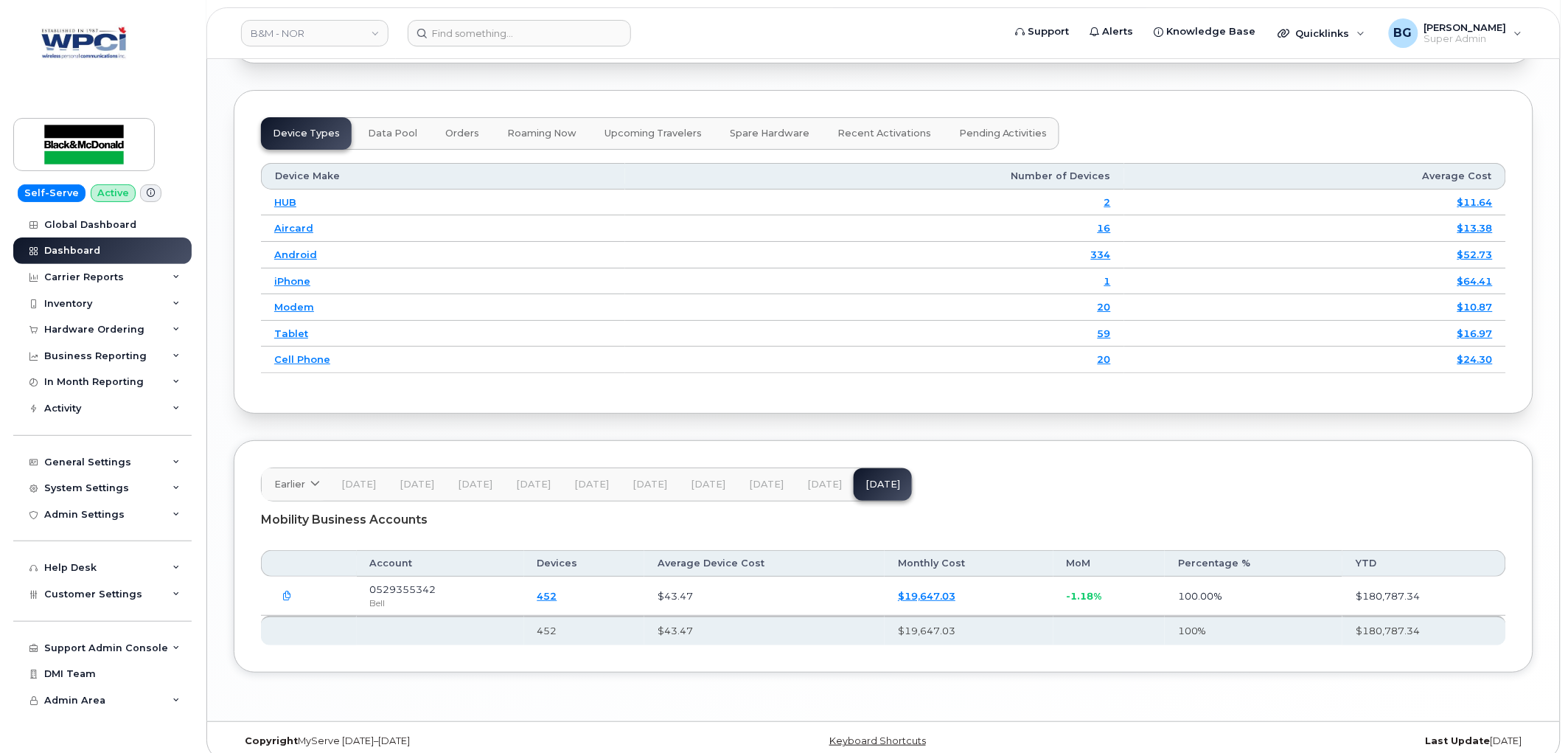
scroll to position [1923, 0]
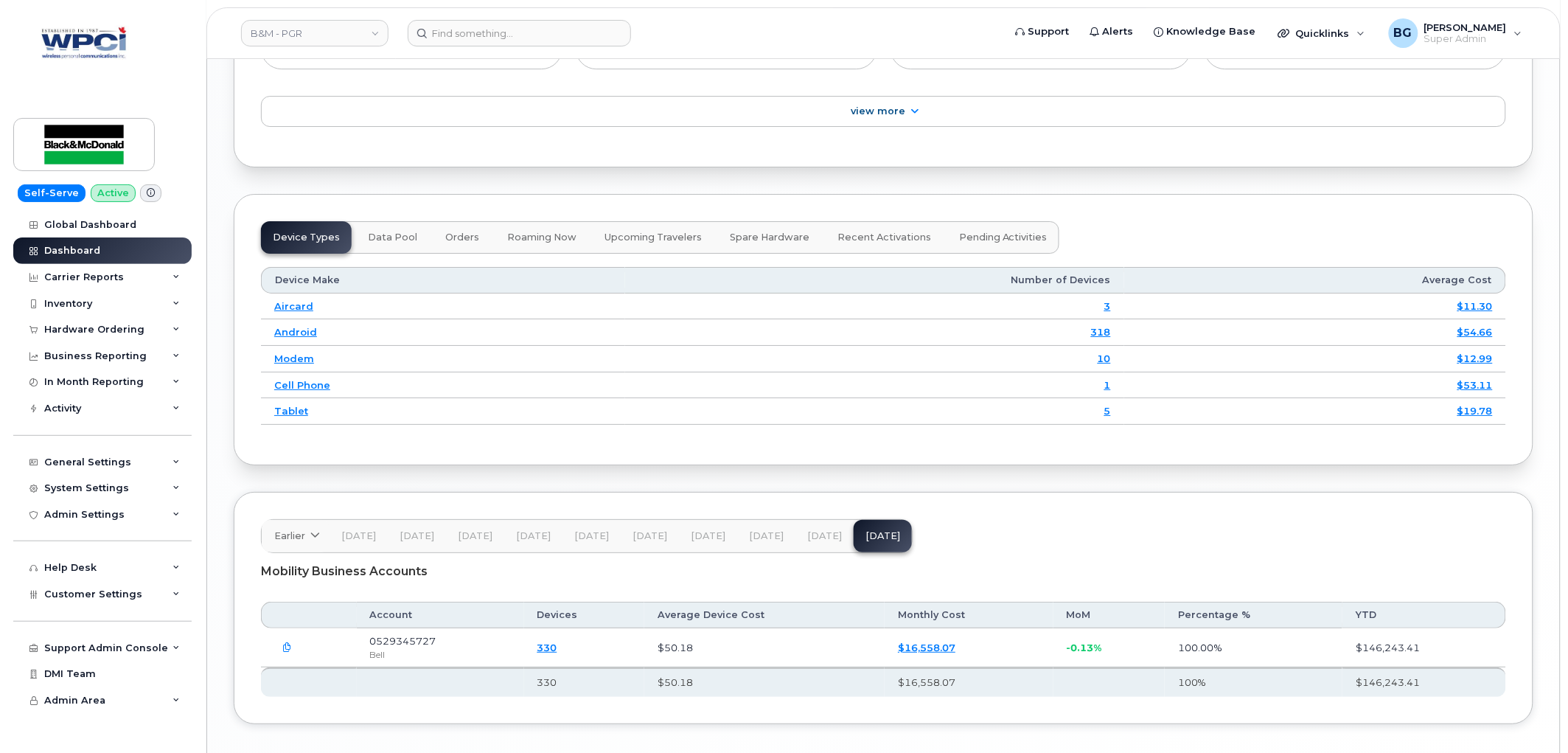
scroll to position [1871, 0]
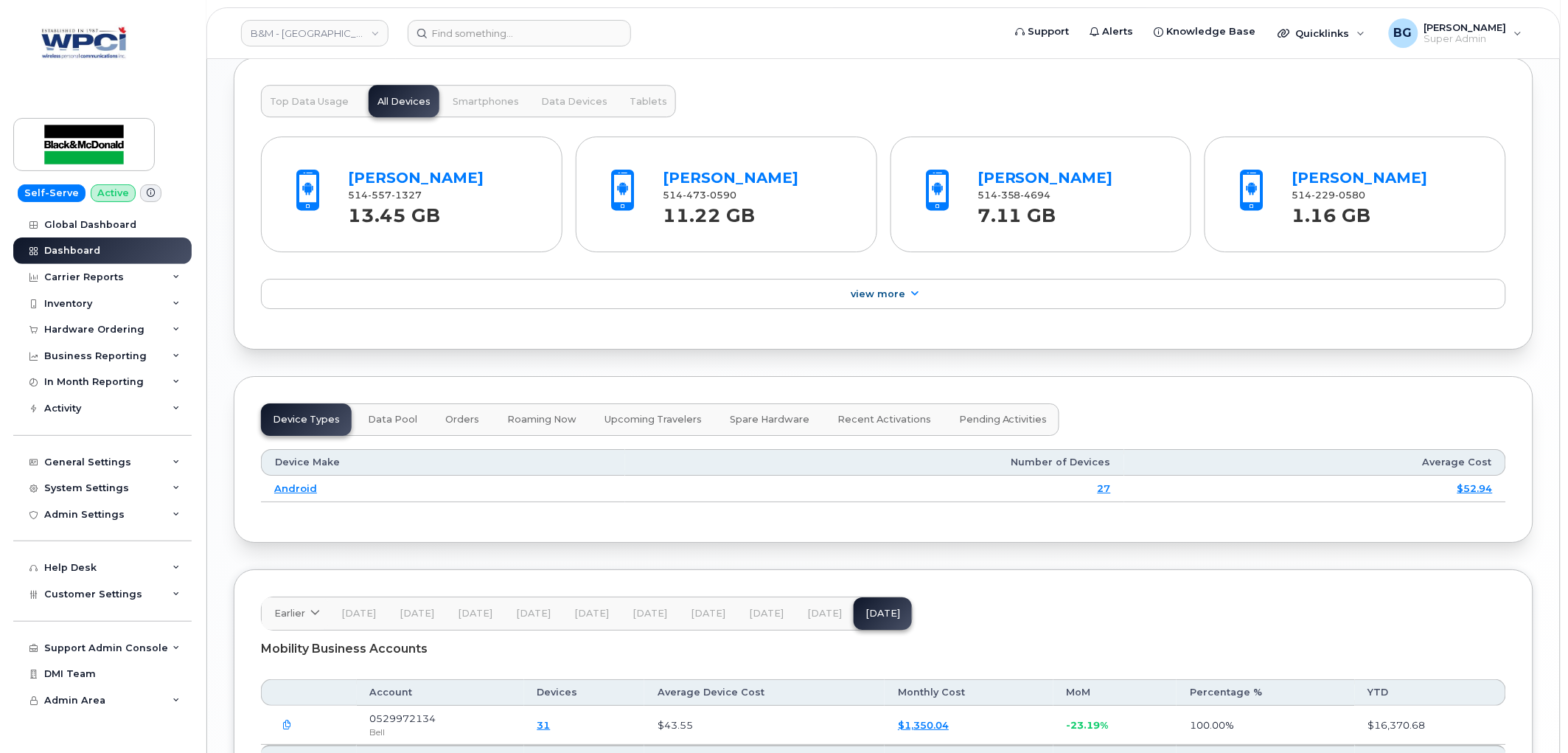
scroll to position [1744, 0]
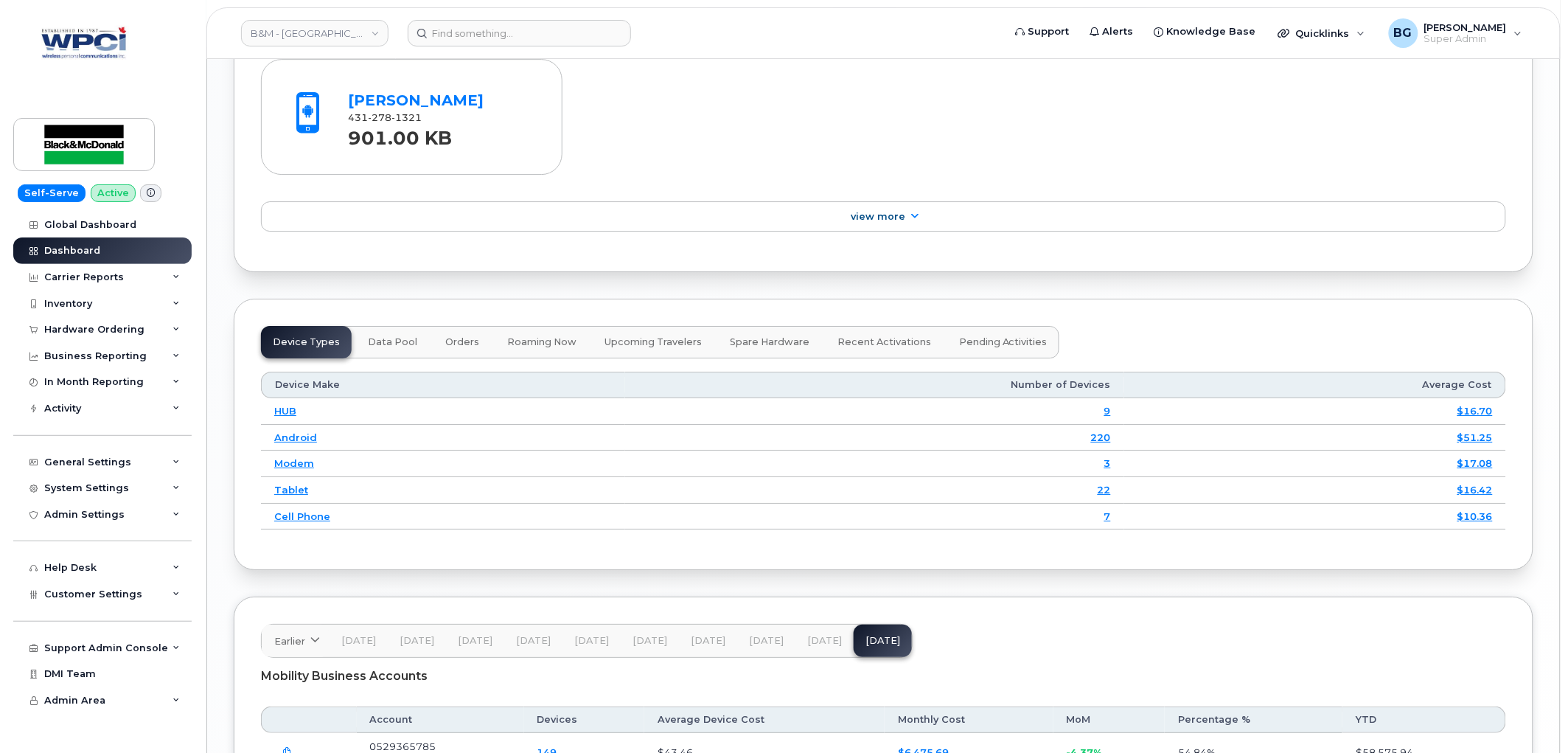
scroll to position [1889, 0]
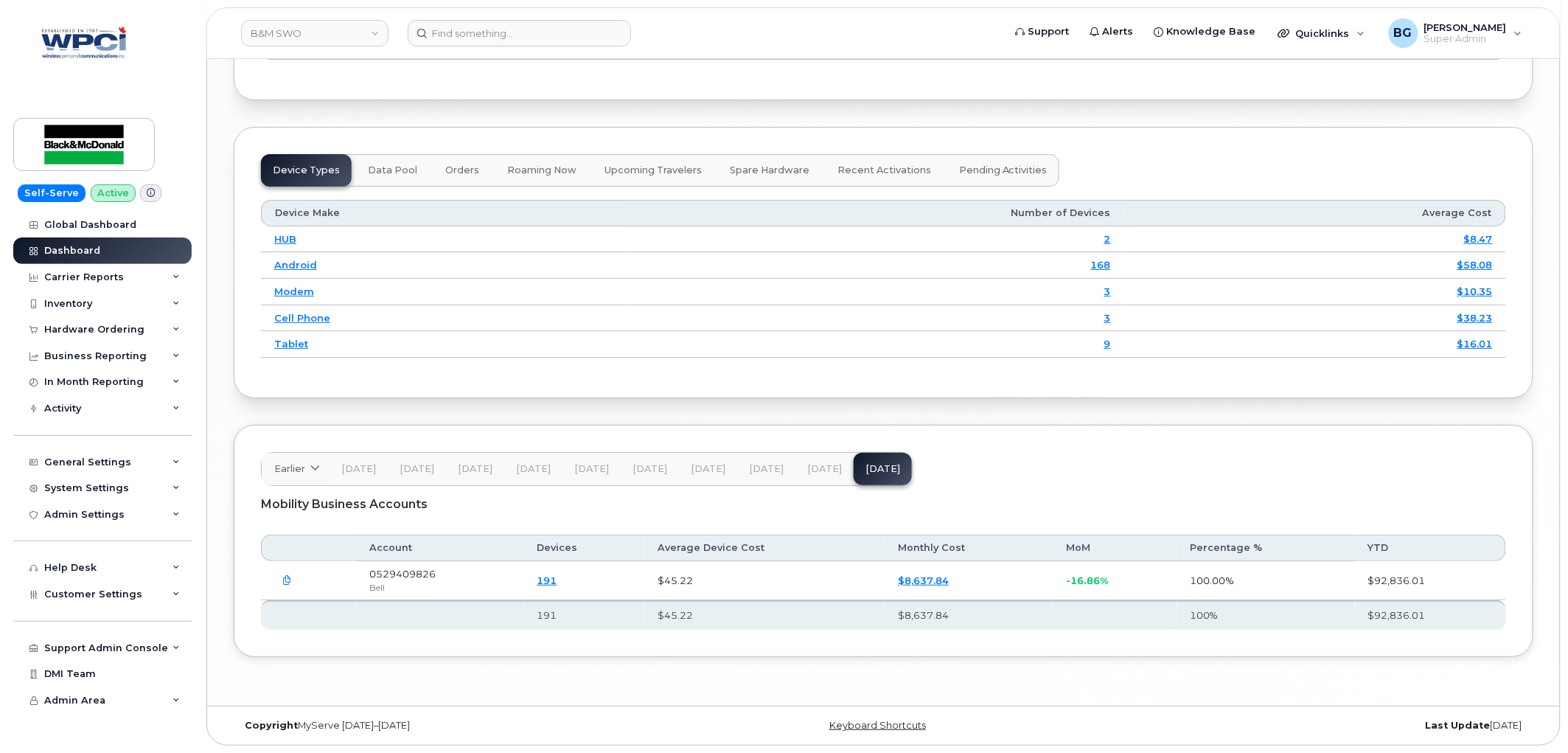
scroll to position [1871, 0]
click at [89, 513] on div "Admin Settings" at bounding box center [84, 515] width 80 height 11
click at [83, 488] on div "System Settings" at bounding box center [86, 488] width 85 height 11
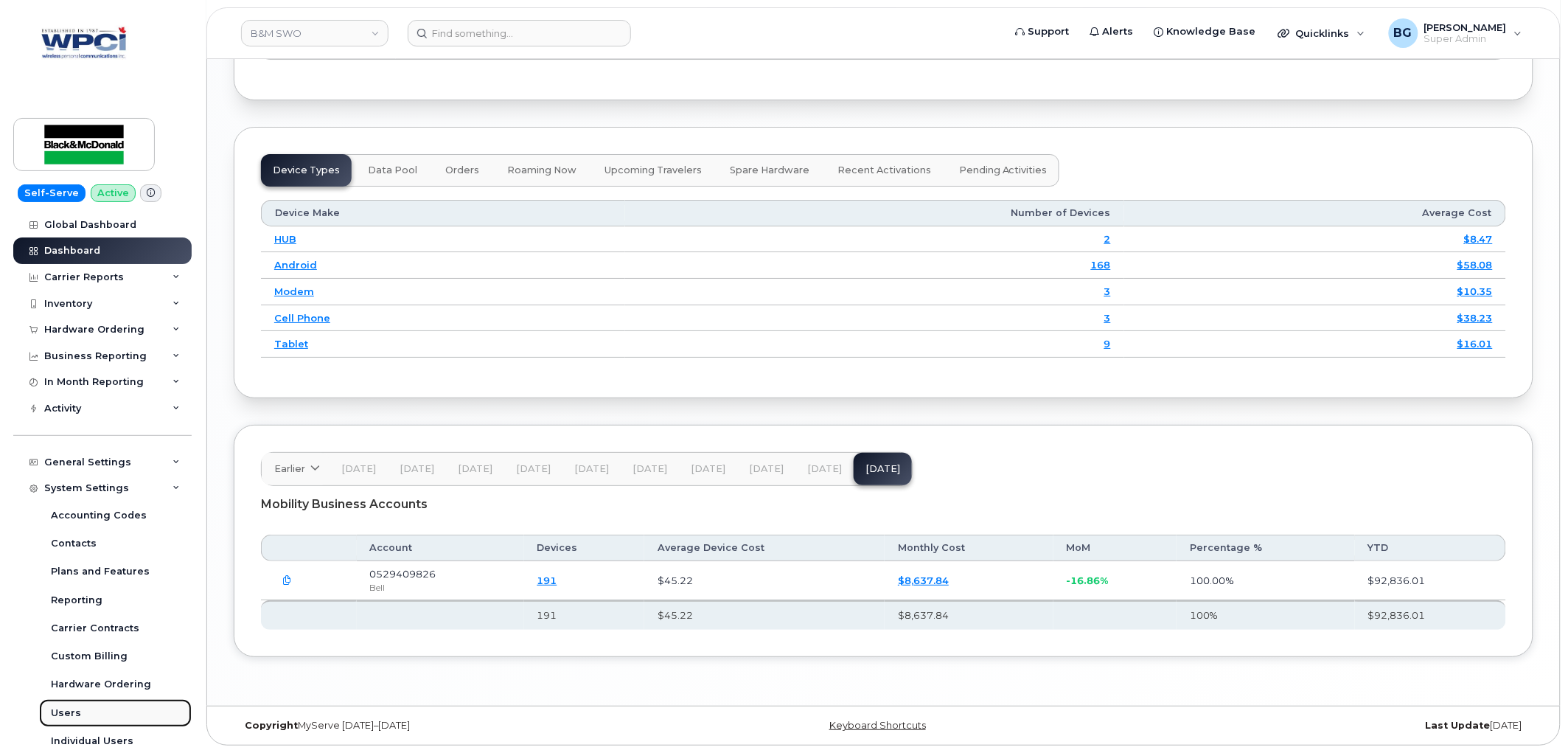
click at [69, 713] on div "Users" at bounding box center [66, 713] width 30 height 13
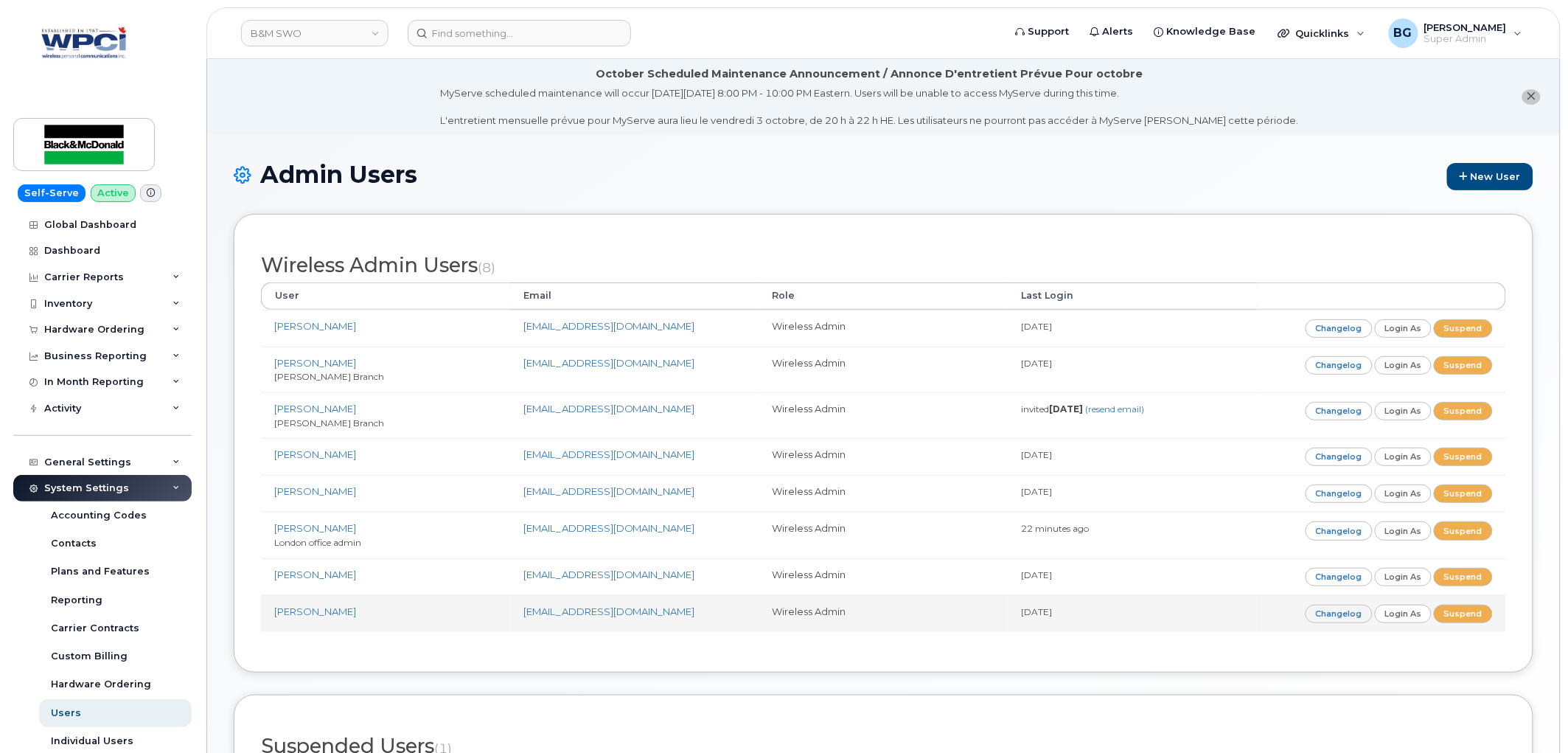
scroll to position [212, 0]
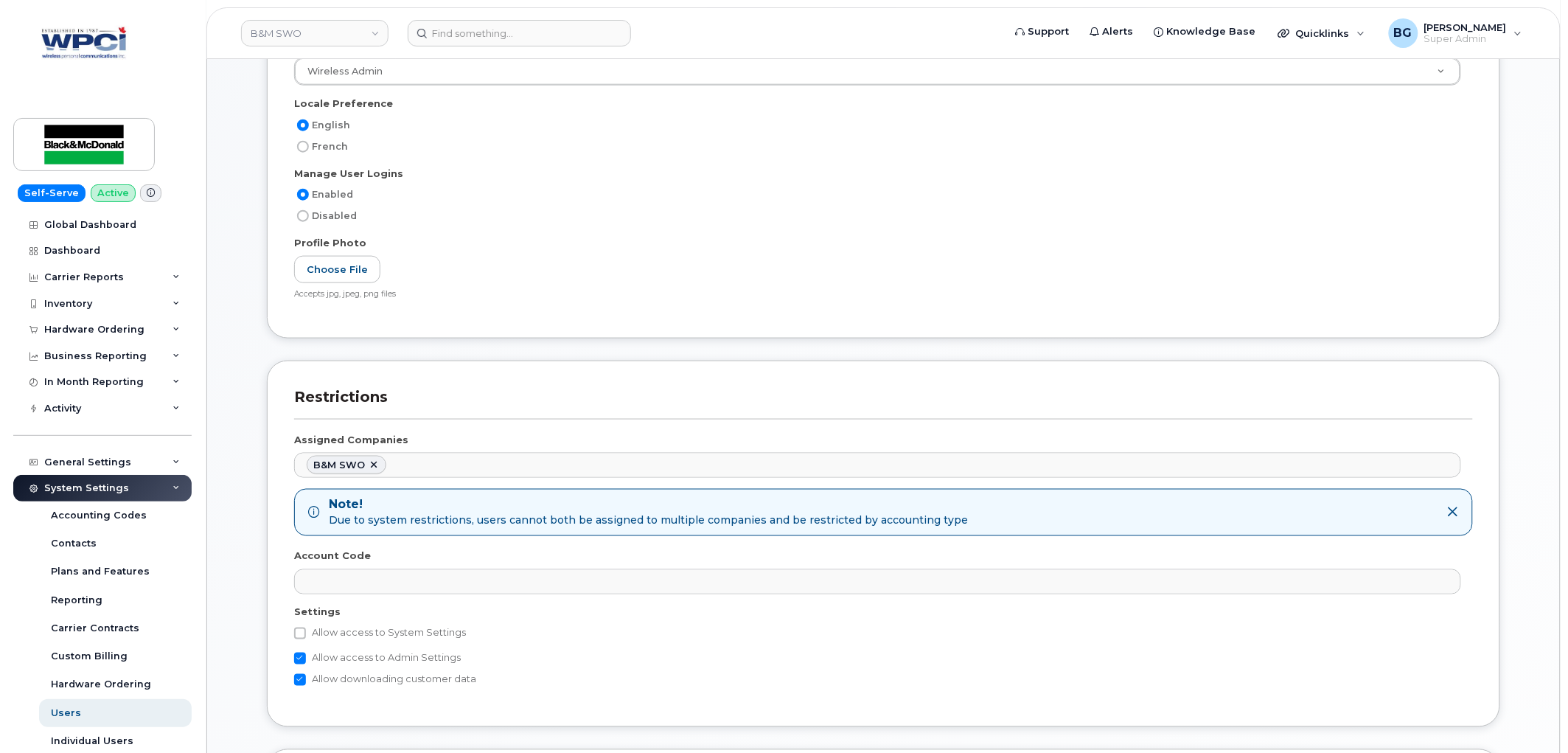
scroll to position [546, 0]
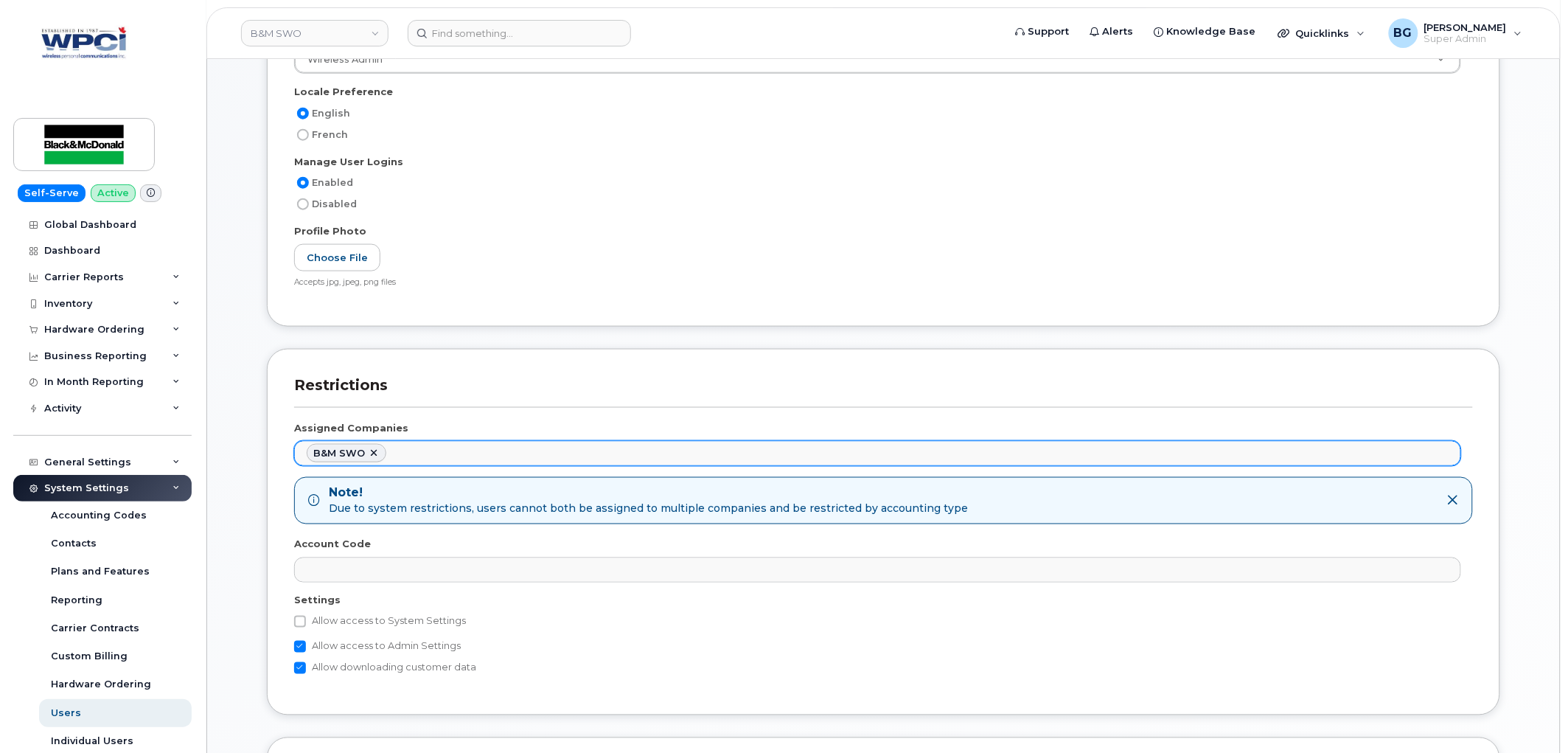
click at [372, 455] on link at bounding box center [374, 453] width 11 height 11
select select
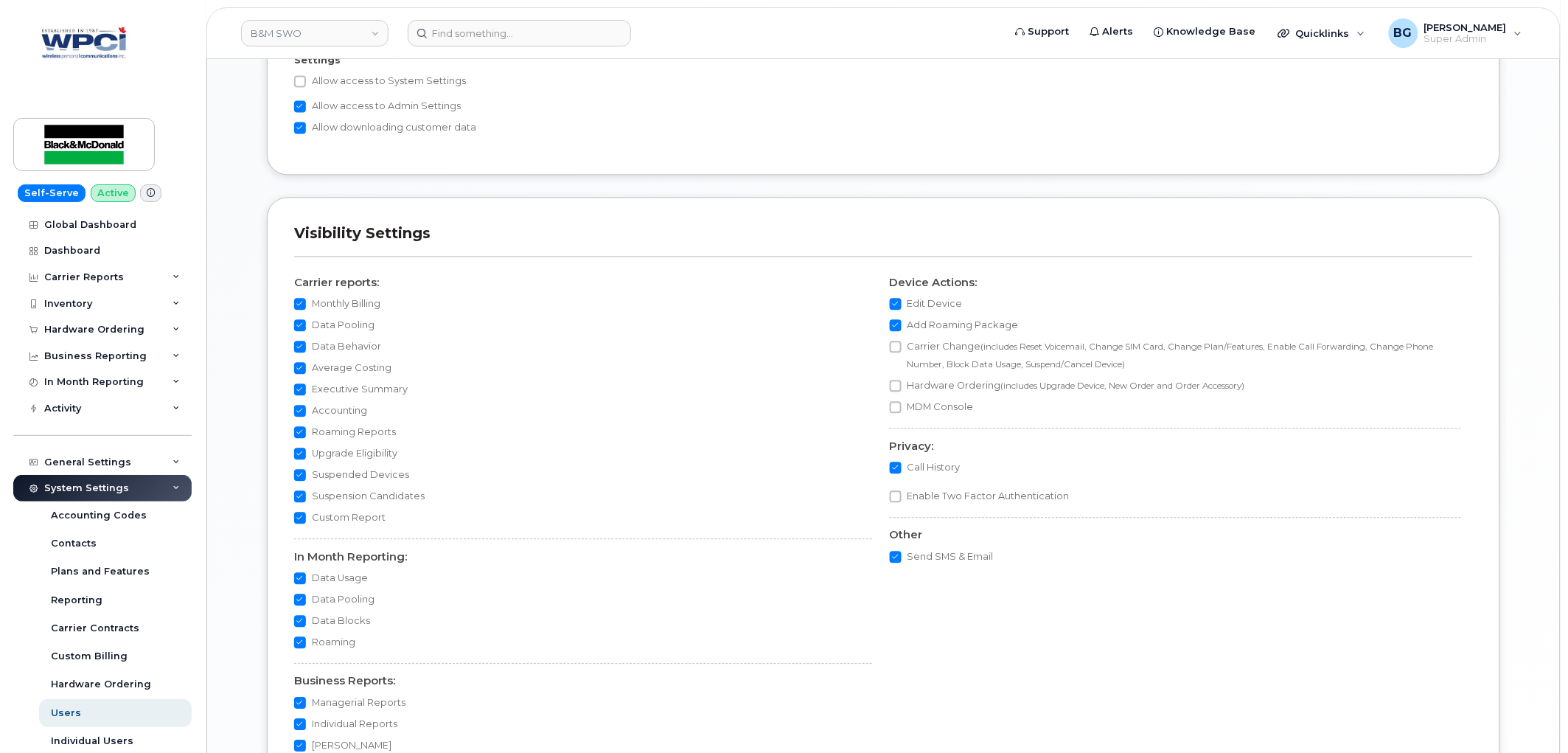
scroll to position [1285, 0]
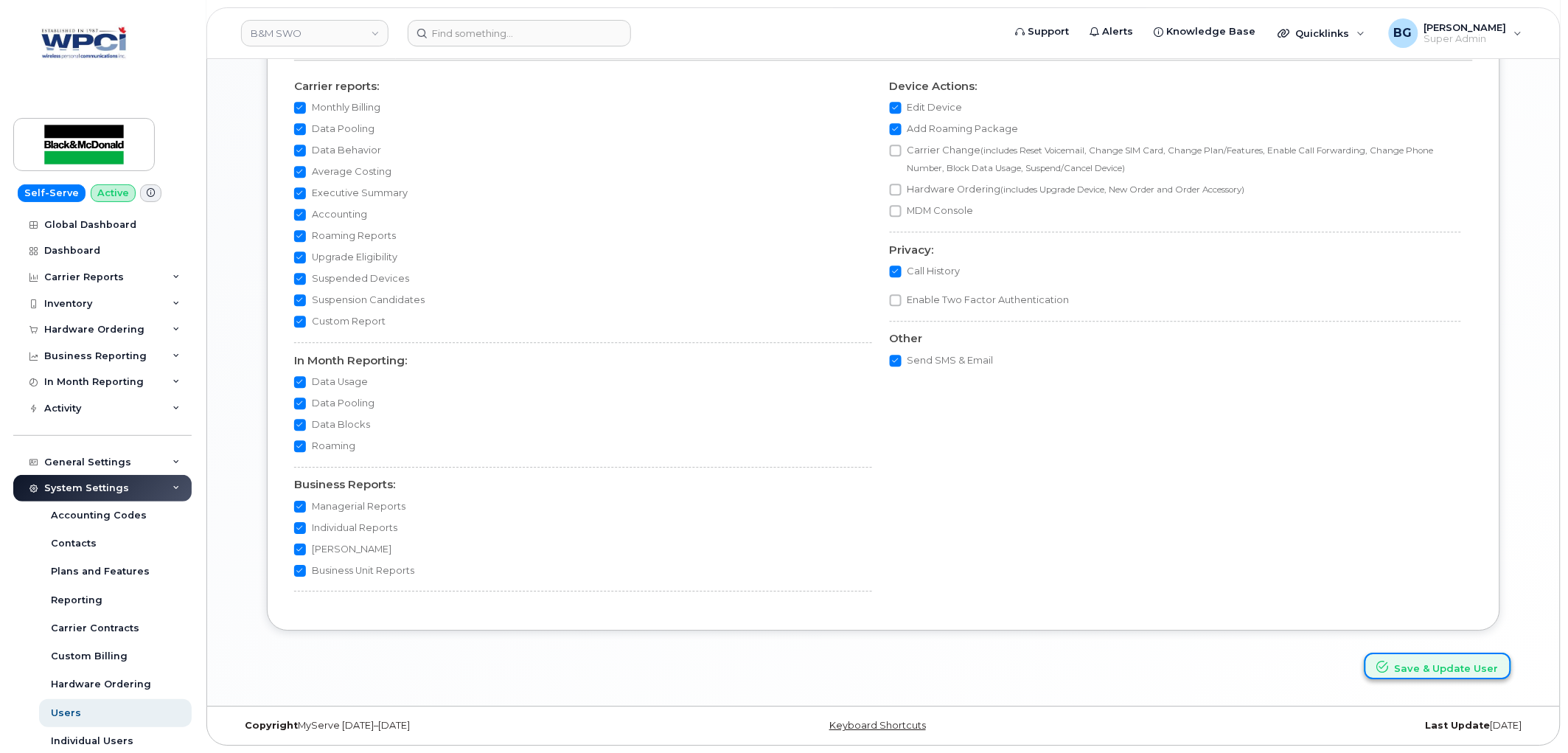
click at [1437, 658] on button "Save & Update User" at bounding box center [1438, 666] width 147 height 28
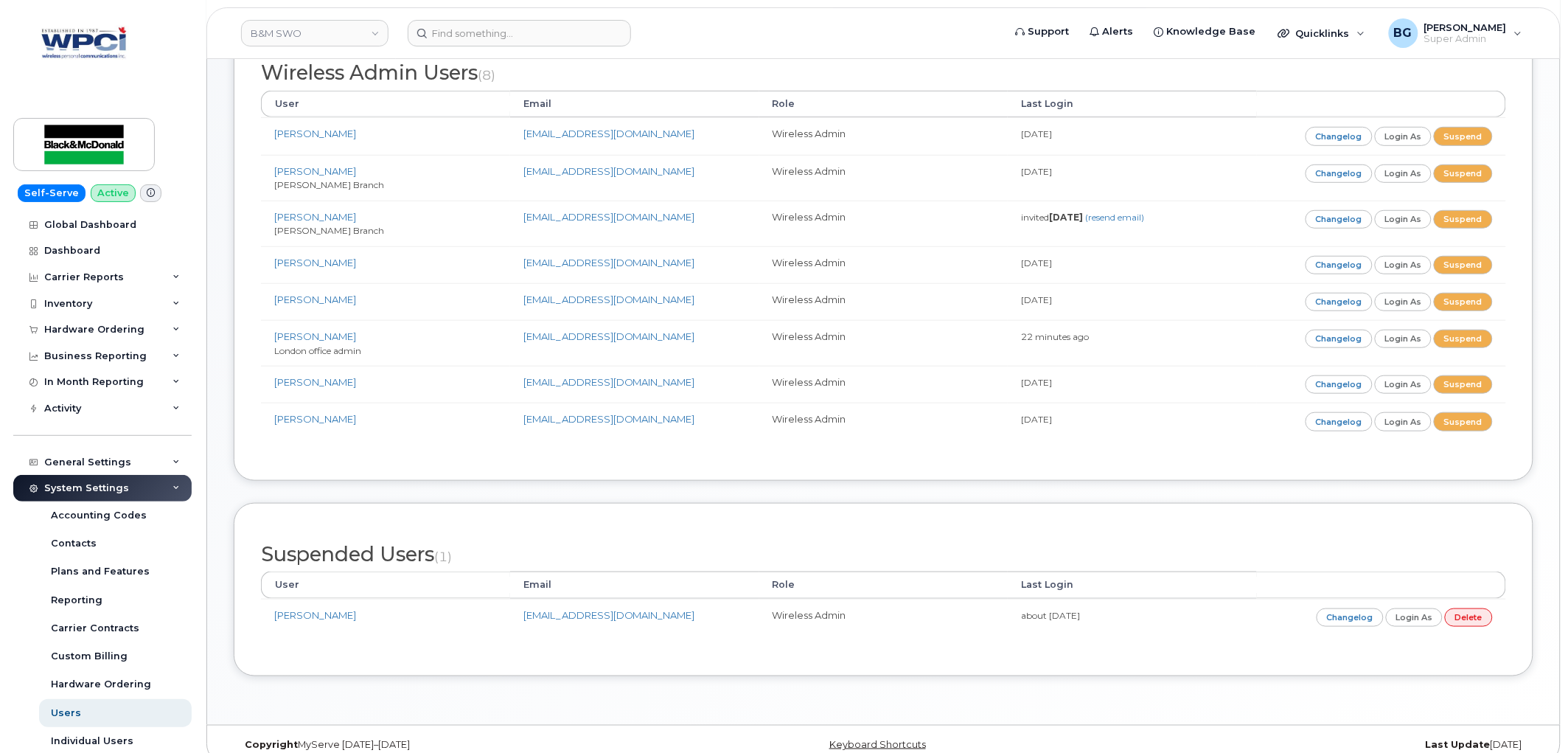
scroll to position [277, 0]
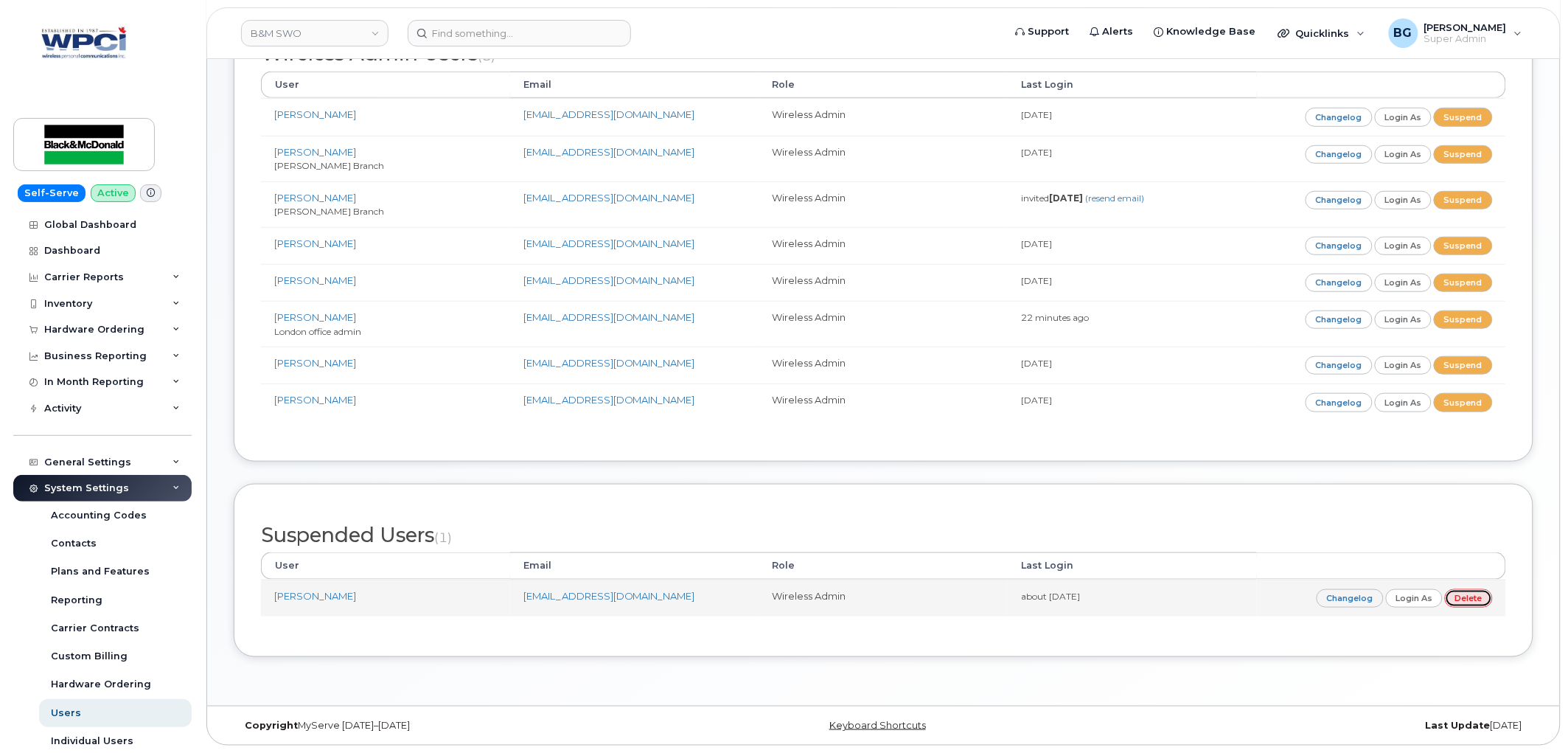
click at [1476, 592] on link "Delete" at bounding box center [1469, 598] width 48 height 18
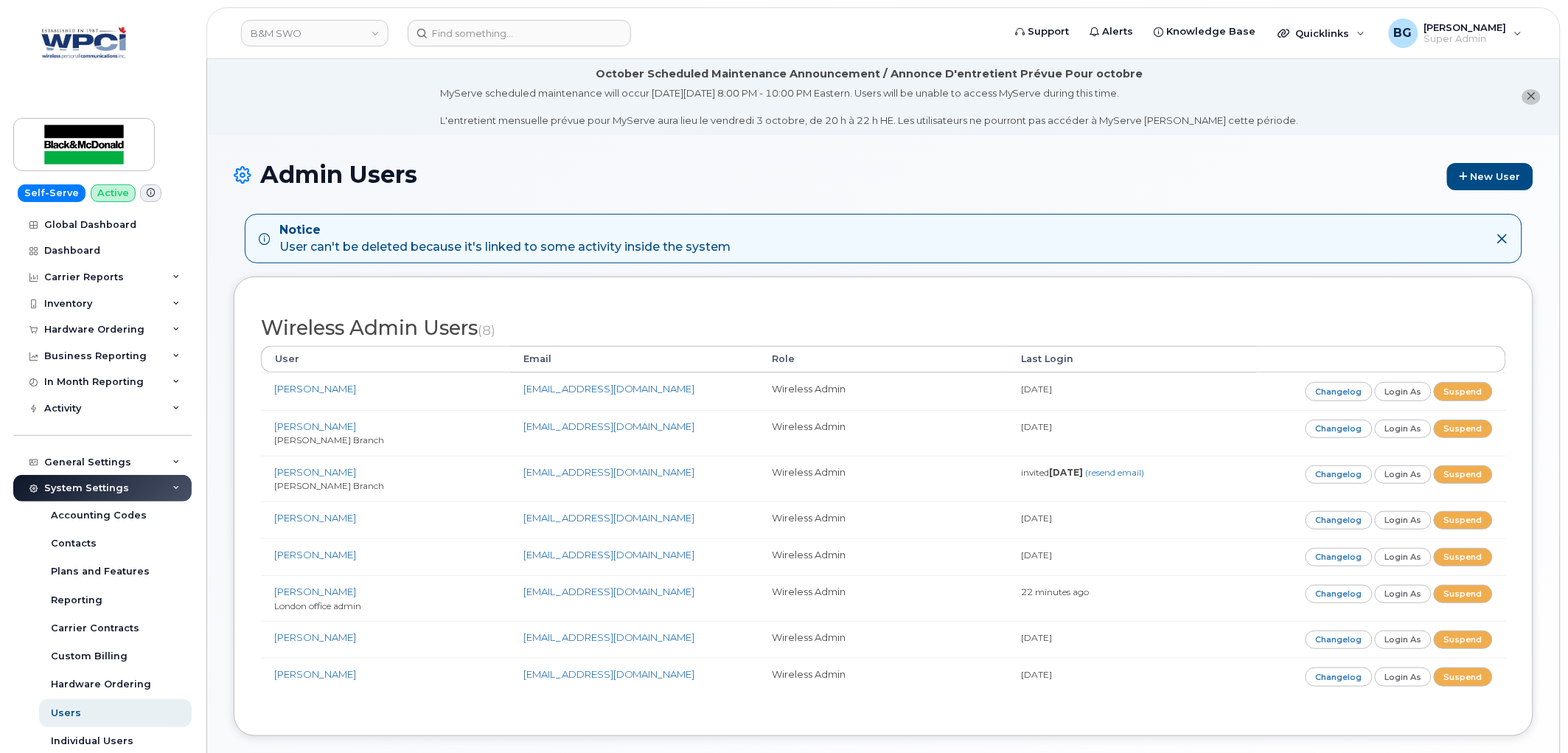
click at [918, 280] on div "Wireless Admin Users (8) User Email Role Last Login [PERSON_NAME] [EMAIL_ADDRES…" at bounding box center [884, 506] width 1300 height 459
drag, startPoint x: 740, startPoint y: 248, endPoint x: 281, endPoint y: 228, distance: 459.4
click at [281, 228] on div "Notice User can't be deleted because it's linked to some activity inside the sy…" at bounding box center [872, 239] width 1226 height 34
copy div "Notice User can't be deleted because it's linked to some activity inside the sy…"
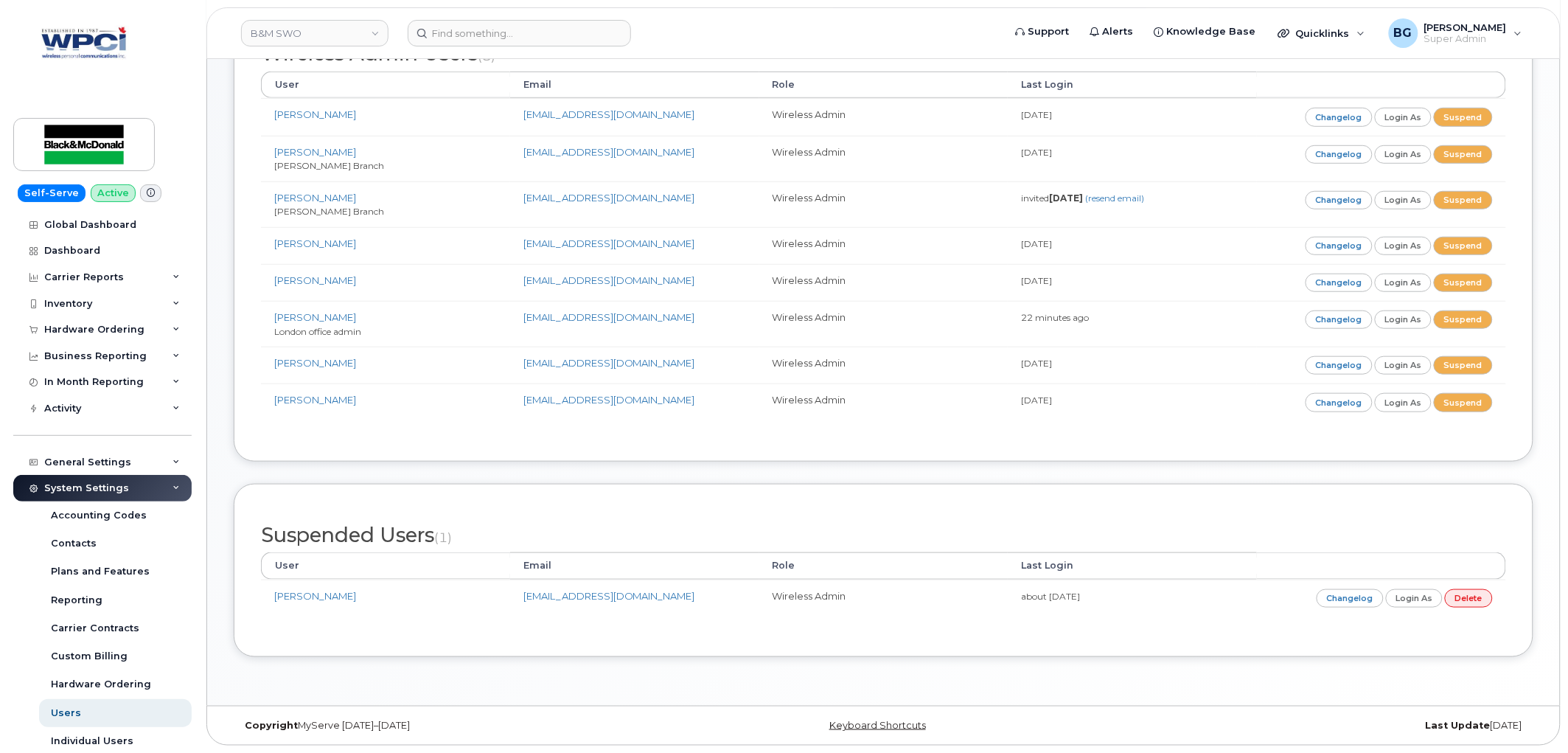
scroll to position [277, 0]
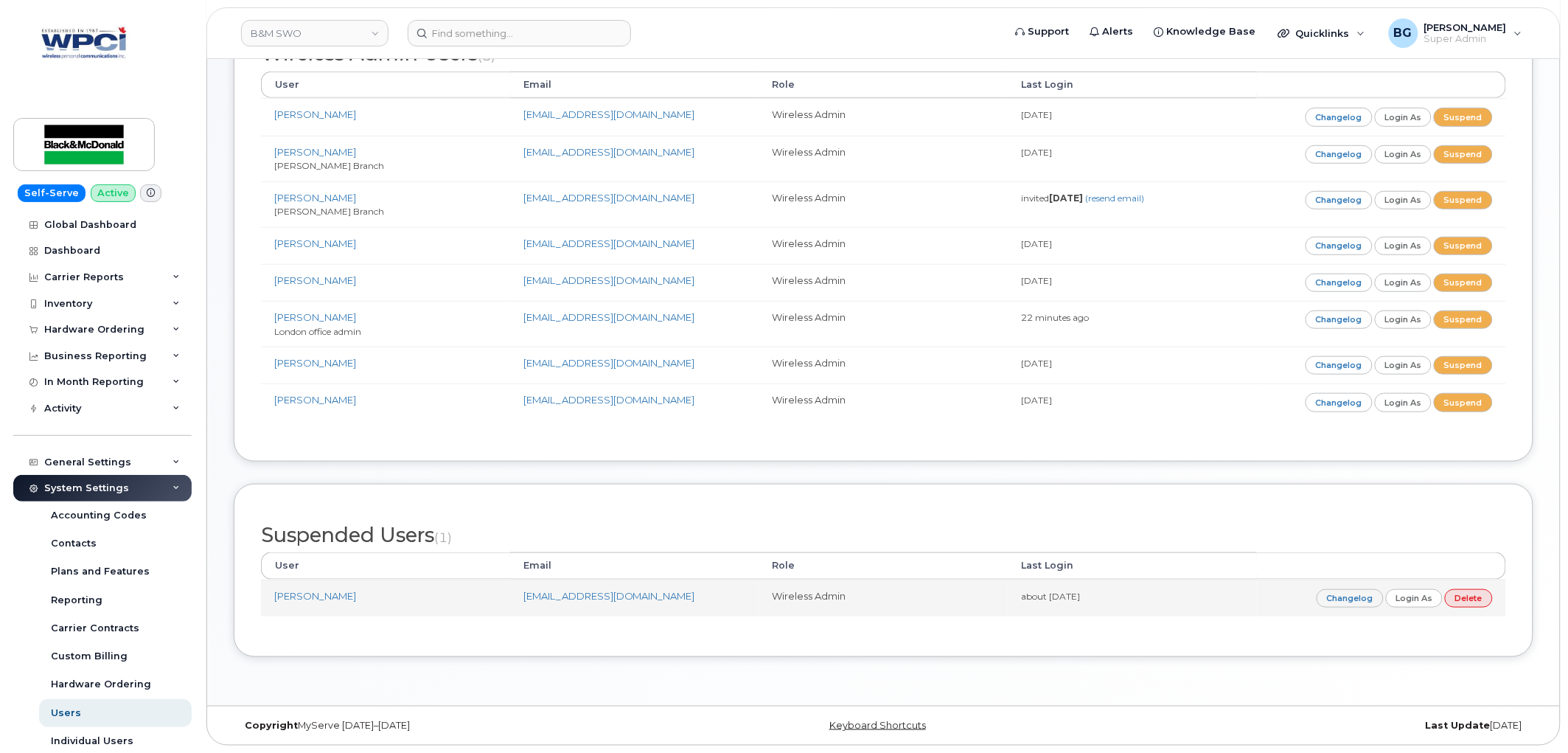
drag, startPoint x: 717, startPoint y: 594, endPoint x: 514, endPoint y: 604, distance: 203.2
click at [514, 604] on td "[EMAIL_ADDRESS][DOMAIN_NAME]" at bounding box center [635, 598] width 249 height 37
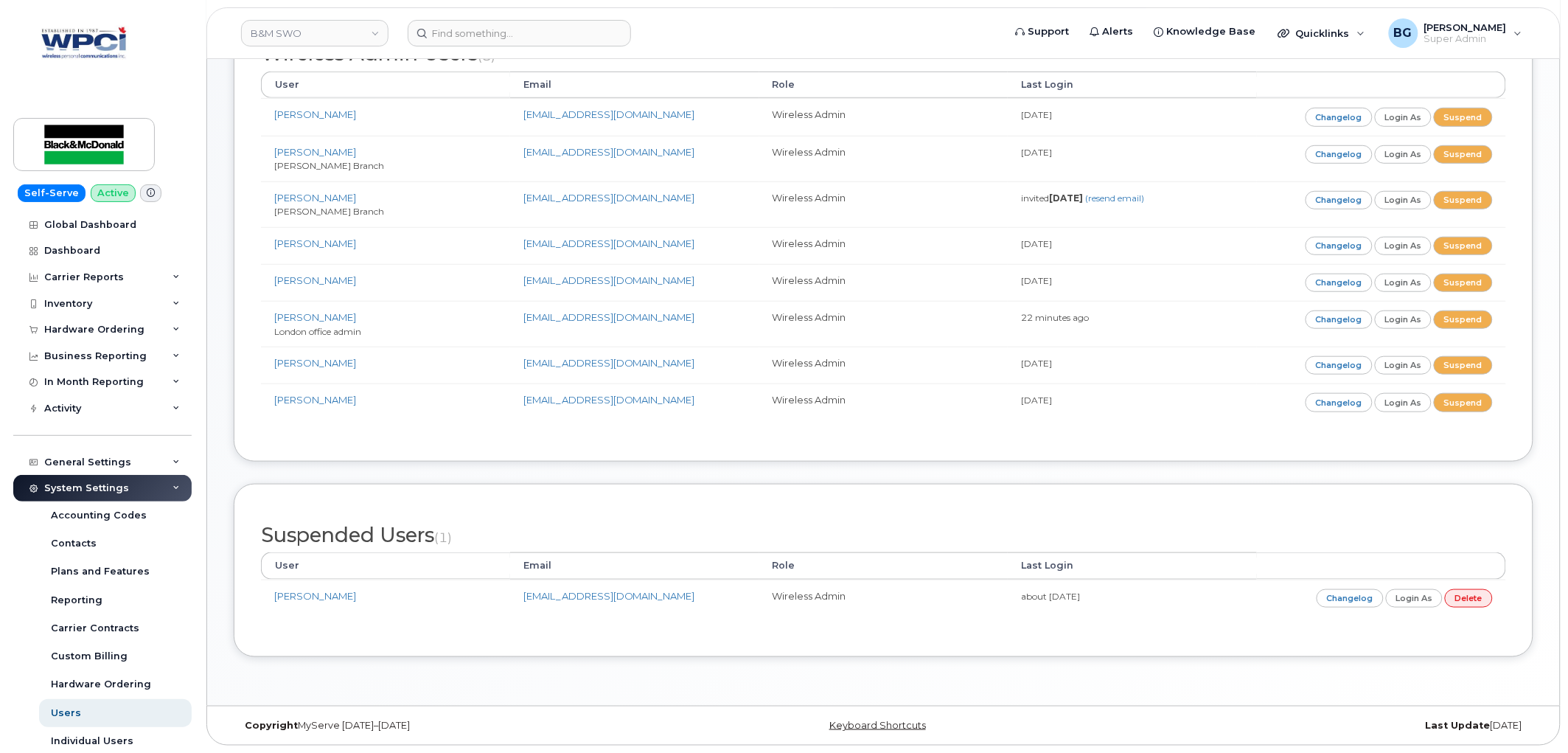
copy link "[EMAIL_ADDRESS][DOMAIN_NAME]"
